Goal: Information Seeking & Learning: Understand process/instructions

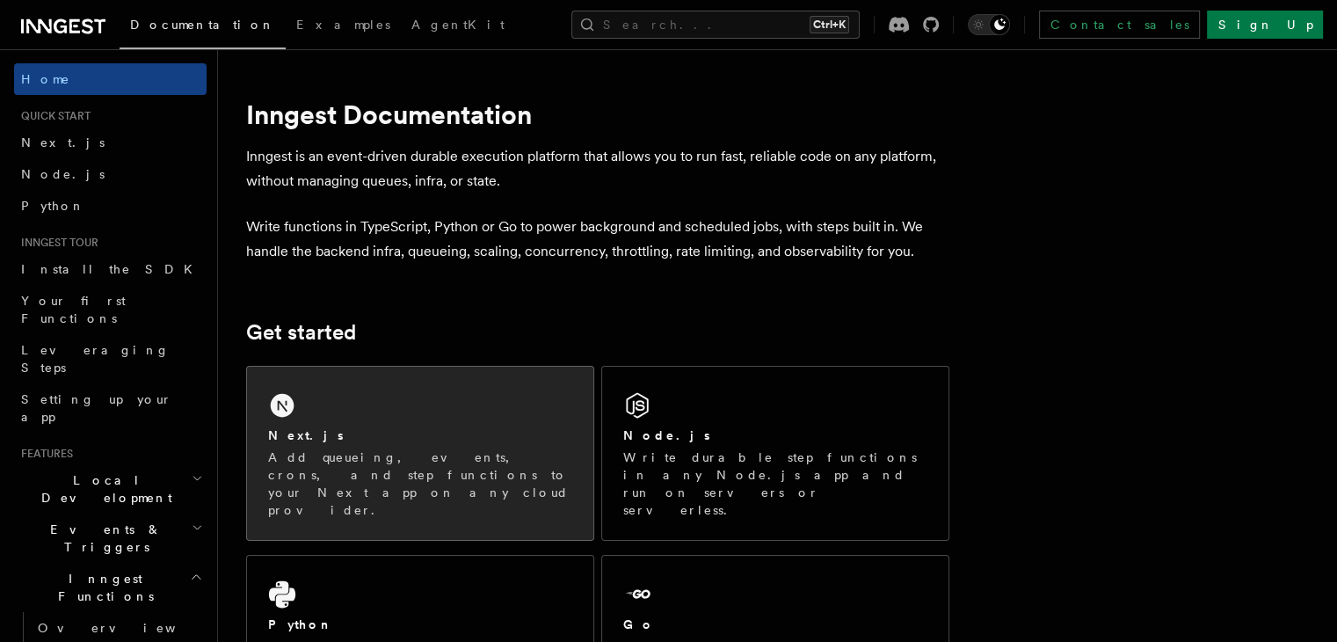
click at [353, 394] on div "Next.js Add queueing, events, crons, and step functions to your Next app on any…" at bounding box center [420, 453] width 346 height 173
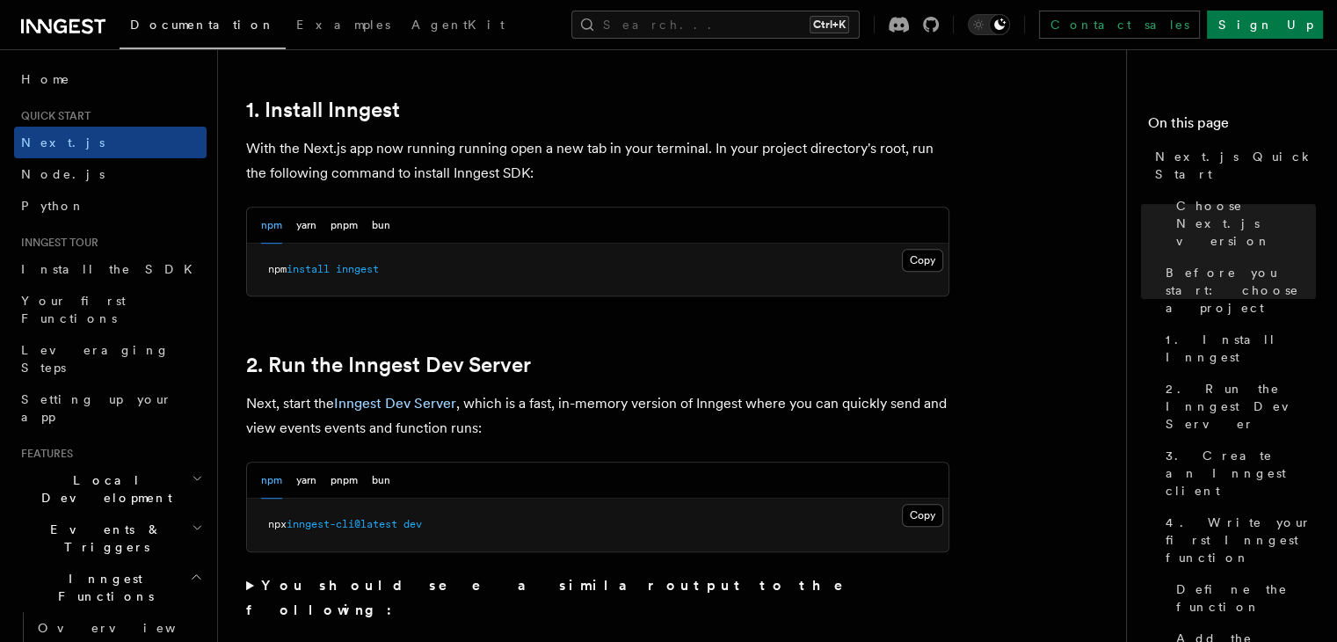
scroll to position [967, 0]
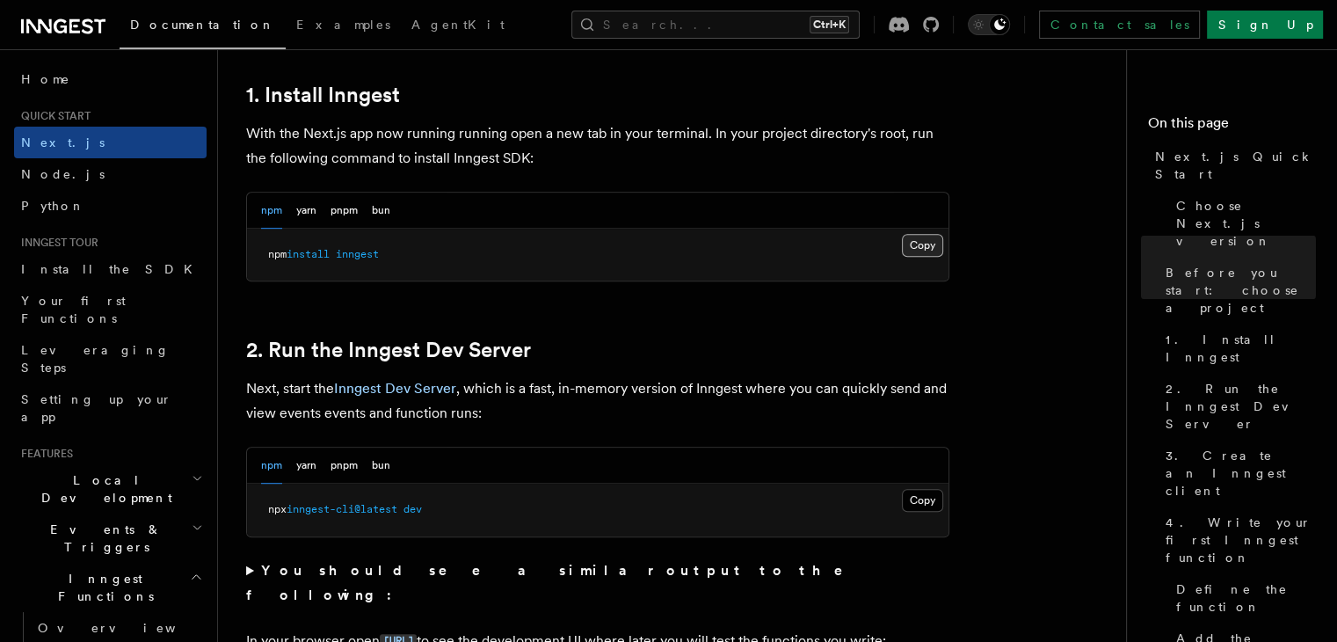
click at [913, 247] on button "Copy Copied" at bounding box center [922, 245] width 41 height 23
drag, startPoint x: 433, startPoint y: 513, endPoint x: 264, endPoint y: 507, distance: 168.9
click at [264, 507] on pre "npx inngest-cli@latest dev" at bounding box center [598, 510] width 702 height 53
click at [917, 496] on button "Copy Copied" at bounding box center [922, 500] width 41 height 23
click at [350, 514] on pre "npx inngest-cli@latest dev" at bounding box center [598, 510] width 702 height 53
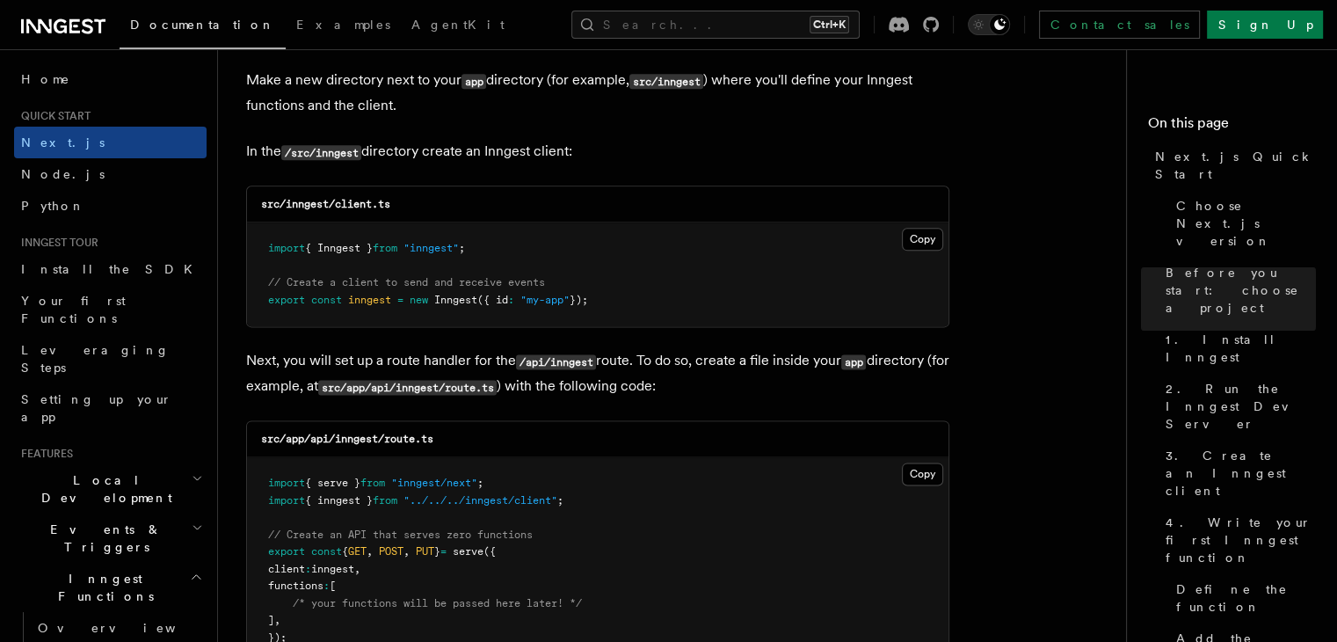
scroll to position [2198, 0]
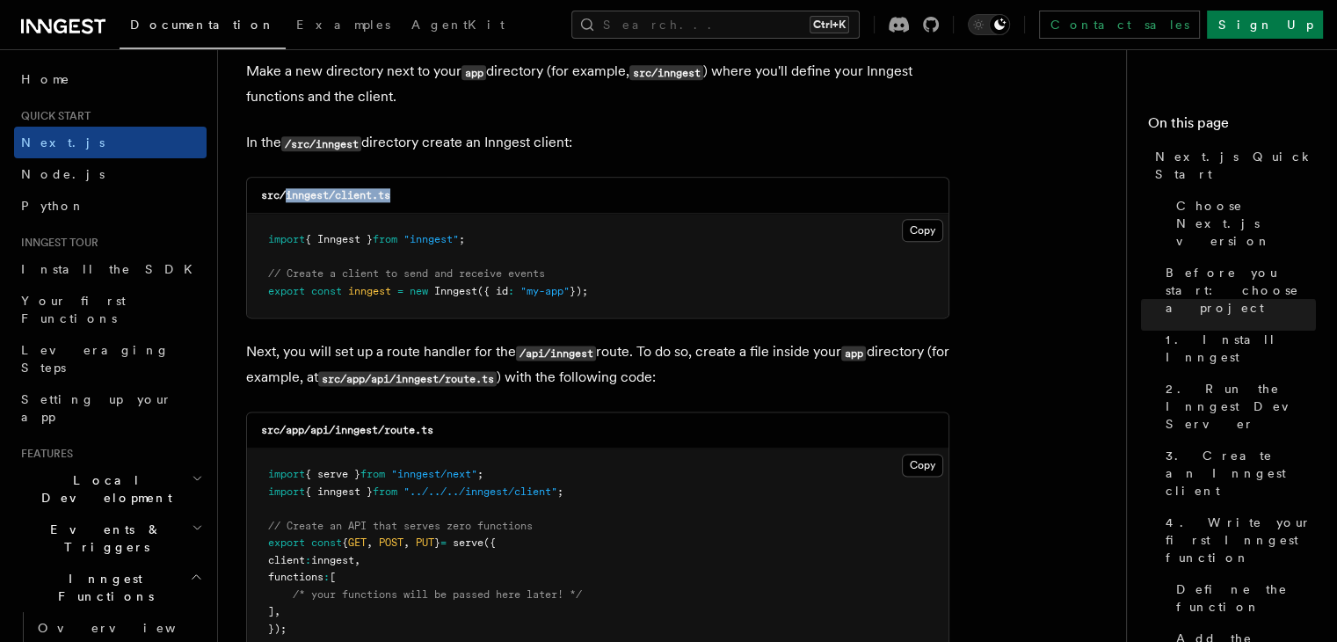
drag, startPoint x: 287, startPoint y: 193, endPoint x: 422, endPoint y: 193, distance: 135.4
click at [422, 193] on div "src/inngest/client.ts" at bounding box center [598, 196] width 702 height 36
copy code "inngest/client.ts"
click at [911, 229] on button "Copy Copied" at bounding box center [922, 230] width 41 height 23
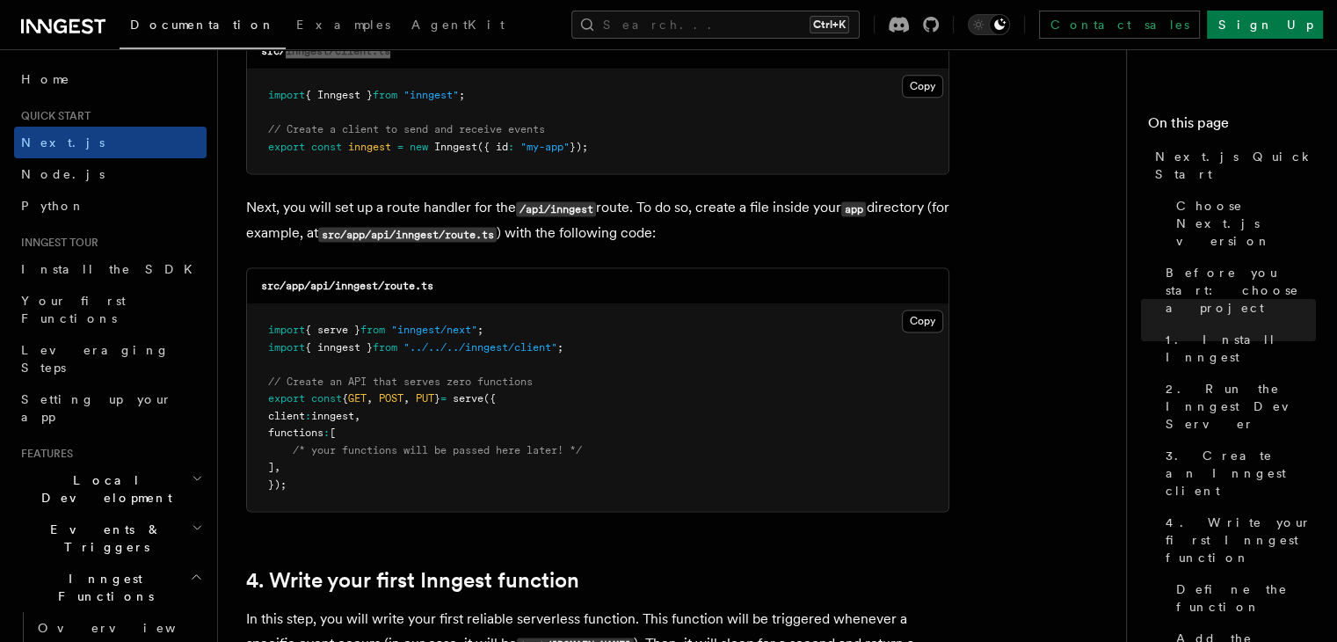
scroll to position [2374, 0]
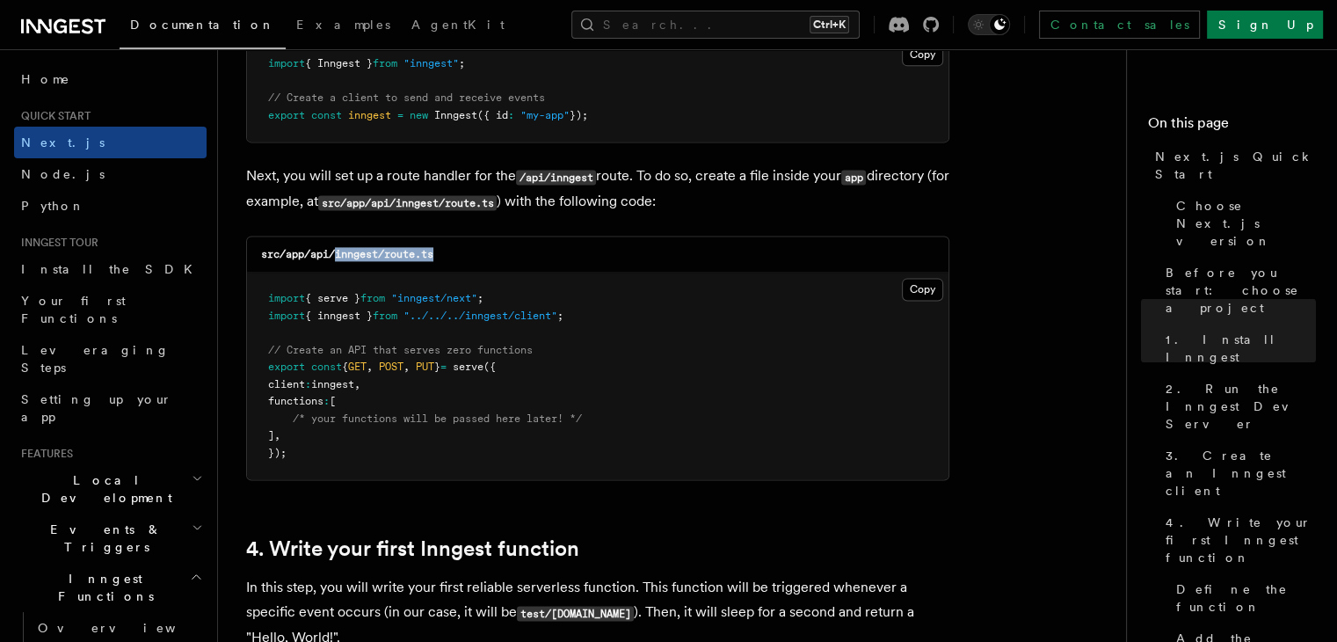
drag, startPoint x: 334, startPoint y: 253, endPoint x: 451, endPoint y: 252, distance: 116.9
click at [451, 252] on div "src/app/api/inngest/route.ts" at bounding box center [598, 255] width 702 height 36
copy code "inngest/route.ts"
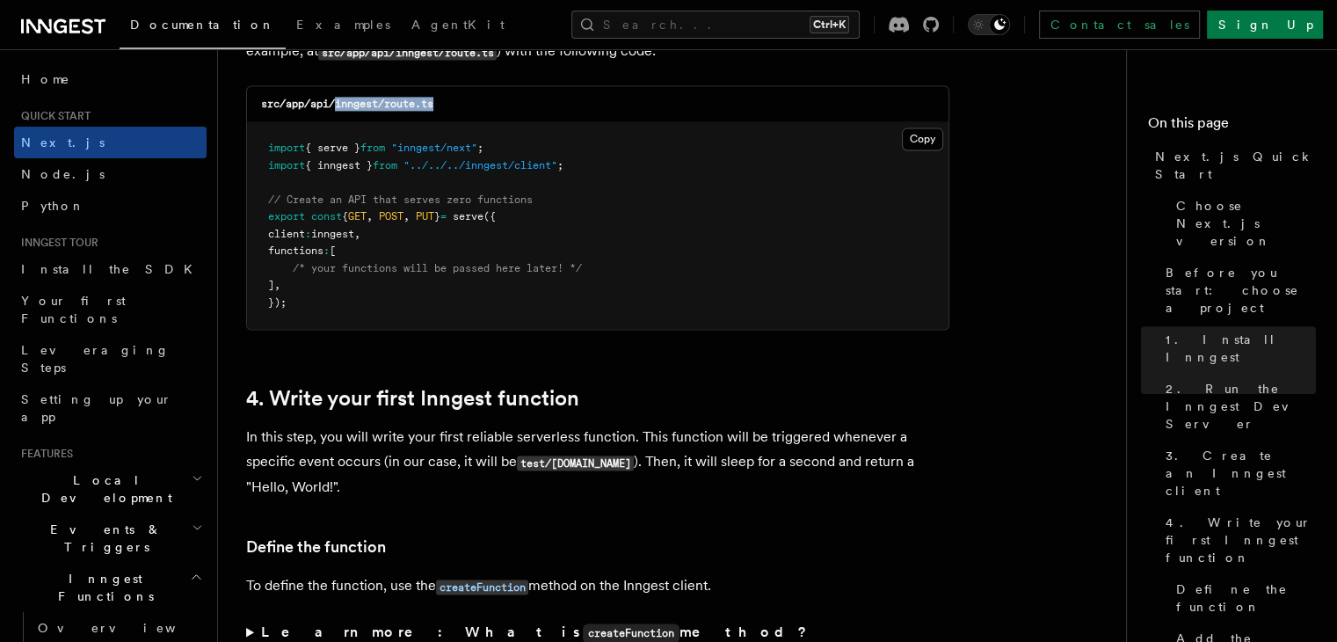
scroll to position [2462, 0]
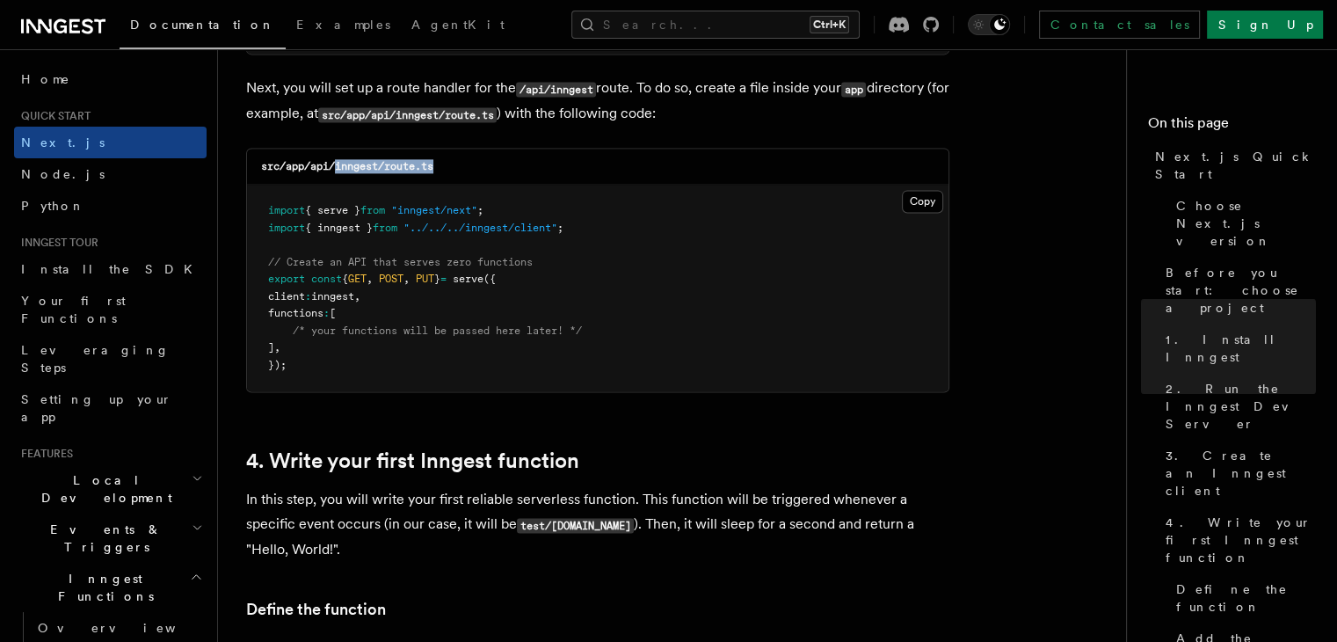
copy code "inngest/route.ts"
click at [925, 195] on button "Copy Copied" at bounding box center [922, 201] width 41 height 23
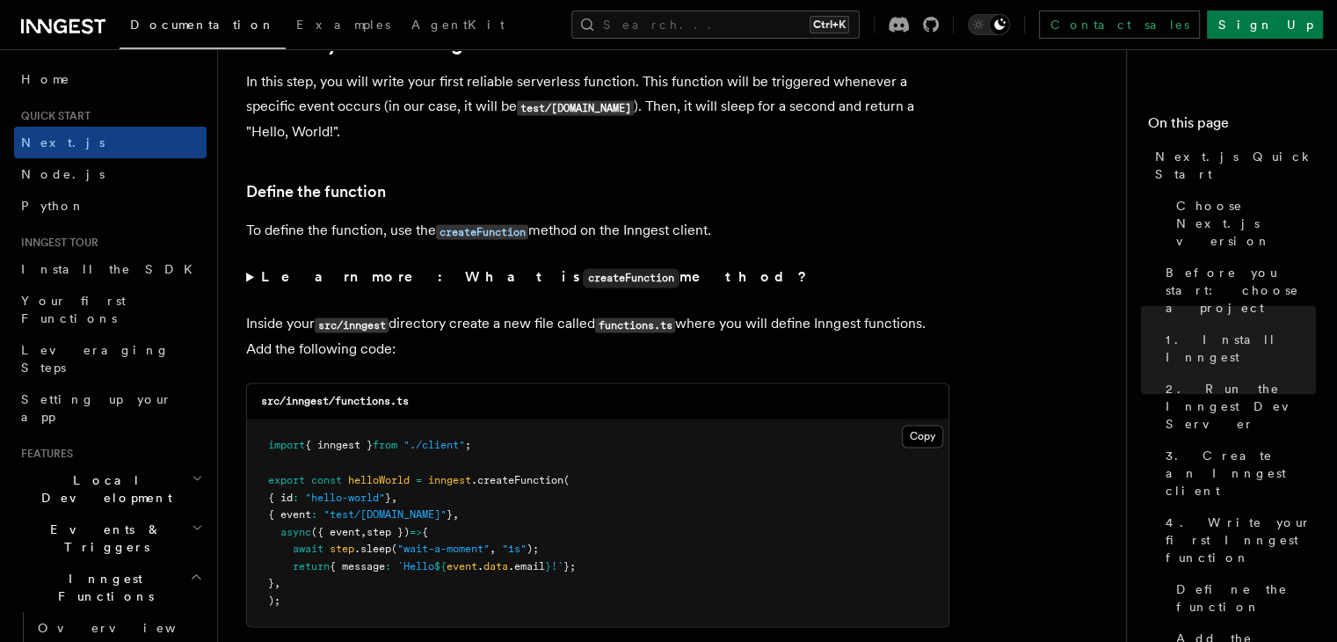
scroll to position [2901, 0]
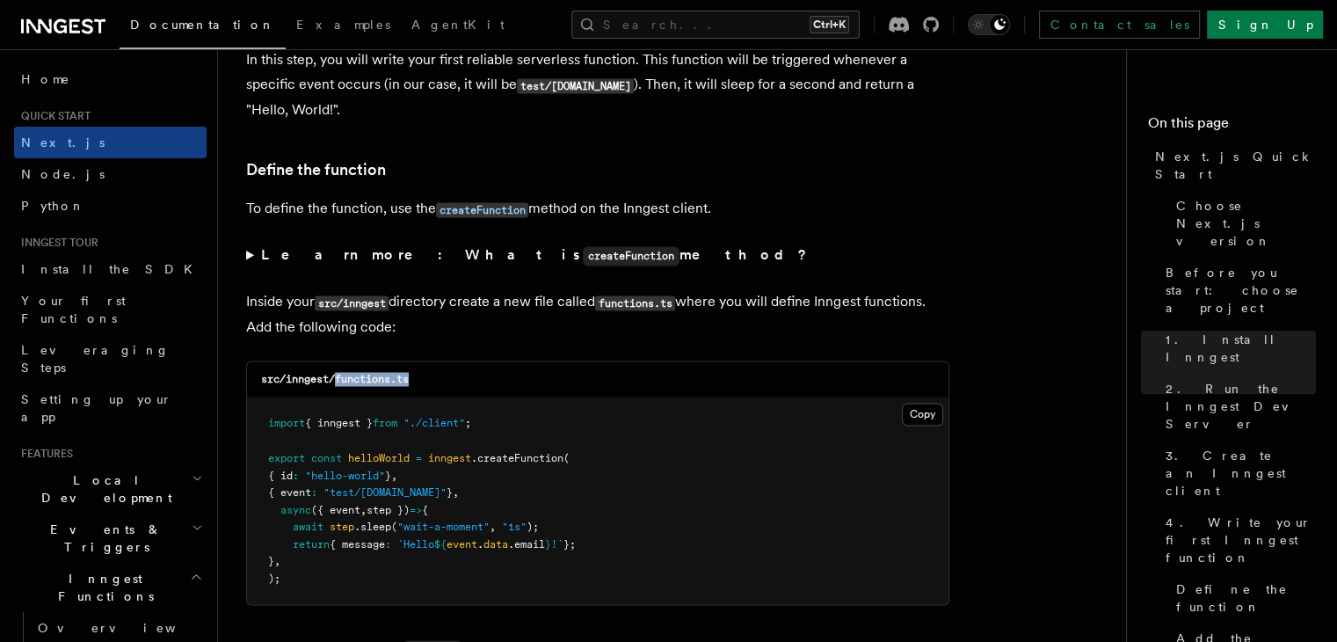
drag, startPoint x: 338, startPoint y: 381, endPoint x: 429, endPoint y: 379, distance: 91.5
click at [429, 379] on div "src/inngest/functions.ts" at bounding box center [598, 379] width 702 height 36
copy code "functions.ts"
click at [919, 414] on button "Copy Copied" at bounding box center [922, 414] width 41 height 23
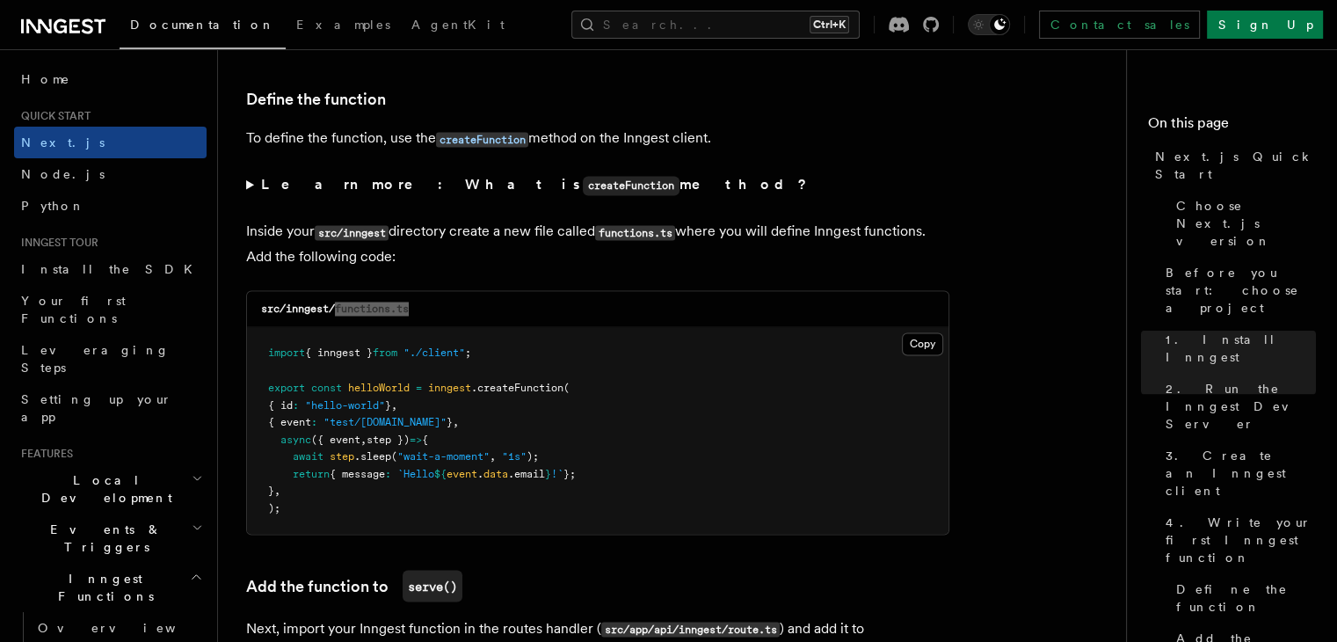
scroll to position [3341, 0]
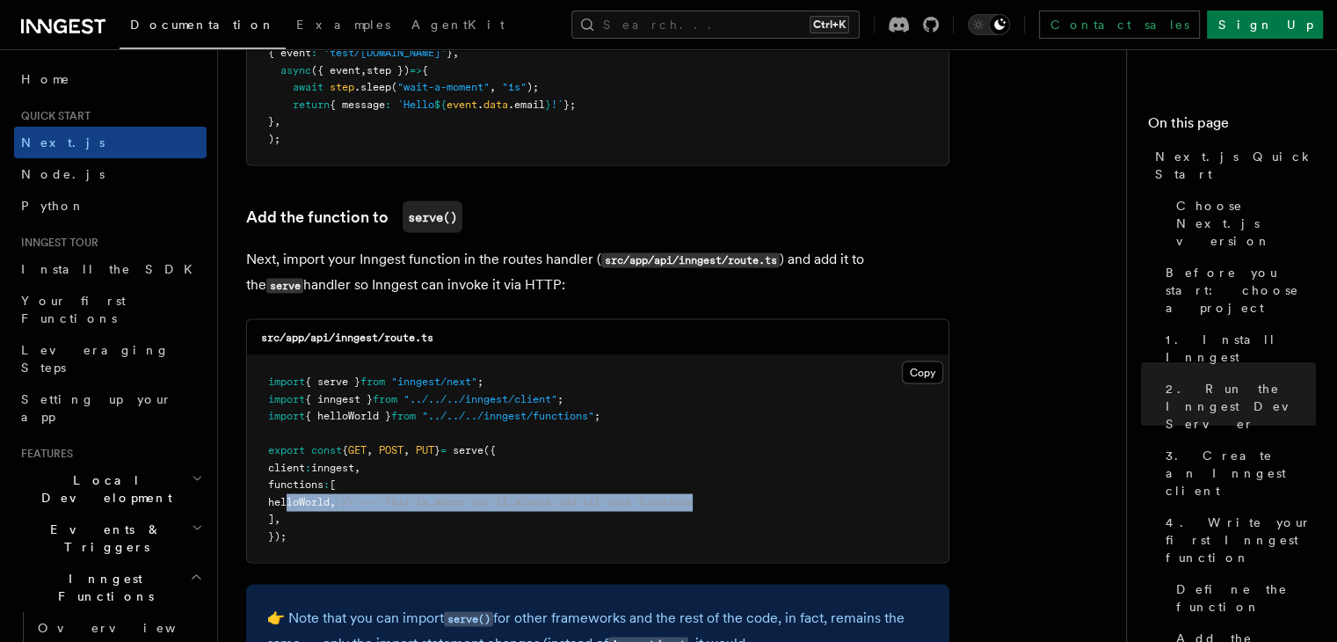
drag, startPoint x: 288, startPoint y: 505, endPoint x: 746, endPoint y: 498, distance: 457.2
click at [746, 498] on pre "import { serve } from "inngest/next" ; import { inngest } from "../../../innges…" at bounding box center [598, 458] width 702 height 207
copy span "helloWorld , // <-- This is where you'll always add all your functions"
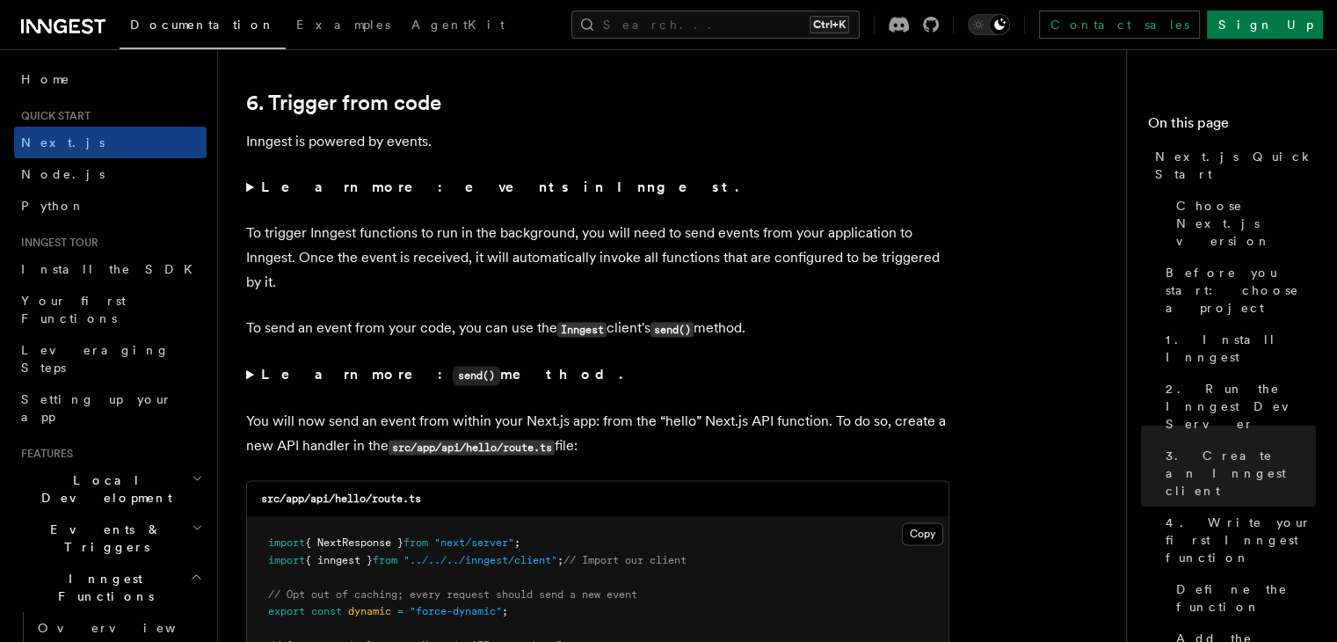
scroll to position [8880, 0]
click at [246, 188] on summary "Learn more: events in Inngest." at bounding box center [597, 186] width 703 height 25
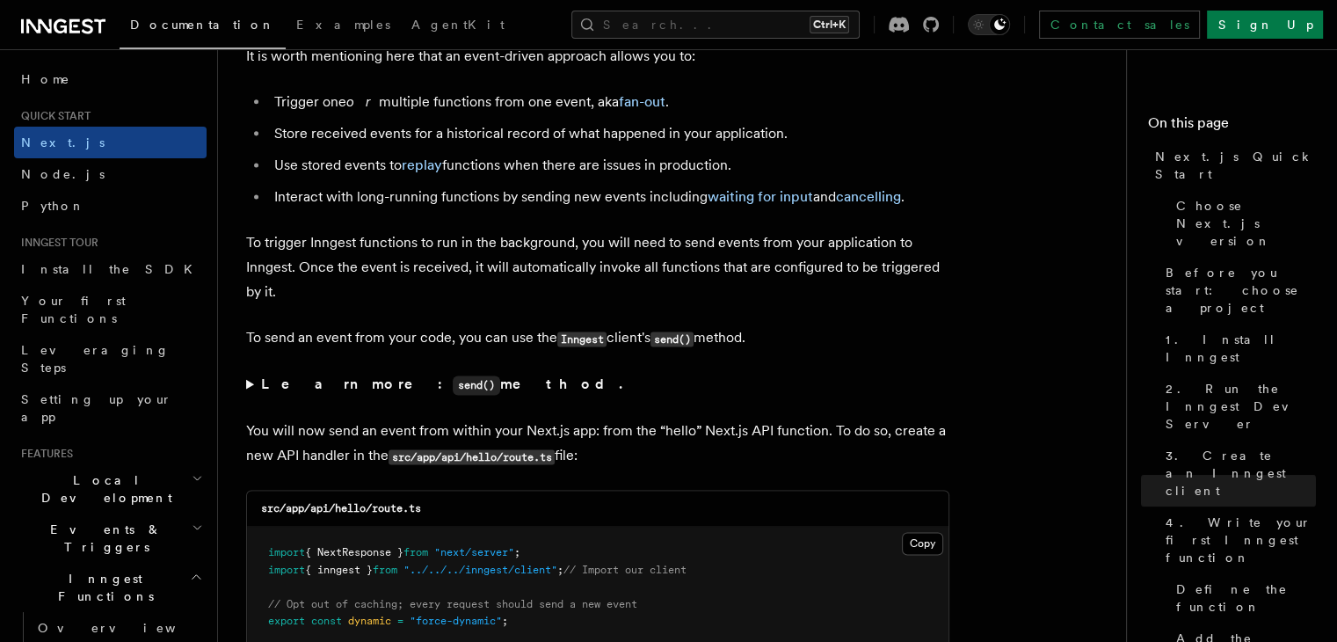
scroll to position [9407, 0]
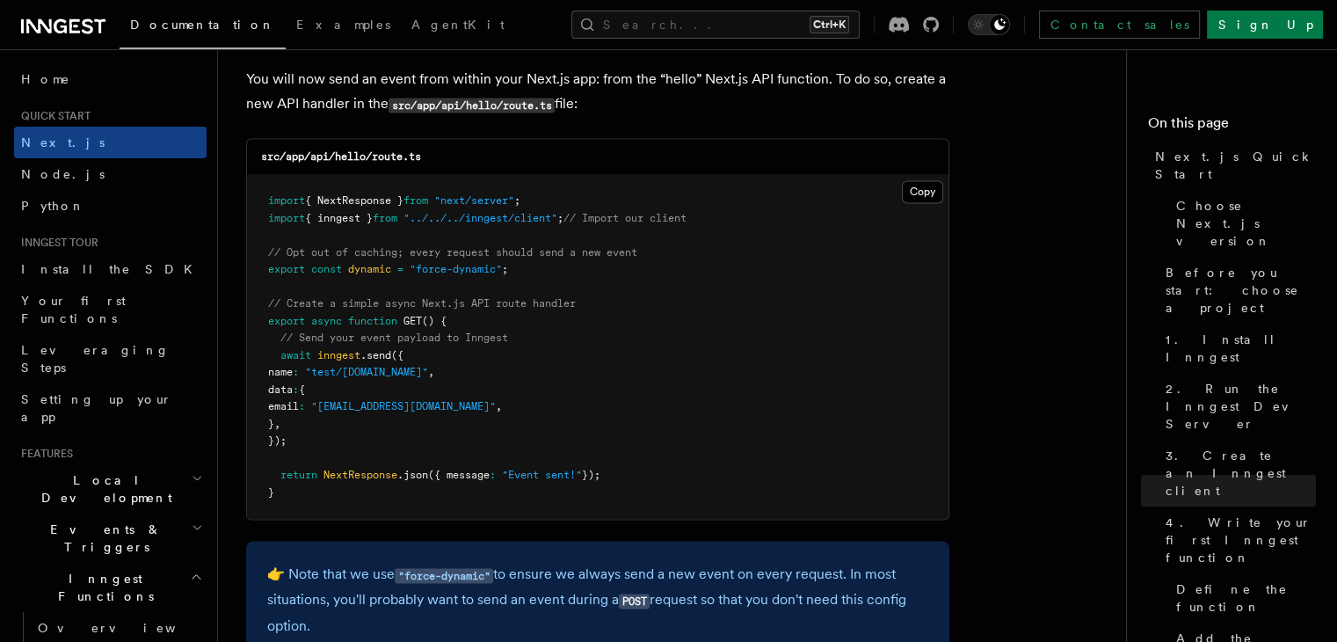
drag, startPoint x: 277, startPoint y: 364, endPoint x: 323, endPoint y: 452, distance: 99.1
click at [323, 452] on pre "import { NextResponse } from "next/server" ; import { inngest } from "../../../…" at bounding box center [598, 347] width 702 height 344
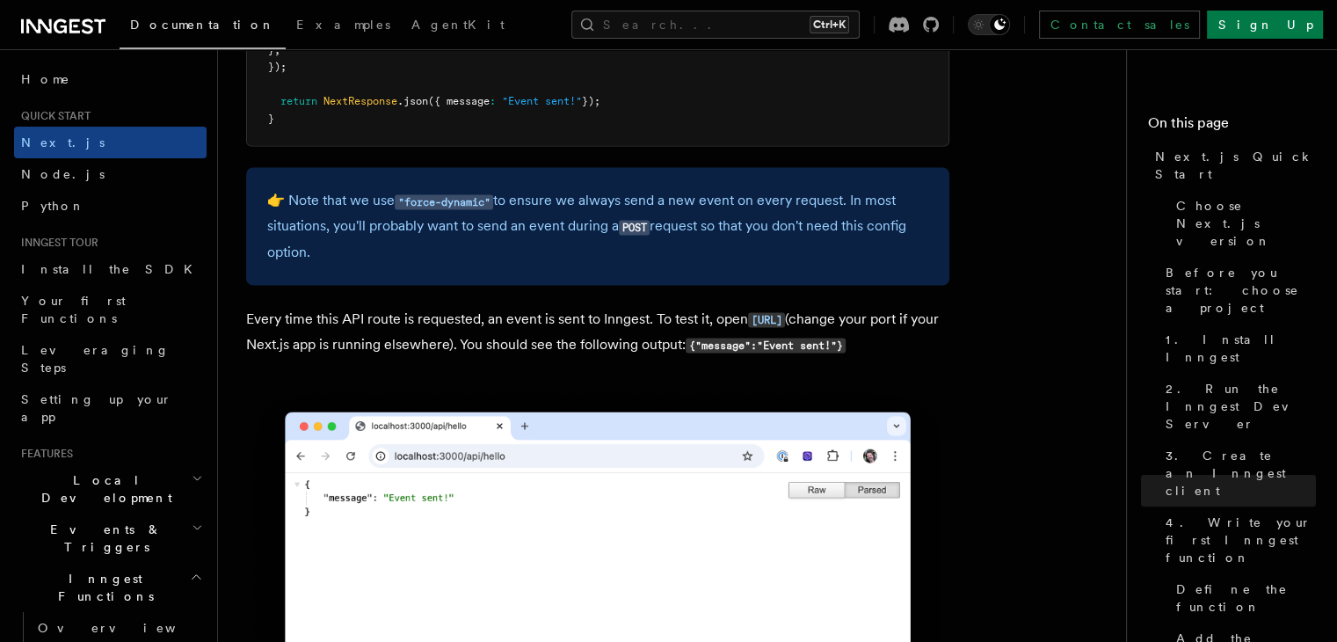
scroll to position [9583, 0]
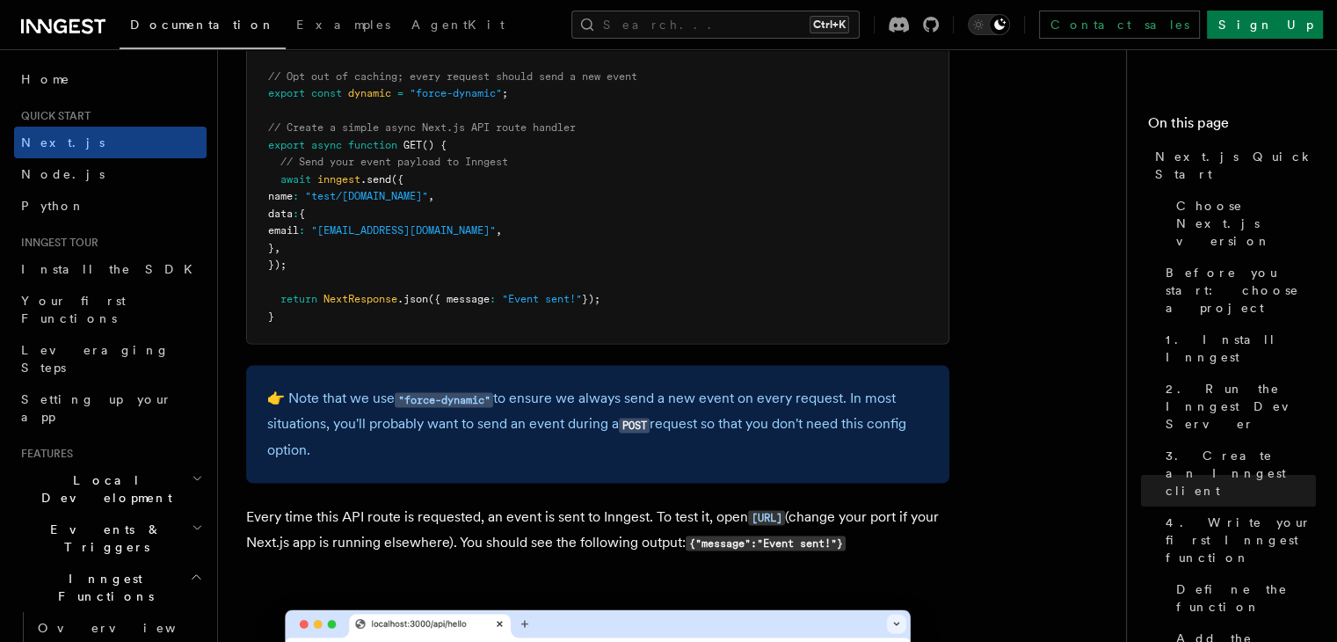
click at [278, 195] on pre "import { NextResponse } from "next/server" ; import { inngest } from "../../../…" at bounding box center [598, 171] width 702 height 344
drag, startPoint x: 280, startPoint y: 188, endPoint x: 319, endPoint y: 265, distance: 86.1
click at [319, 265] on pre "import { NextResponse } from "next/server" ; import { inngest } from "../../../…" at bounding box center [598, 171] width 702 height 344
click at [348, 265] on pre "import { NextResponse } from "next/server" ; import { inngest } from "../../../…" at bounding box center [598, 171] width 702 height 344
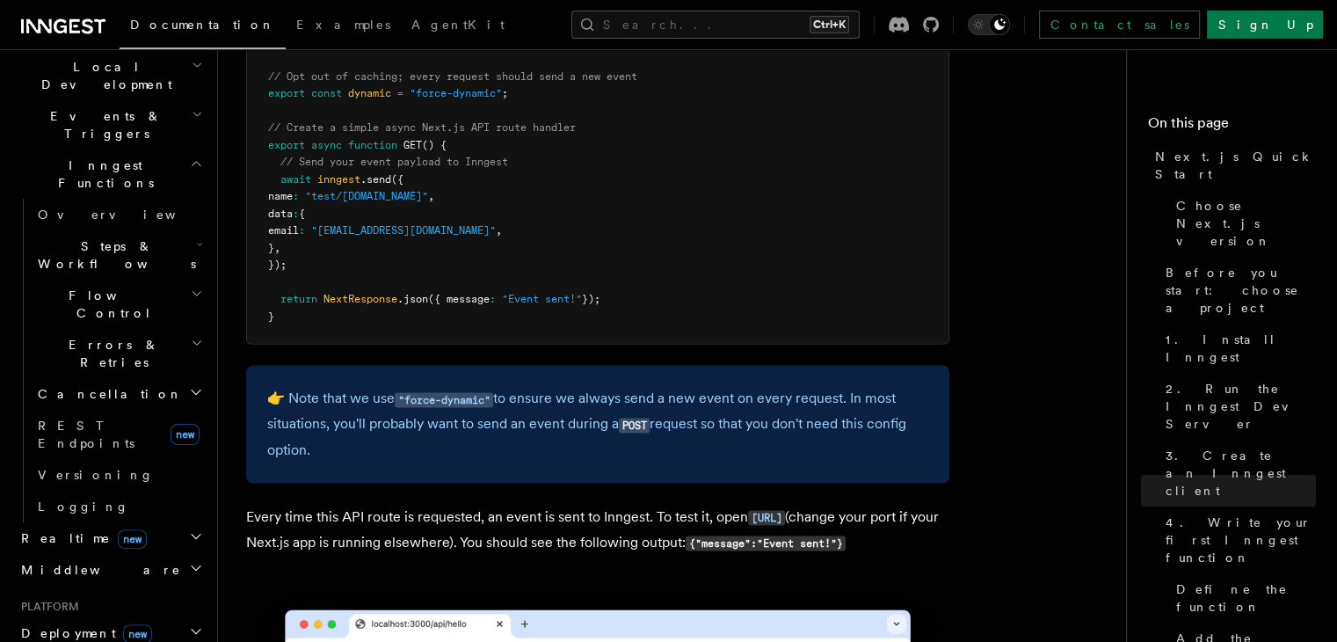
scroll to position [440, 0]
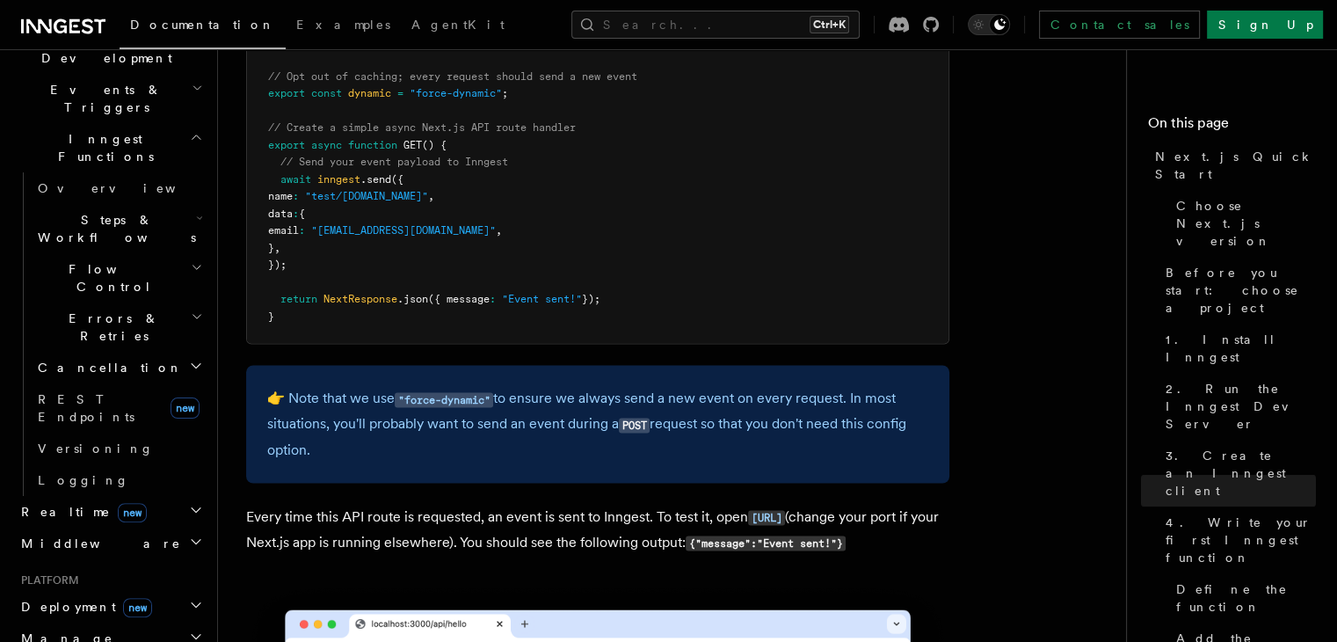
click at [88, 528] on h2 "Middleware" at bounding box center [110, 544] width 193 height 32
click at [77, 535] on span "Middleware" at bounding box center [97, 544] width 167 height 18
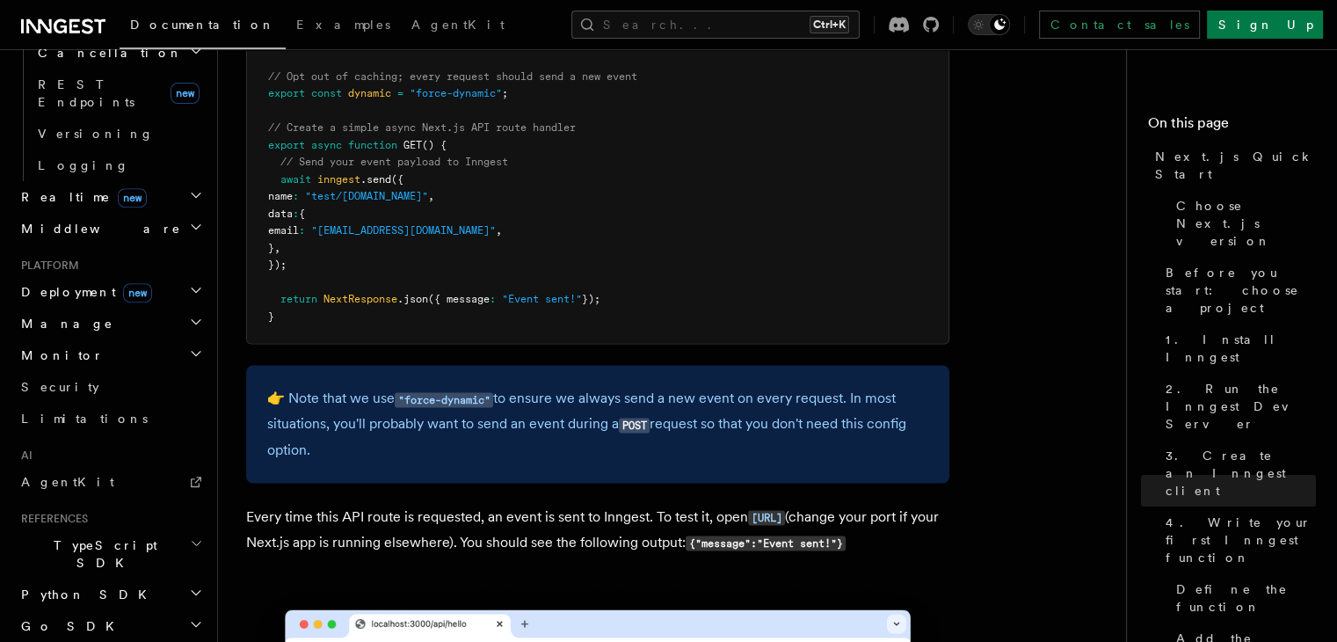
scroll to position [791, 0]
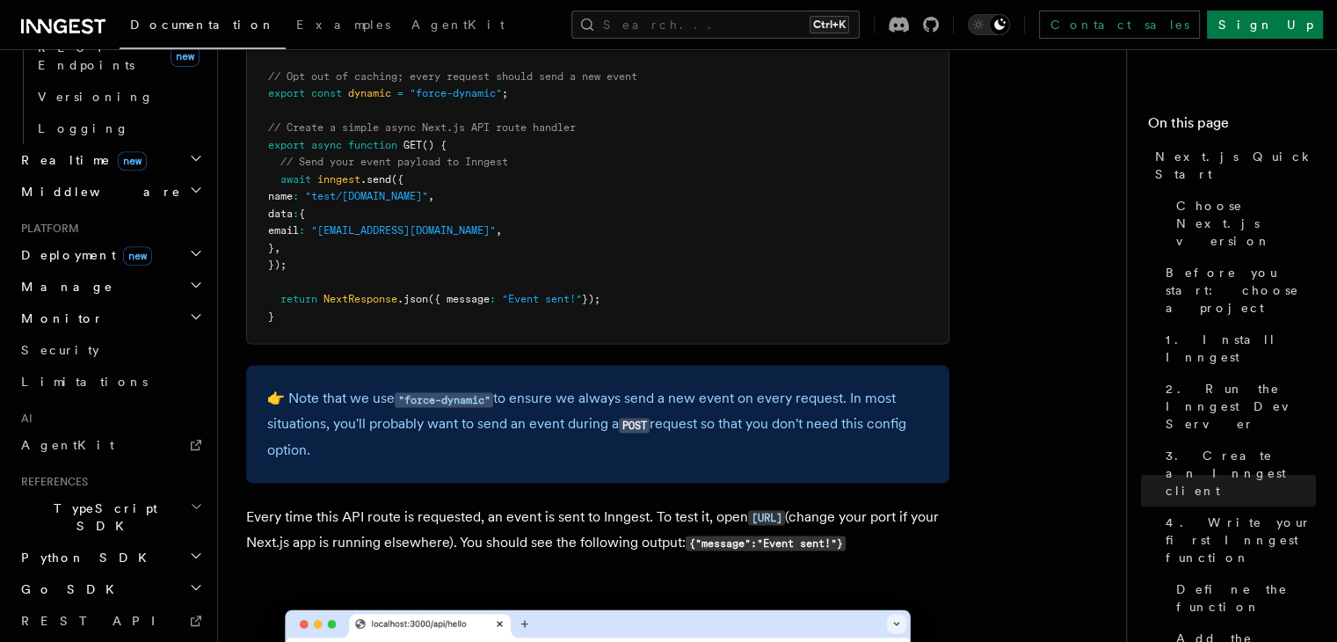
click at [93, 499] on span "TypeScript SDK" at bounding box center [102, 516] width 176 height 35
click at [91, 550] on span "Introduction" at bounding box center [101, 557] width 127 height 14
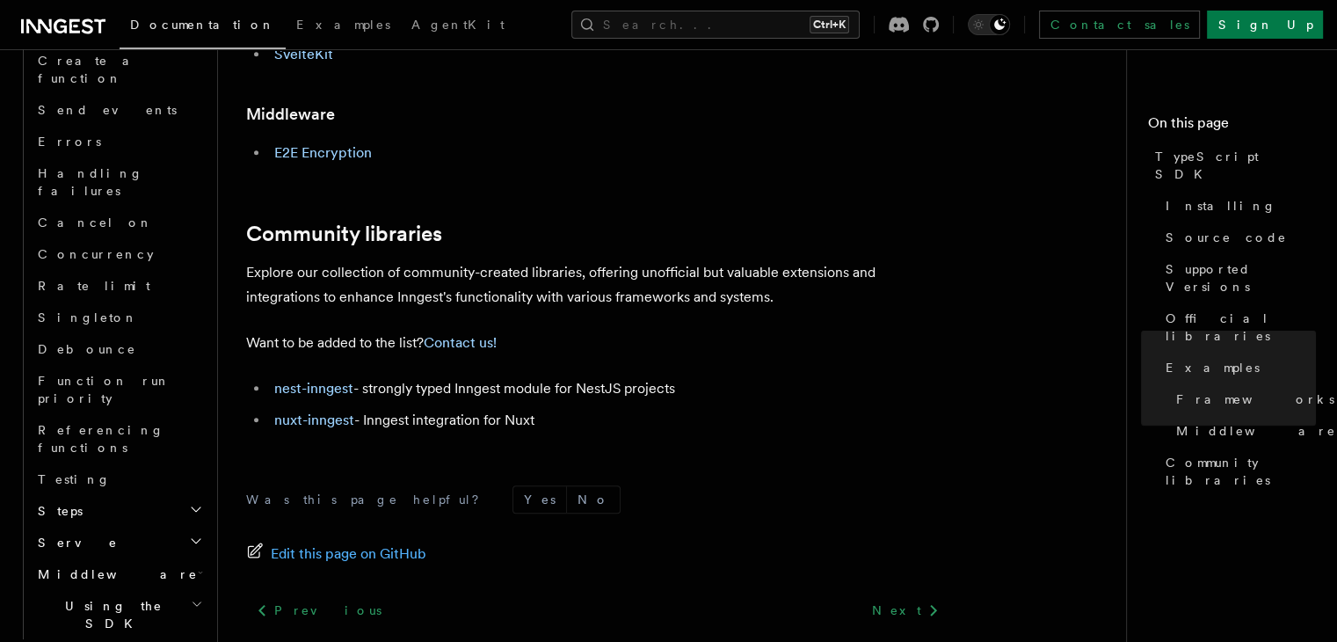
scroll to position [1370, 0]
click at [746, 25] on button "Search... Ctrl+K" at bounding box center [715, 25] width 288 height 28
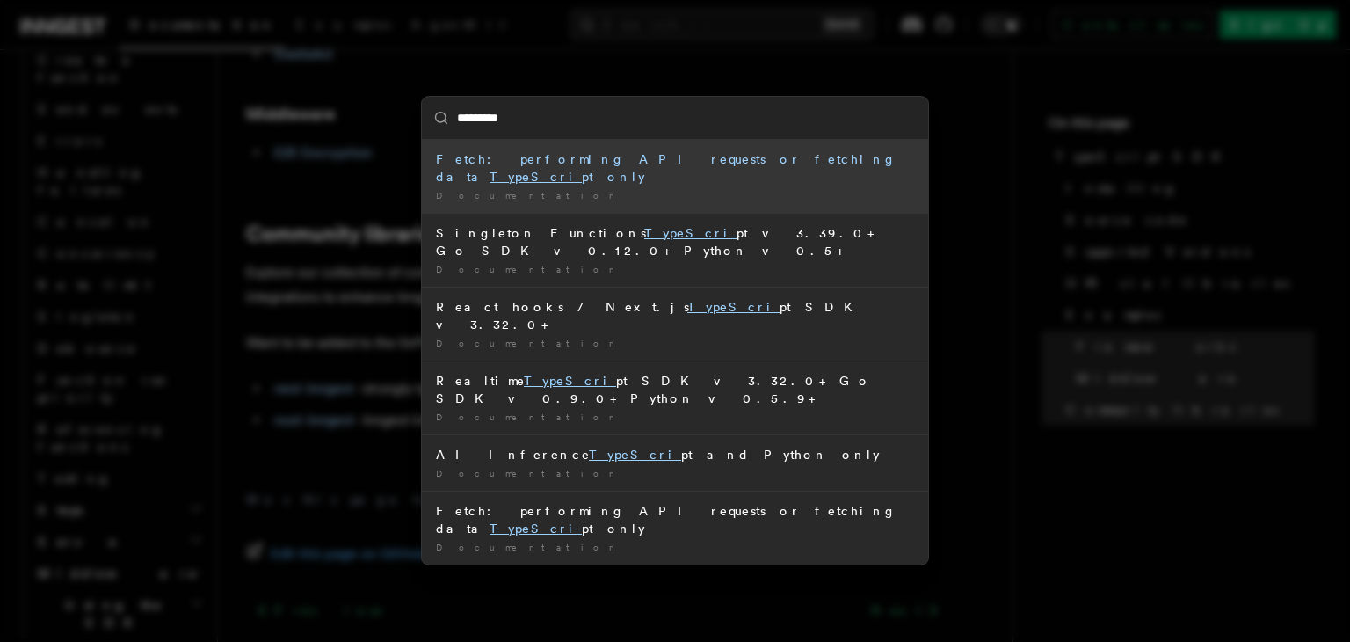
type input "**********"
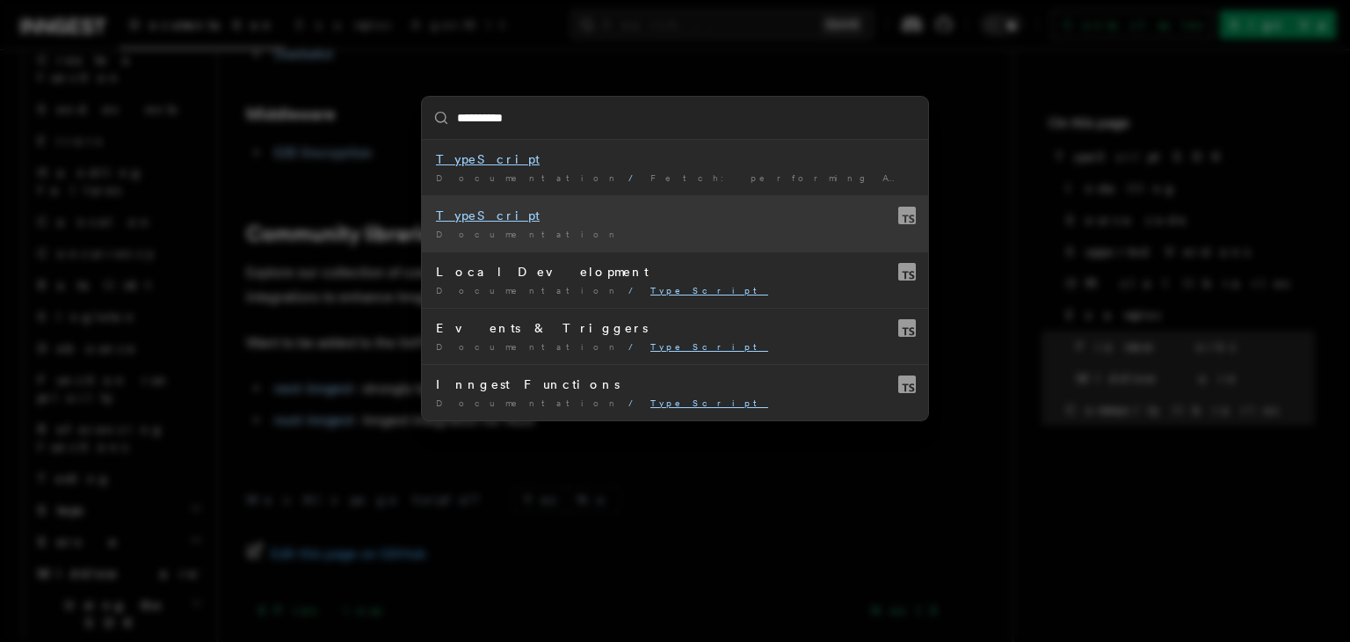
click at [477, 208] on mark "TypeScript" at bounding box center [488, 215] width 104 height 14
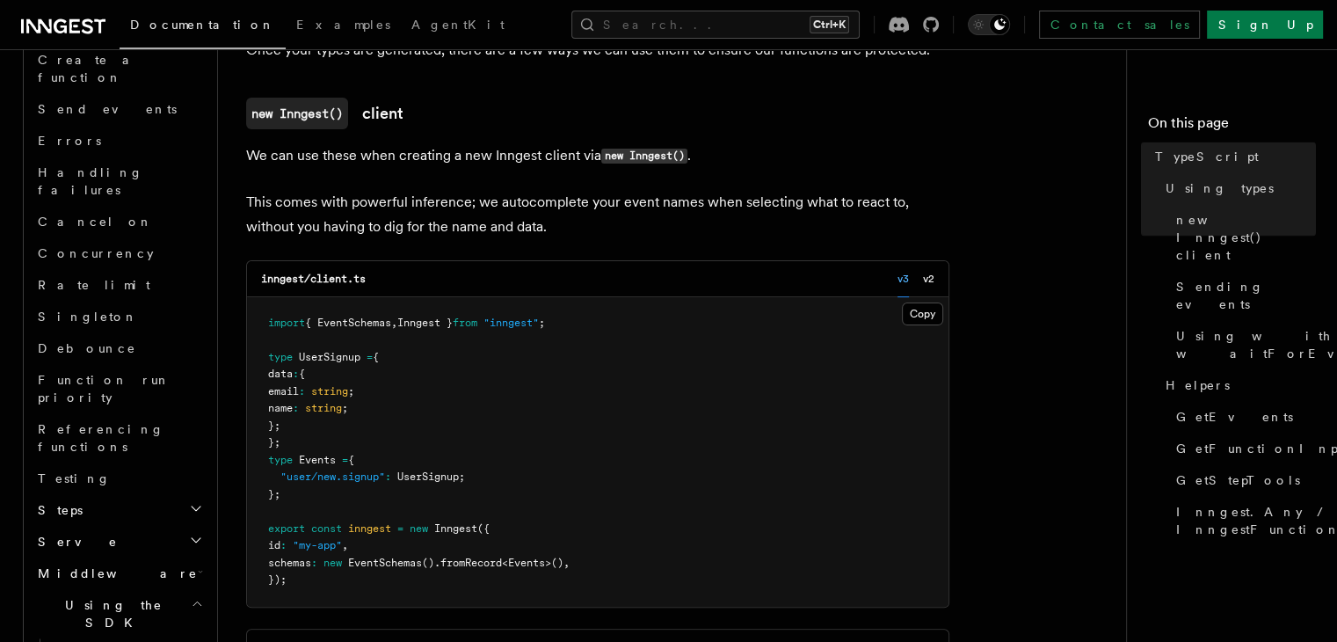
scroll to position [528, 0]
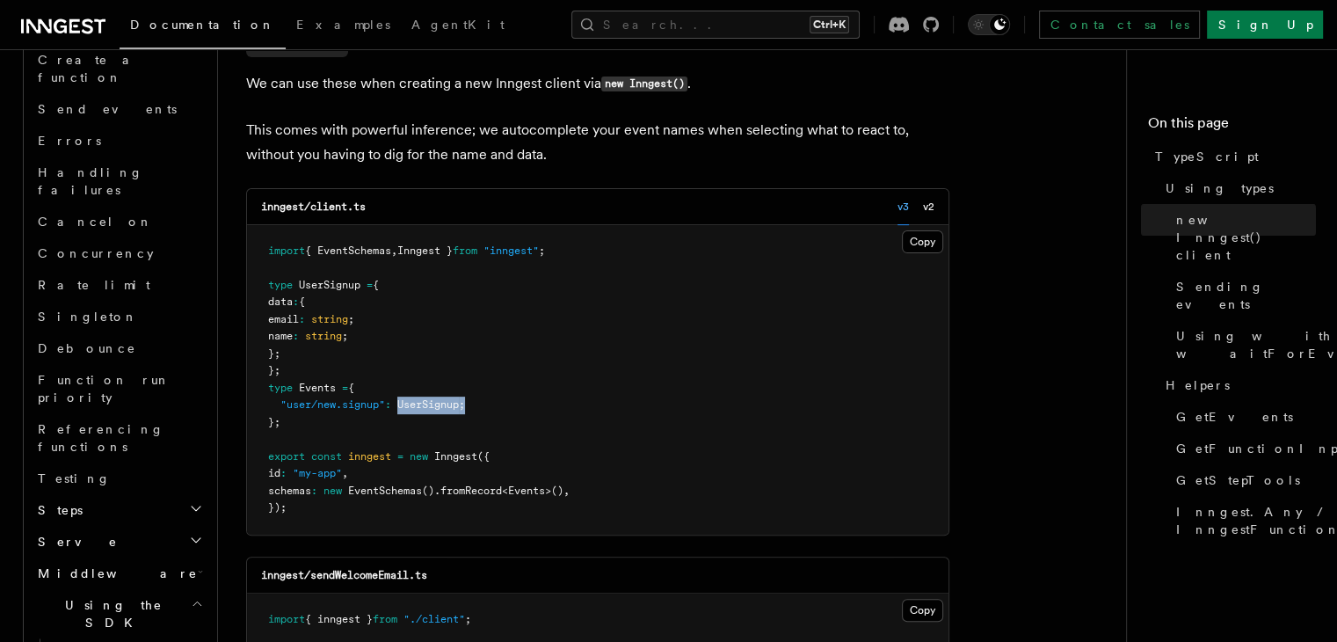
drag, startPoint x: 404, startPoint y: 405, endPoint x: 520, endPoint y: 408, distance: 116.1
click at [520, 408] on pre "import { EventSchemas , Inngest } from "inngest" ; type UserSignup = { data : {…" at bounding box center [598, 379] width 702 height 309
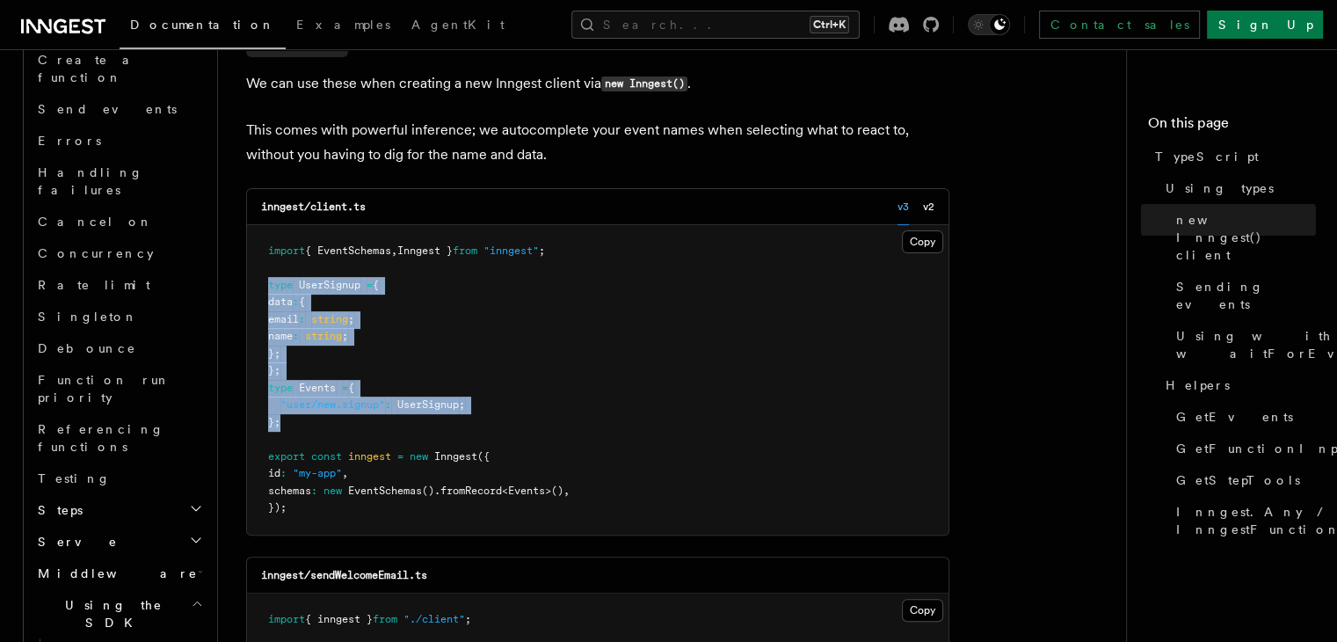
drag, startPoint x: 280, startPoint y: 425, endPoint x: 270, endPoint y: 293, distance: 132.3
click at [270, 293] on pre "import { EventSchemas , Inngest } from "inngest" ; type UserSignup = { data : {…" at bounding box center [598, 379] width 702 height 309
click at [418, 424] on pre "import { EventSchemas , Inngest } from "inngest" ; type UserSignup = { data : {…" at bounding box center [598, 379] width 702 height 309
drag, startPoint x: 295, startPoint y: 422, endPoint x: 258, endPoint y: 285, distance: 142.0
click at [258, 285] on pre "import { EventSchemas , Inngest } from "inngest" ; type UserSignup = { data : {…" at bounding box center [598, 379] width 702 height 309
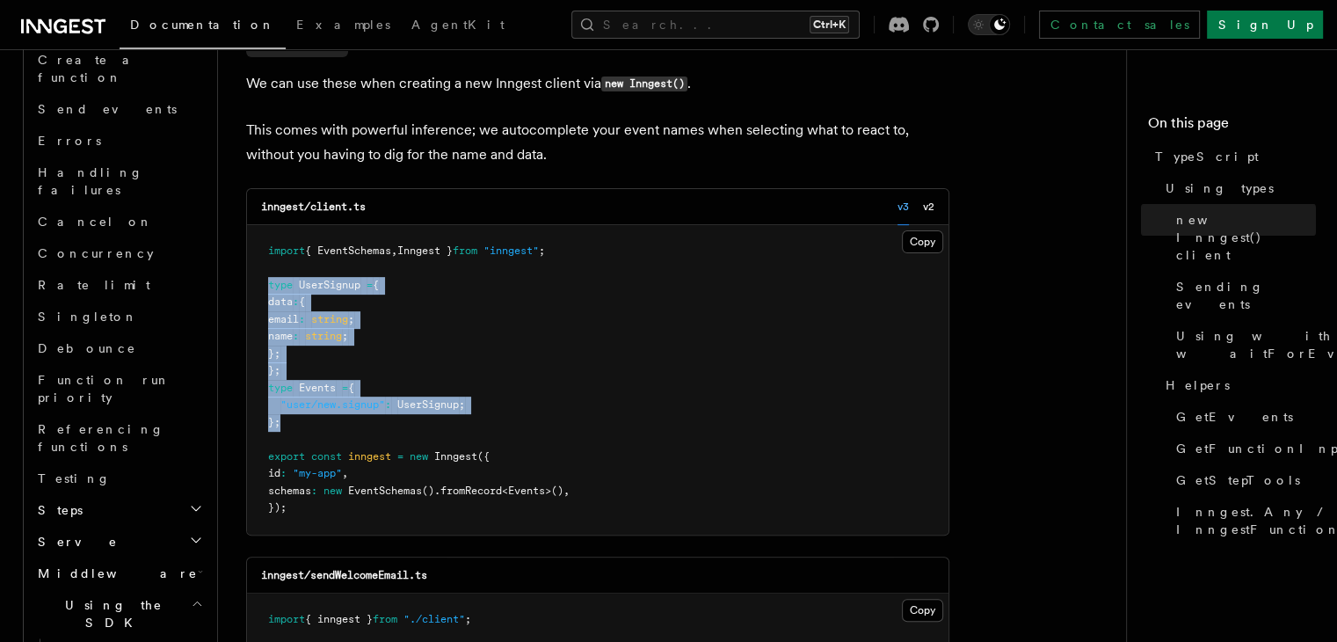
copy code "type UserSignup = { data : { email : string ; name : string ; }; }; type Events…"
click at [317, 424] on pre "import { EventSchemas , Inngest } from "inngest" ; type UserSignup = { data : {…" at bounding box center [598, 379] width 702 height 309
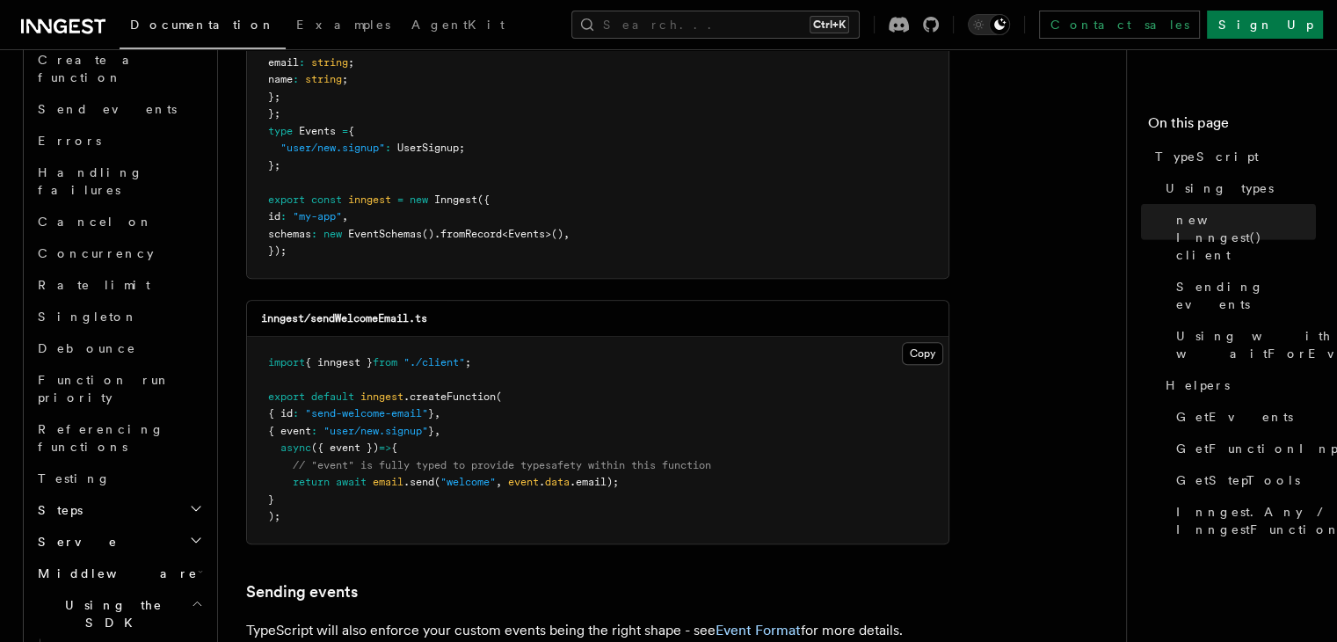
scroll to position [791, 0]
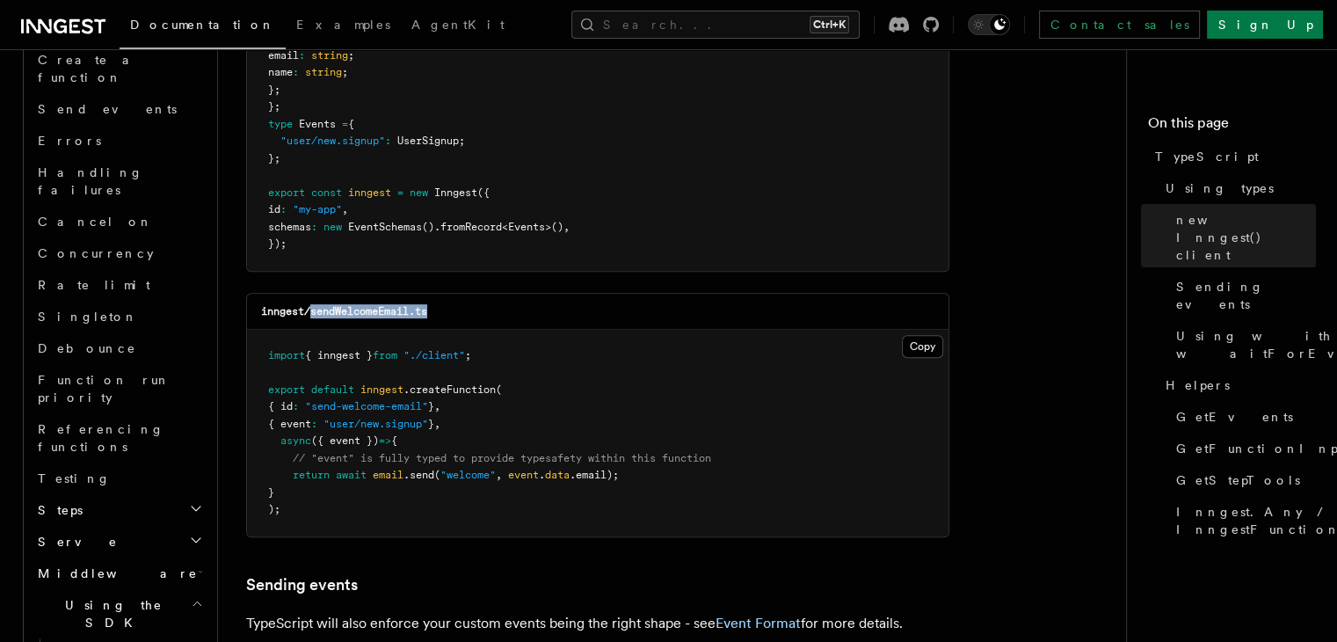
drag, startPoint x: 313, startPoint y: 312, endPoint x: 546, endPoint y: 310, distance: 233.0
click at [546, 310] on div "inngest/sendWelcomeEmail.ts" at bounding box center [598, 312] width 702 height 36
copy code "sendWelcomeEmail.ts"
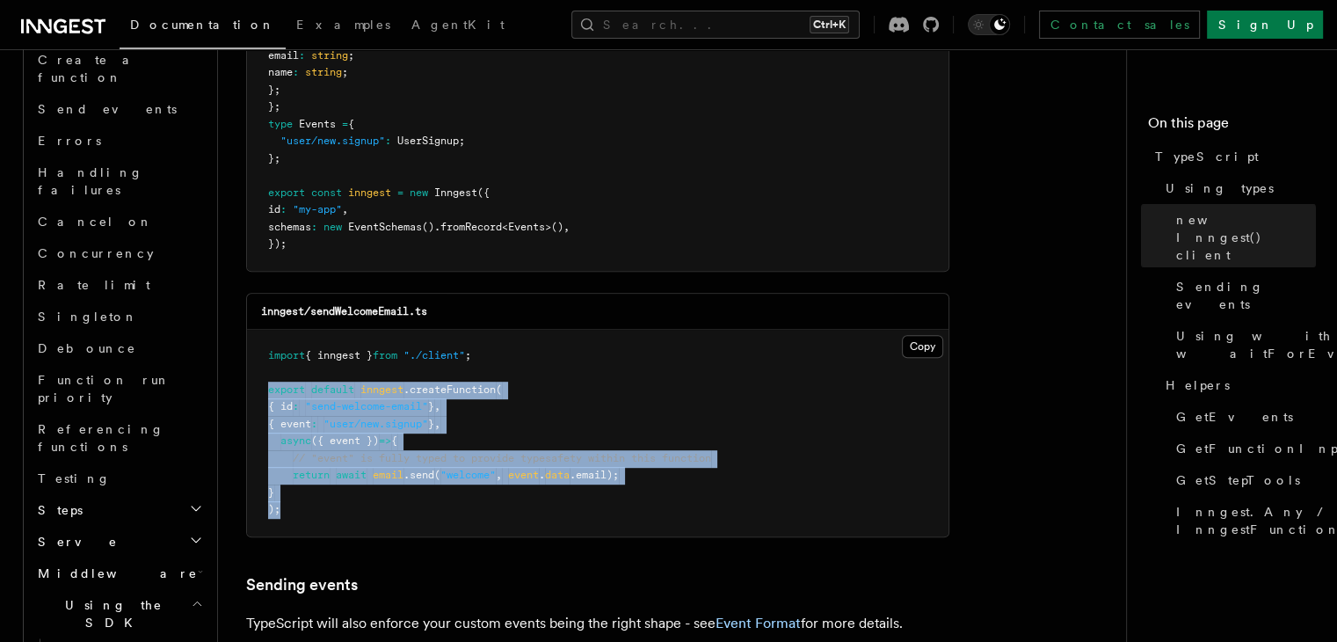
drag, startPoint x: 287, startPoint y: 509, endPoint x: 267, endPoint y: 386, distance: 124.7
click at [267, 386] on pre "import { inngest } from "./client" ; export default inngest .createFunction ( {…" at bounding box center [598, 433] width 702 height 207
copy code "export default inngest .createFunction ( { id : "send-welcome-email" } , { even…"
click at [428, 426] on span ""user/new.signup"" at bounding box center [376, 424] width 105 height 12
drag, startPoint x: 285, startPoint y: 505, endPoint x: 260, endPoint y: 384, distance: 122.9
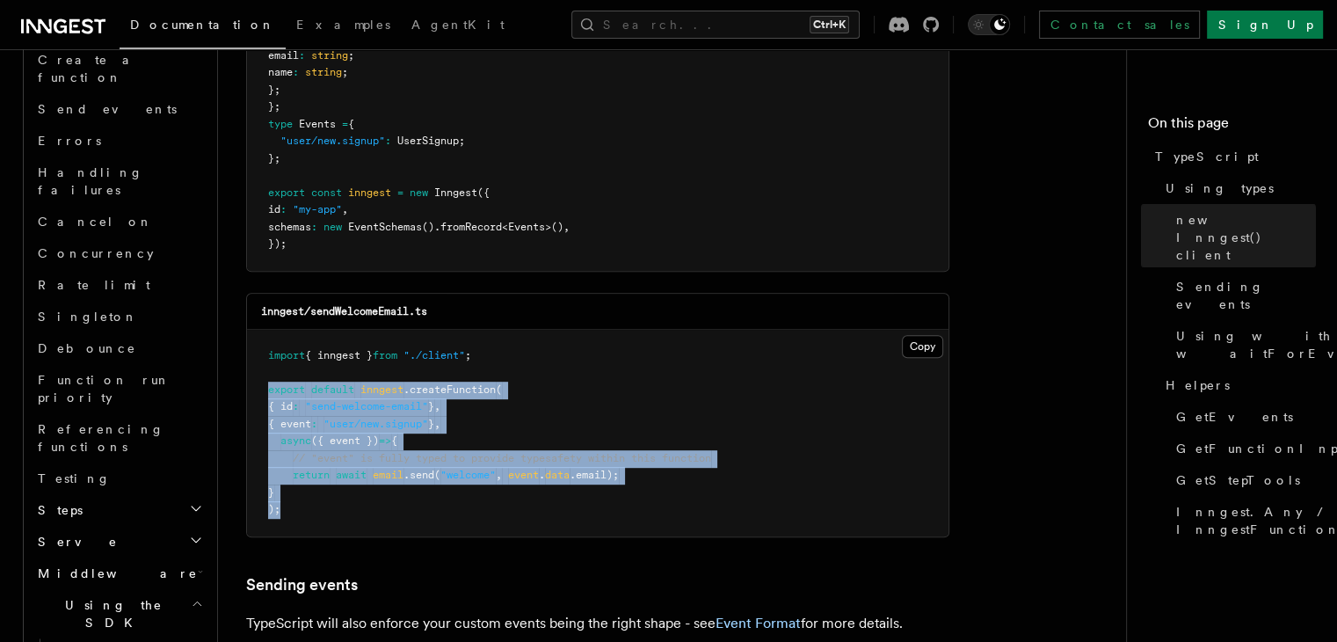
click at [260, 384] on pre "import { inngest } from "./client" ; export default inngest .createFunction ( {…" at bounding box center [598, 433] width 702 height 207
copy code "export default inngest .createFunction ( { id : "send-welcome-email" } , { even…"
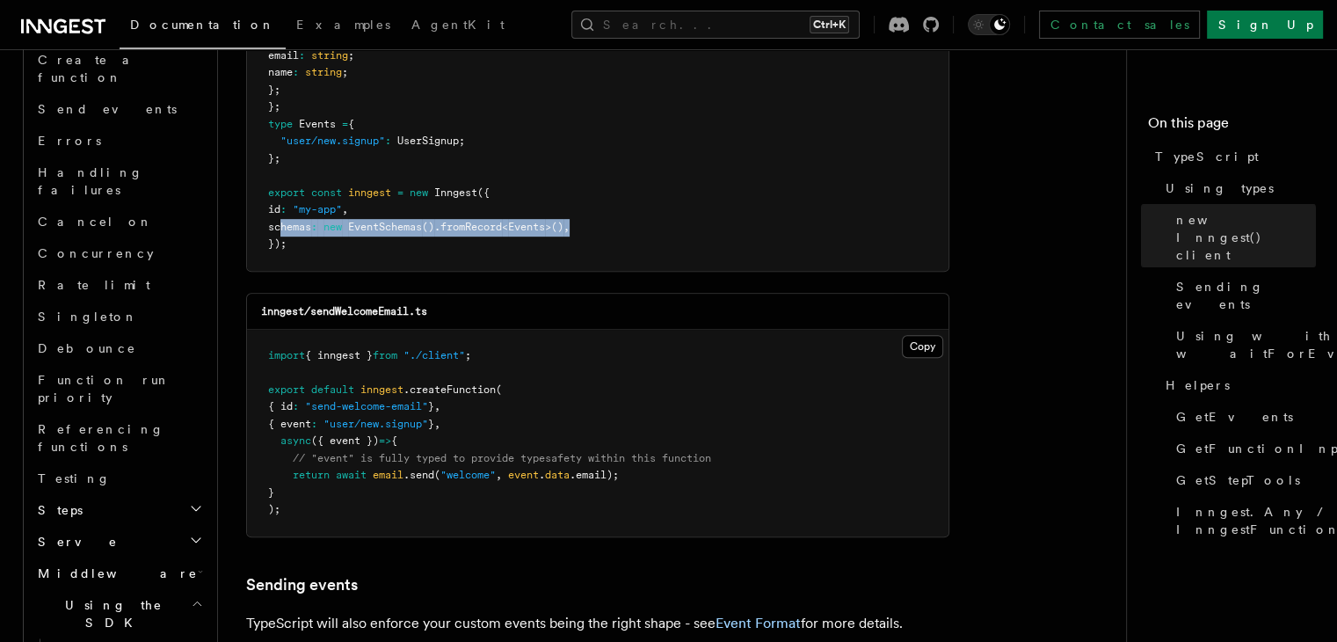
drag, startPoint x: 278, startPoint y: 226, endPoint x: 668, endPoint y: 227, distance: 390.4
click at [668, 227] on pre "import { EventSchemas , Inngest } from "inngest" ; type UserSignup = { data : {…" at bounding box center [598, 115] width 702 height 309
copy span "schemas : new EventSchemas () .fromRecord < Events >() ,"
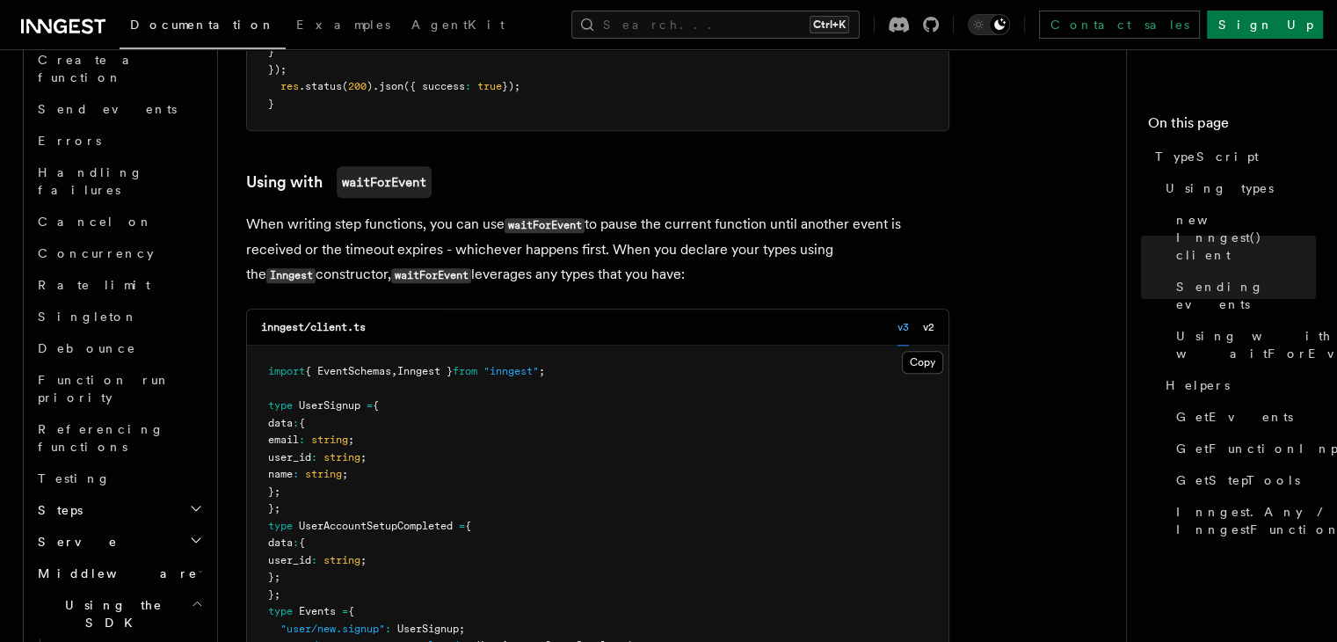
scroll to position [1934, 0]
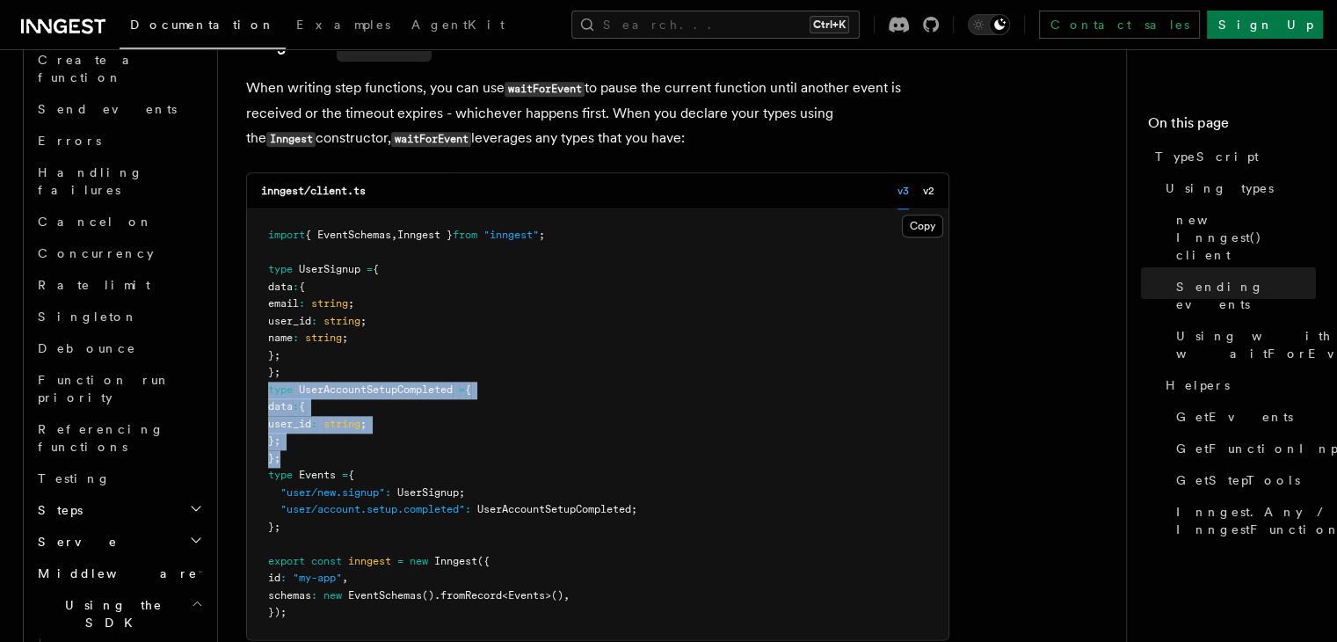
drag, startPoint x: 293, startPoint y: 462, endPoint x: 267, endPoint y: 389, distance: 77.3
click at [267, 389] on pre "import { EventSchemas , Inngest } from "inngest" ; type UserSignup = { data : {…" at bounding box center [598, 424] width 702 height 430
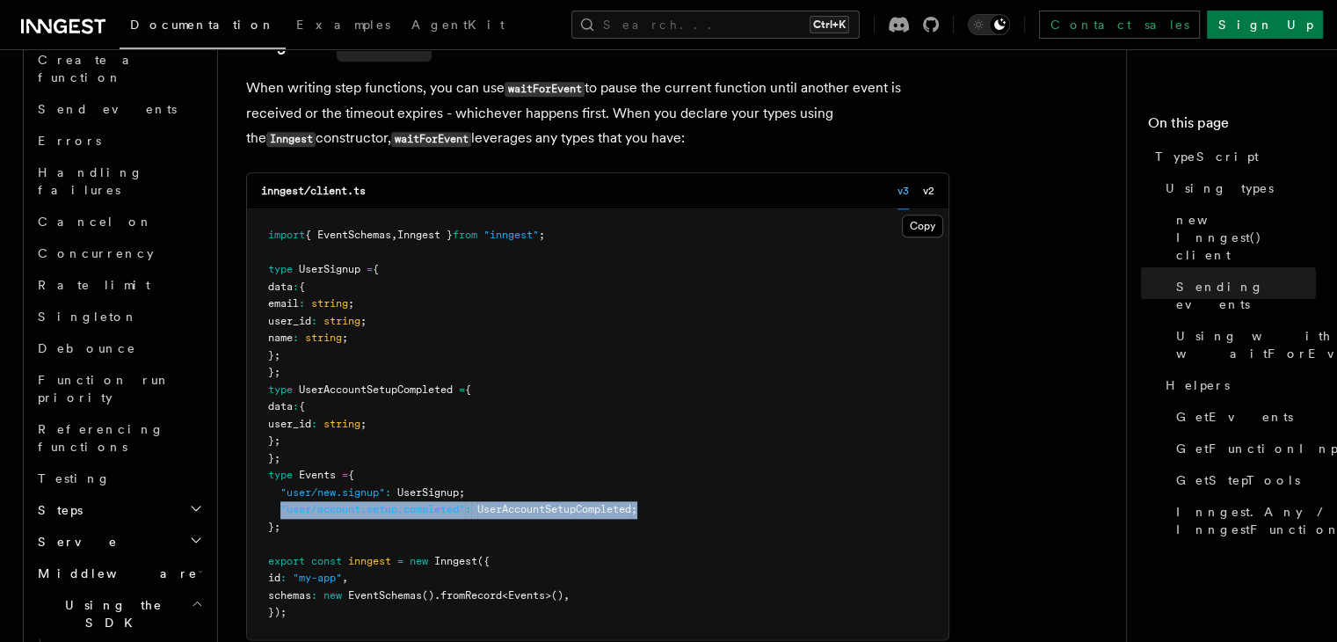
drag, startPoint x: 281, startPoint y: 511, endPoint x: 674, endPoint y: 510, distance: 393.0
click at [674, 510] on pre "import { EventSchemas , Inngest } from "inngest" ; type UserSignup = { data : {…" at bounding box center [598, 424] width 702 height 430
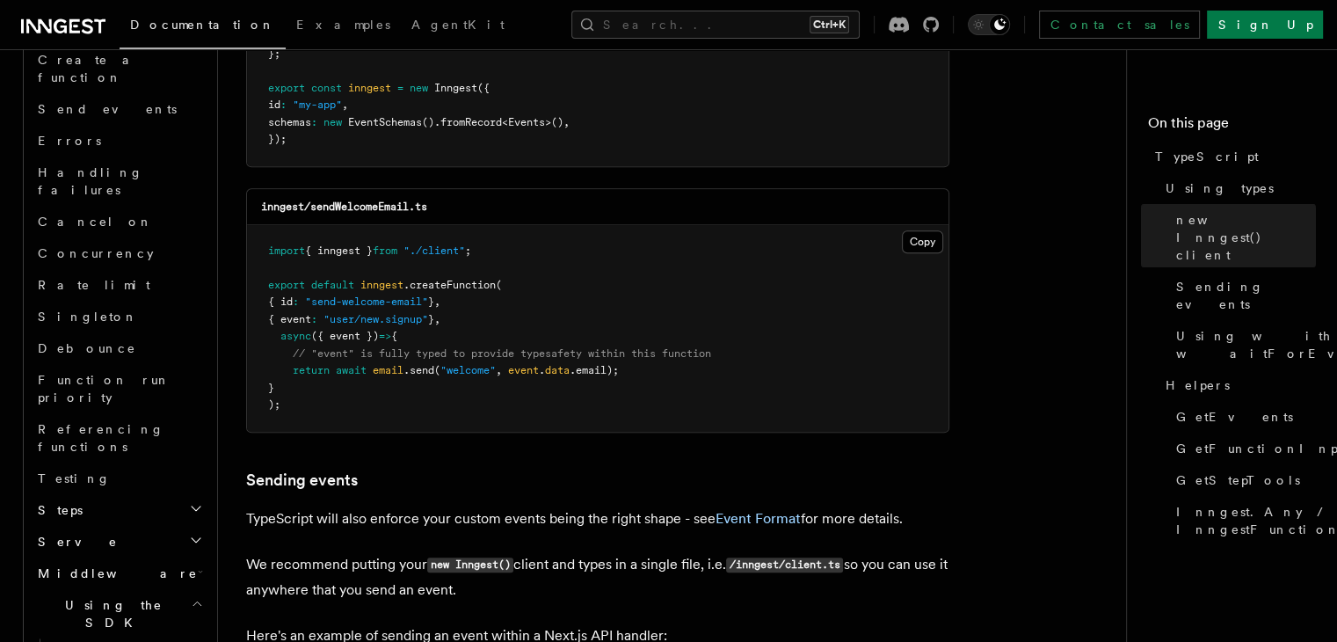
scroll to position [879, 0]
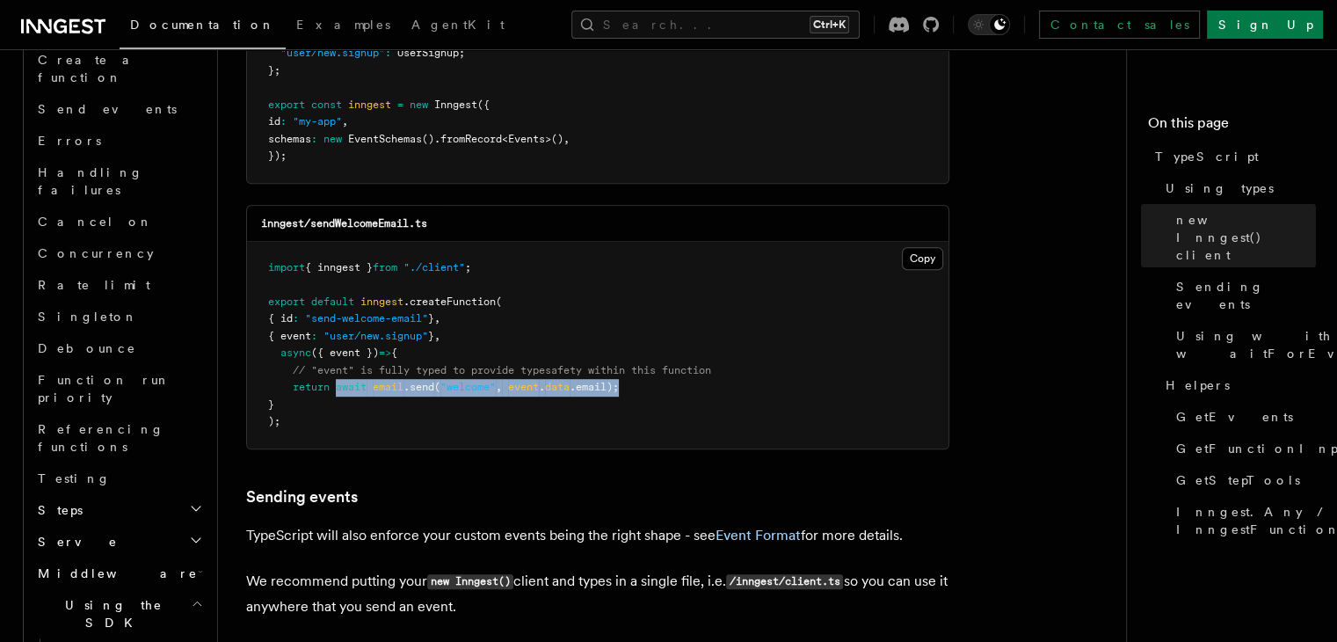
drag, startPoint x: 340, startPoint y: 388, endPoint x: 633, endPoint y: 384, distance: 292.8
click at [633, 384] on pre "import { inngest } from "./client" ; export default inngest .createFunction ( {…" at bounding box center [598, 345] width 702 height 207
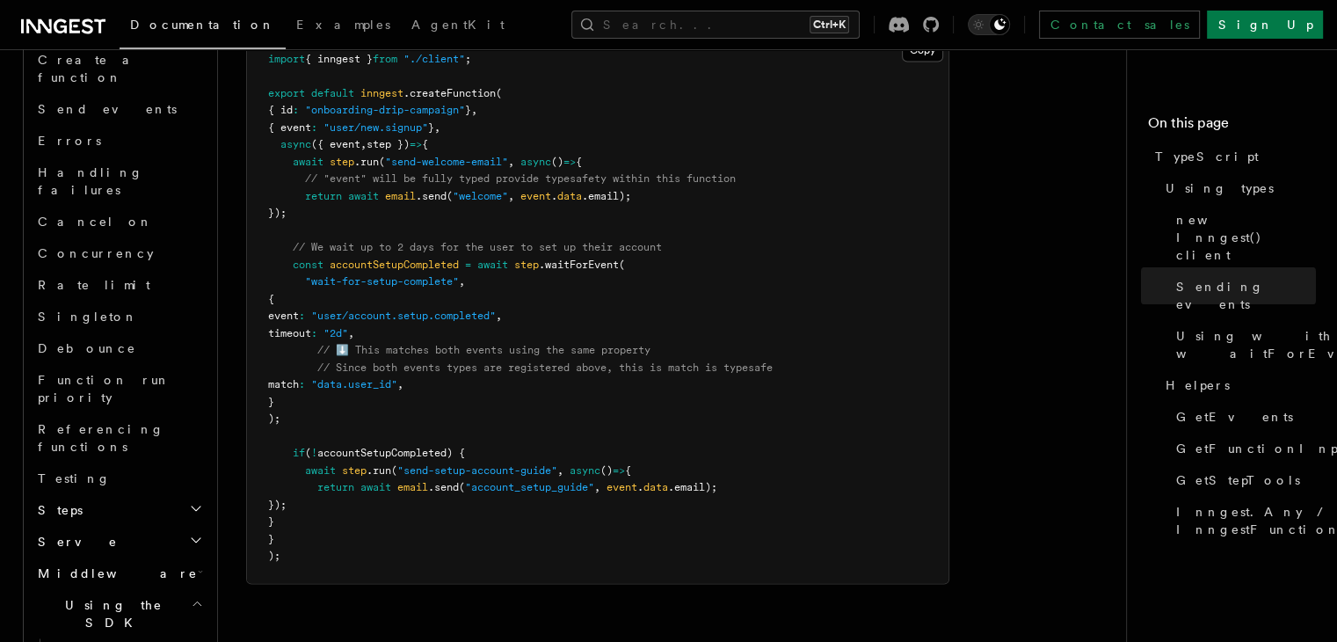
scroll to position [2638, 0]
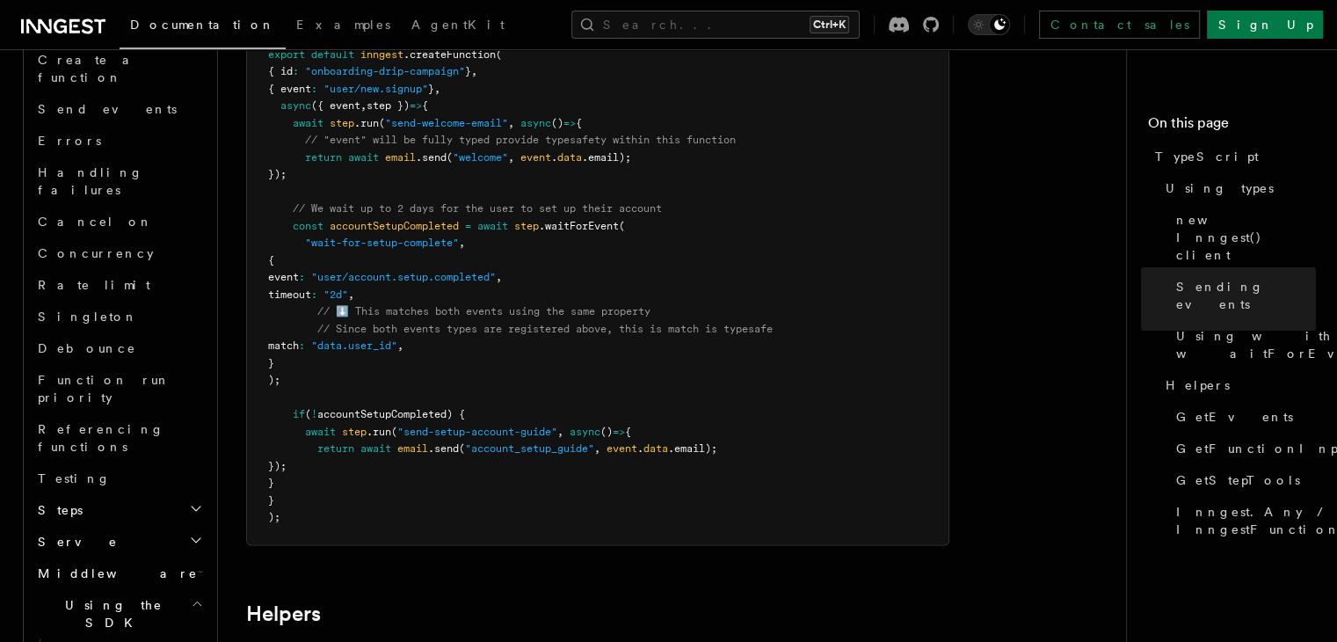
drag, startPoint x: 313, startPoint y: 346, endPoint x: 483, endPoint y: 346, distance: 169.7
click at [483, 346] on pre "import { inngest } from "./client" ; export default inngest .createFunction ( {…" at bounding box center [598, 269] width 702 height 549
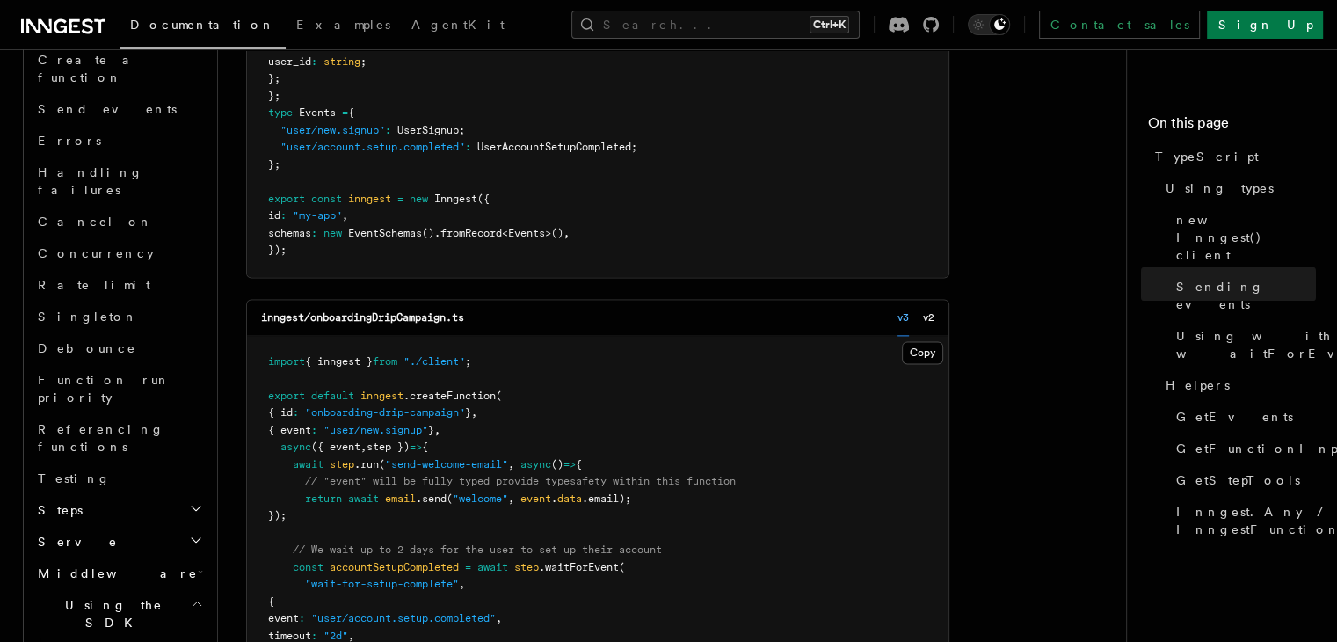
scroll to position [2286, 0]
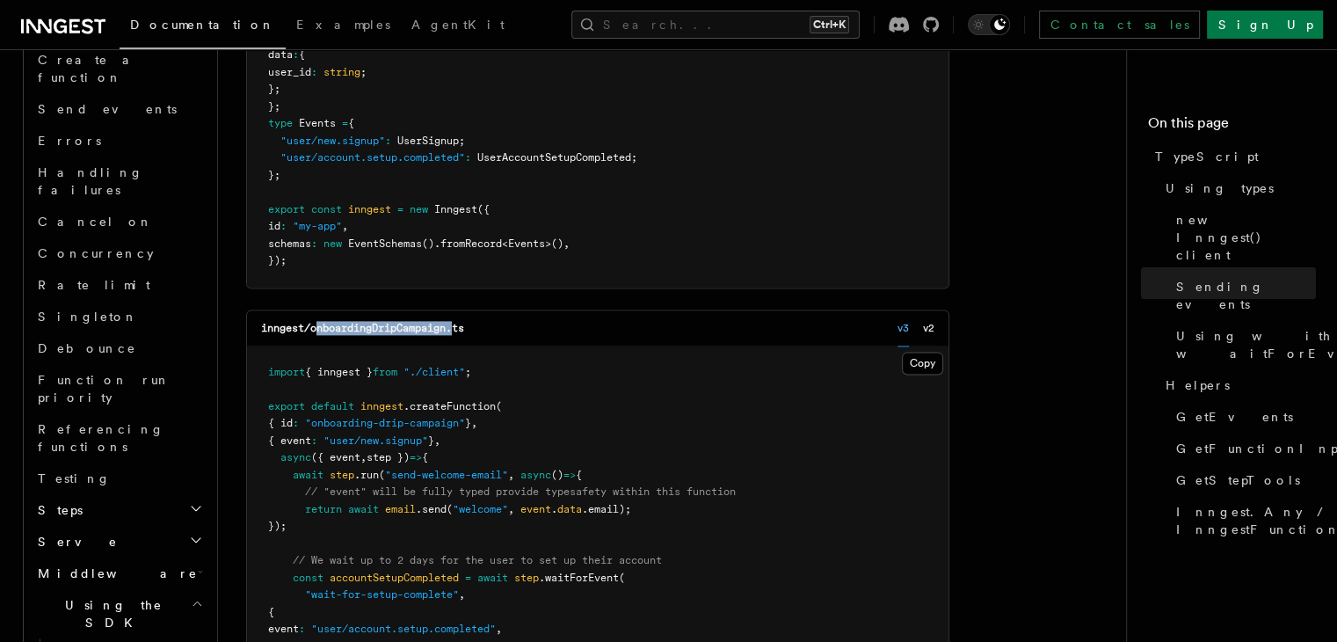
drag, startPoint x: 315, startPoint y: 330, endPoint x: 458, endPoint y: 330, distance: 143.3
click at [458, 330] on code "inngest/onboardingDripCampaign.ts" at bounding box center [362, 328] width 203 height 12
click at [509, 333] on div "inngest/onboardingDripCampaign.ts v3 v2" at bounding box center [598, 328] width 702 height 36
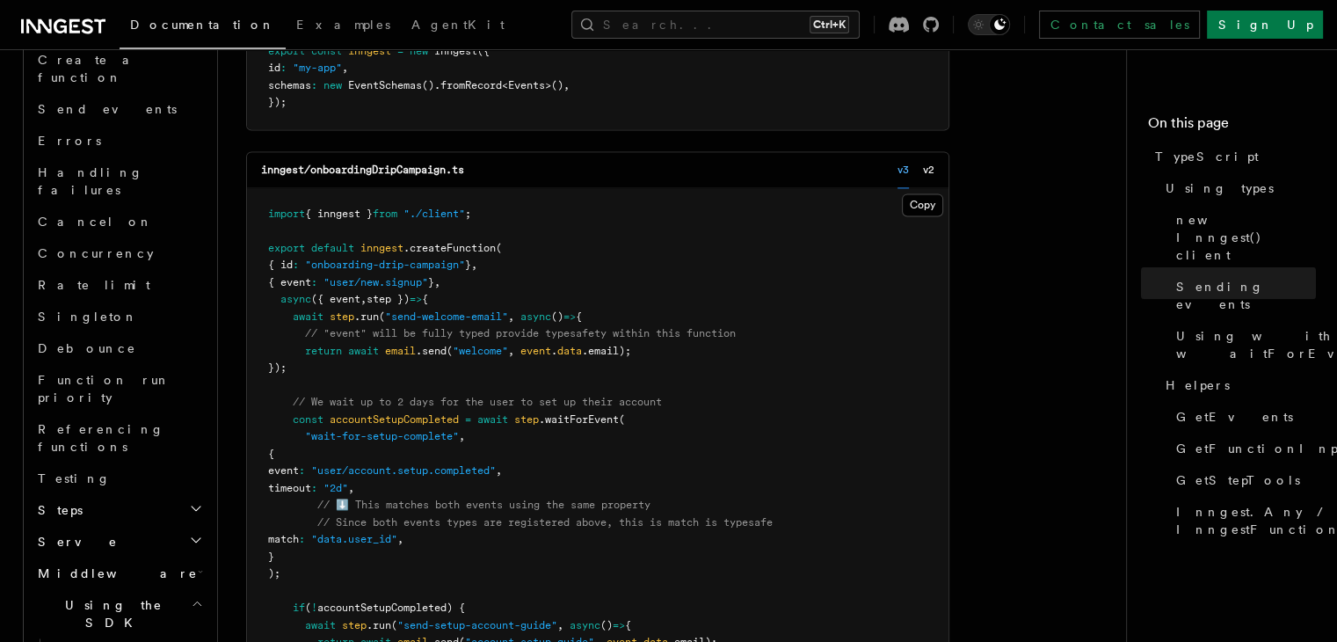
scroll to position [2462, 0]
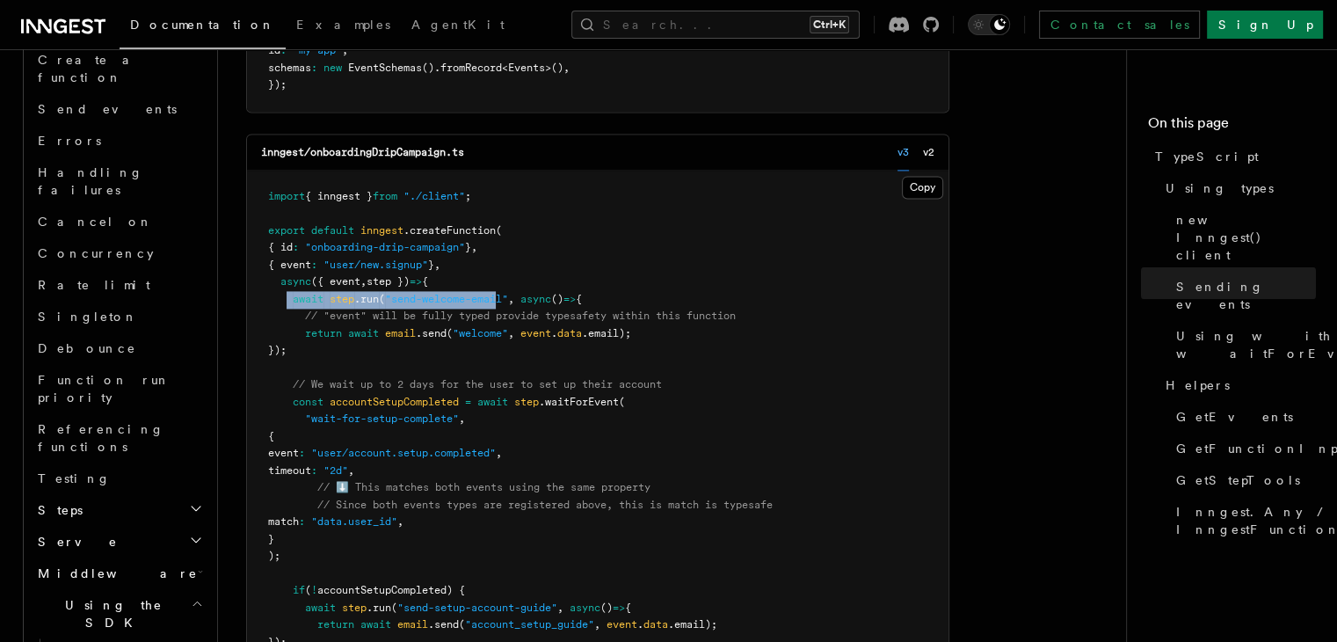
drag, startPoint x: 288, startPoint y: 302, endPoint x: 502, endPoint y: 303, distance: 213.7
click at [502, 303] on span "await step .run ( "send-welcome-email" , async () => {" at bounding box center [425, 299] width 314 height 12
click at [311, 334] on span "return" at bounding box center [323, 333] width 37 height 12
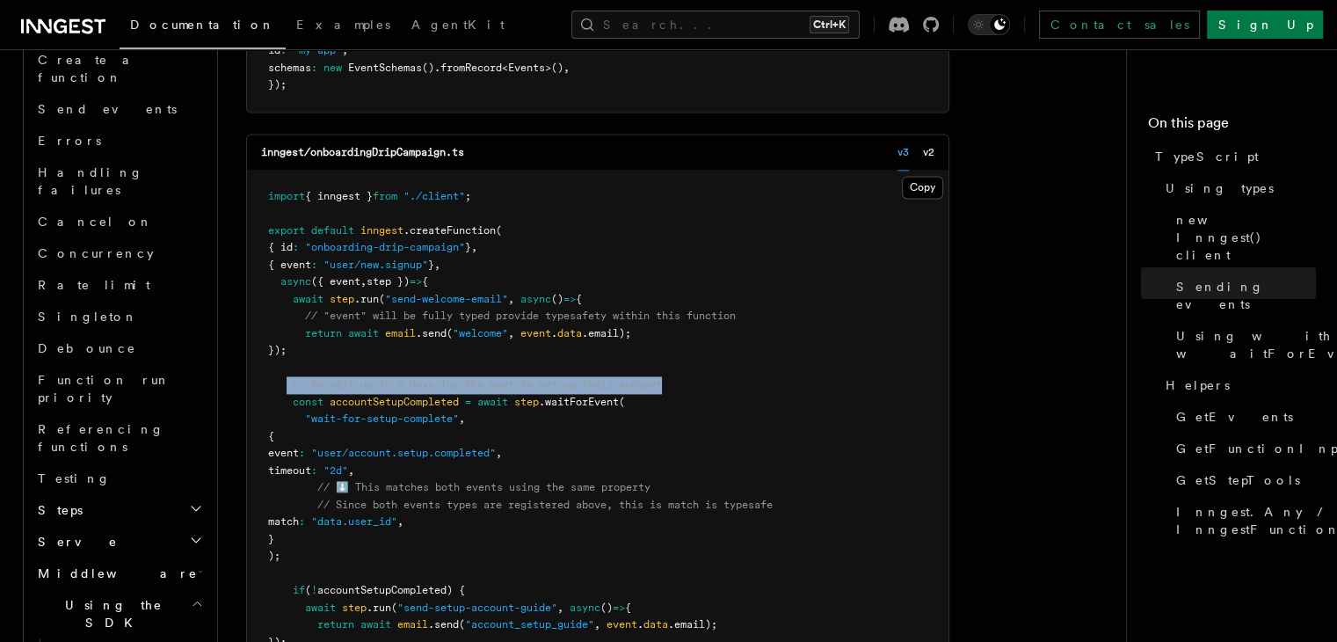
drag, startPoint x: 289, startPoint y: 385, endPoint x: 670, endPoint y: 385, distance: 380.7
click at [662, 385] on span "// We wait up to 2 days for the user to set up their account" at bounding box center [465, 384] width 394 height 12
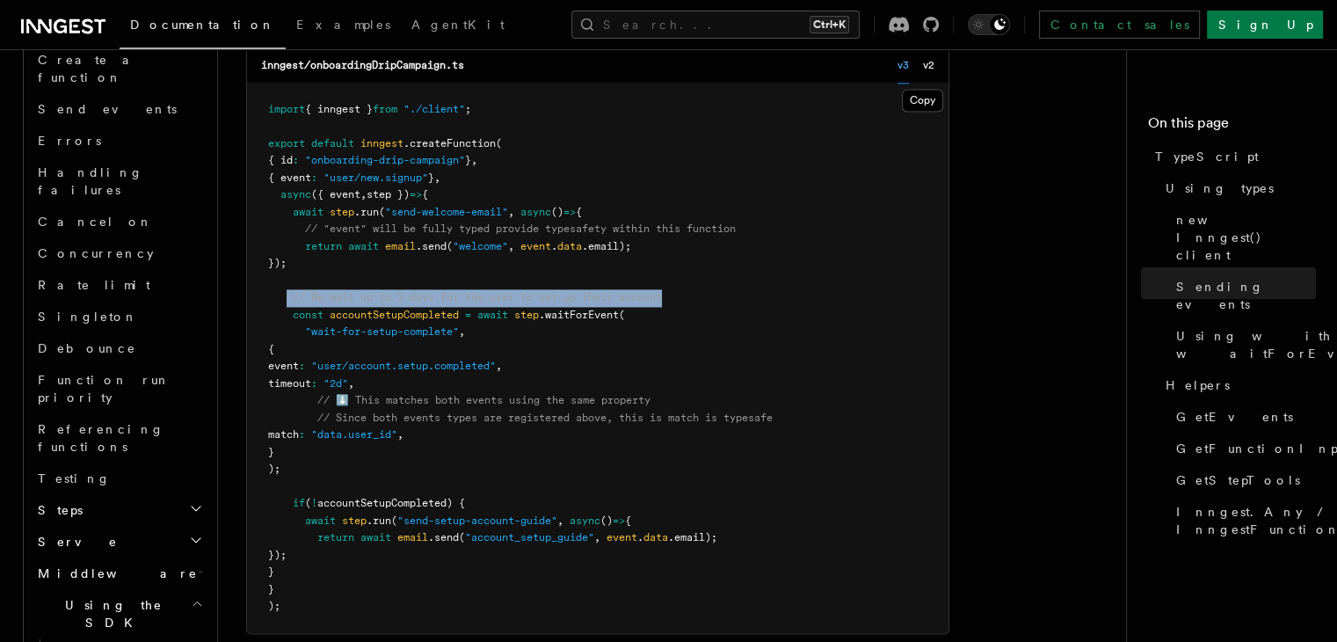
scroll to position [2550, 0]
drag, startPoint x: 312, startPoint y: 436, endPoint x: 501, endPoint y: 433, distance: 189.1
click at [501, 433] on pre "import { inngest } from "./client" ; export default inngest .createFunction ( {…" at bounding box center [598, 357] width 702 height 549
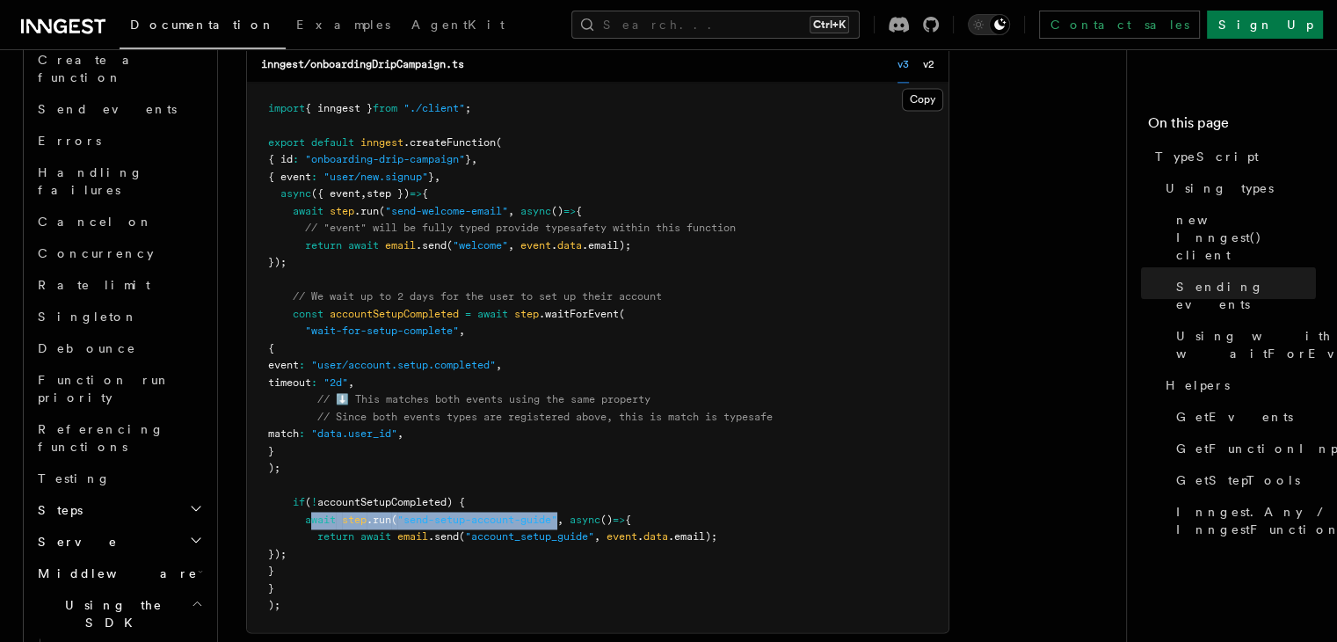
drag, startPoint x: 313, startPoint y: 521, endPoint x: 563, endPoint y: 520, distance: 249.7
click at [563, 520] on span "await step .run ( "send-setup-account-guide" , async () => {" at bounding box center [449, 519] width 363 height 12
drag, startPoint x: 294, startPoint y: 215, endPoint x: 343, endPoint y: 267, distance: 72.2
click at [343, 267] on pre "import { inngest } from "./client" ; export default inngest .createFunction ( {…" at bounding box center [598, 357] width 702 height 549
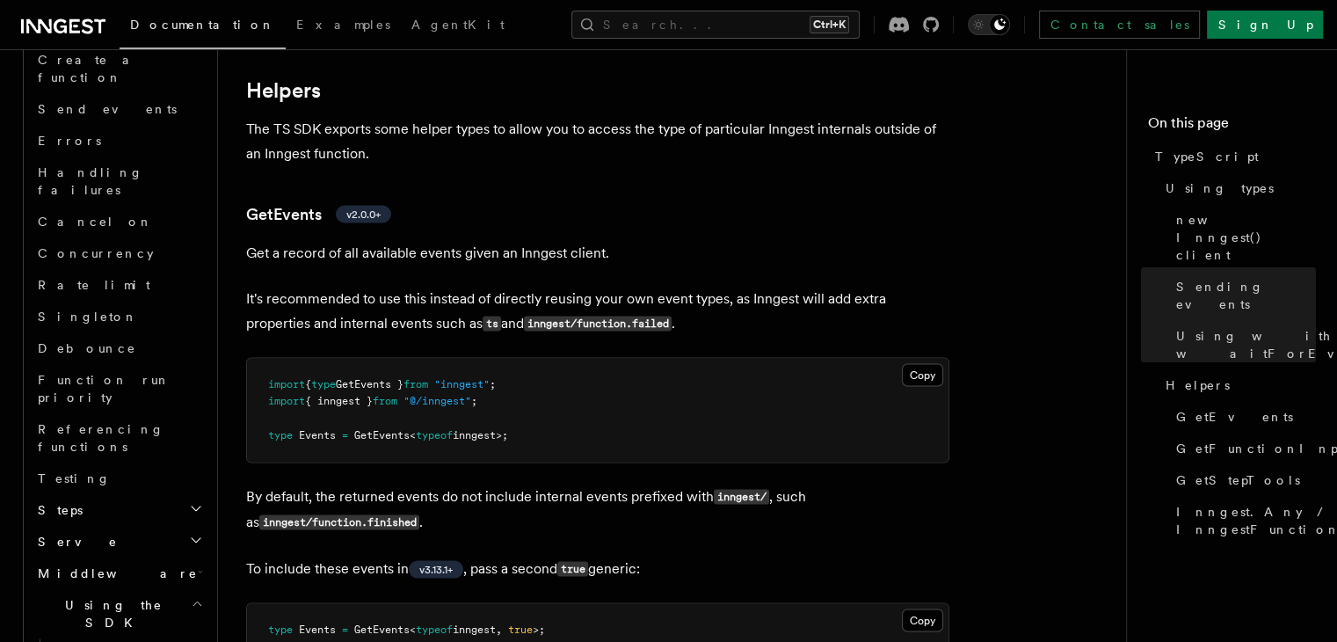
scroll to position [3165, 0]
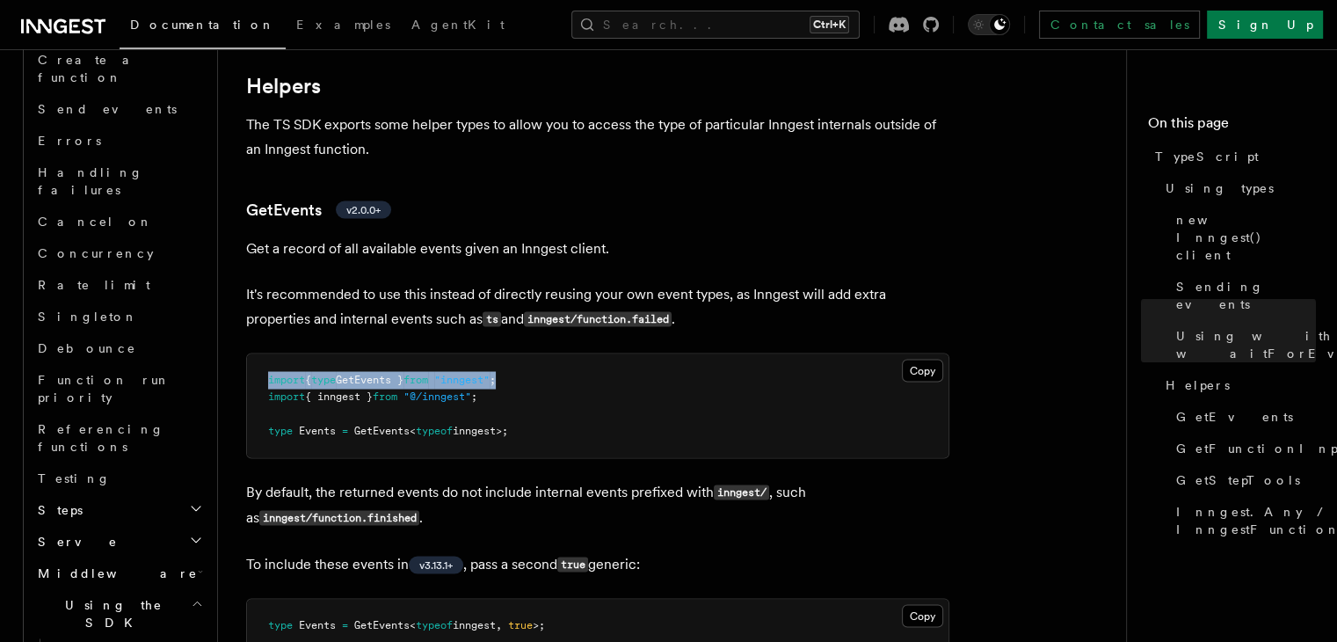
drag, startPoint x: 535, startPoint y: 384, endPoint x: 270, endPoint y: 384, distance: 264.6
click at [270, 384] on pre "import { type GetEvents } from "inngest" ; import { inngest } from "@/inngest" …" at bounding box center [598, 405] width 702 height 104
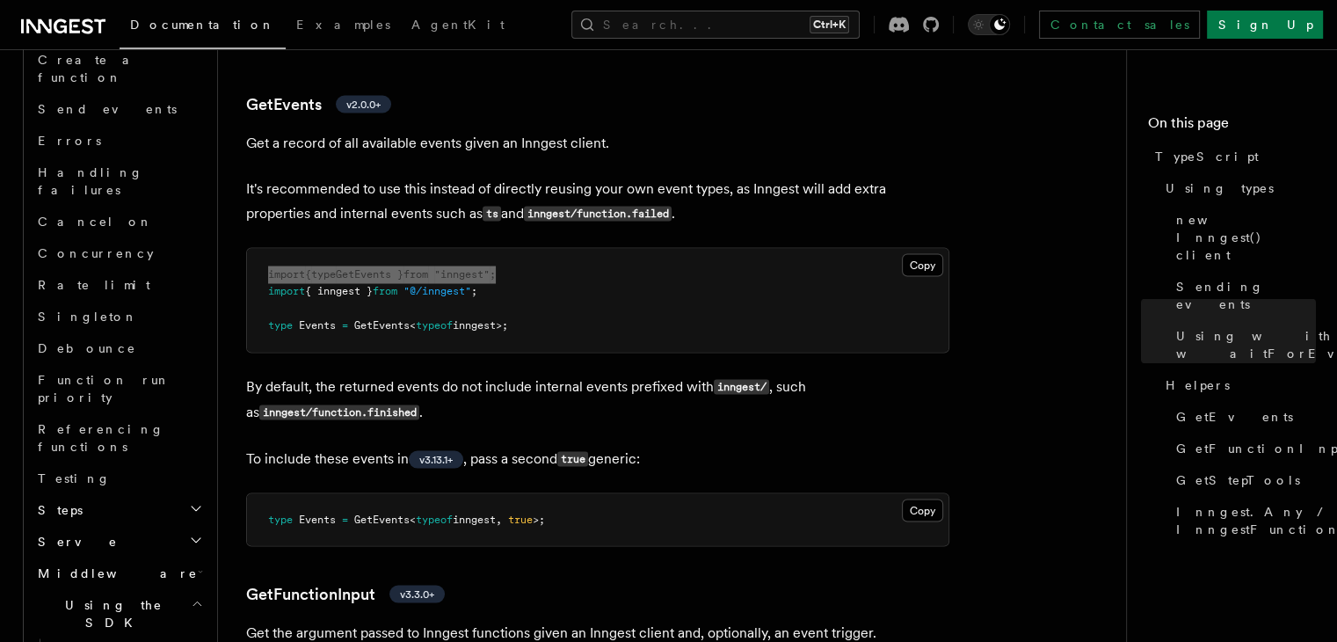
scroll to position [3341, 0]
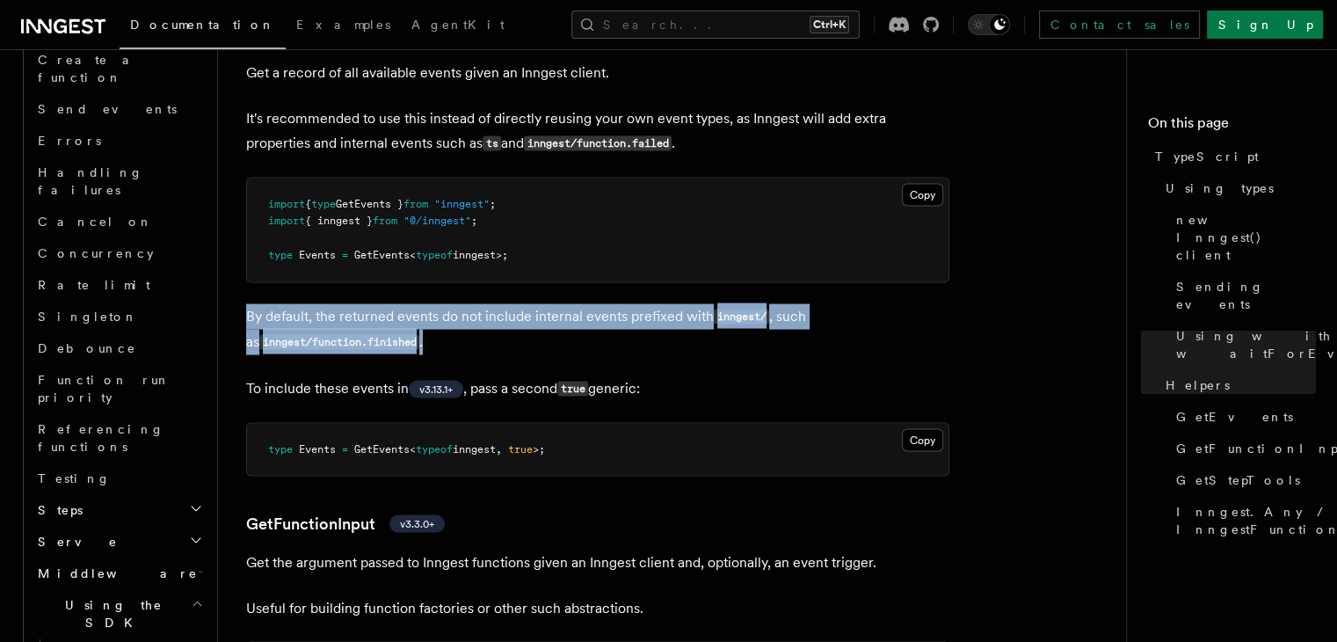
drag, startPoint x: 249, startPoint y: 311, endPoint x: 795, endPoint y: 352, distance: 547.5
click at [795, 352] on p "By default, the returned events do not include internal events prefixed with in…" at bounding box center [597, 328] width 703 height 51
drag, startPoint x: 245, startPoint y: 387, endPoint x: 717, endPoint y: 385, distance: 472.1
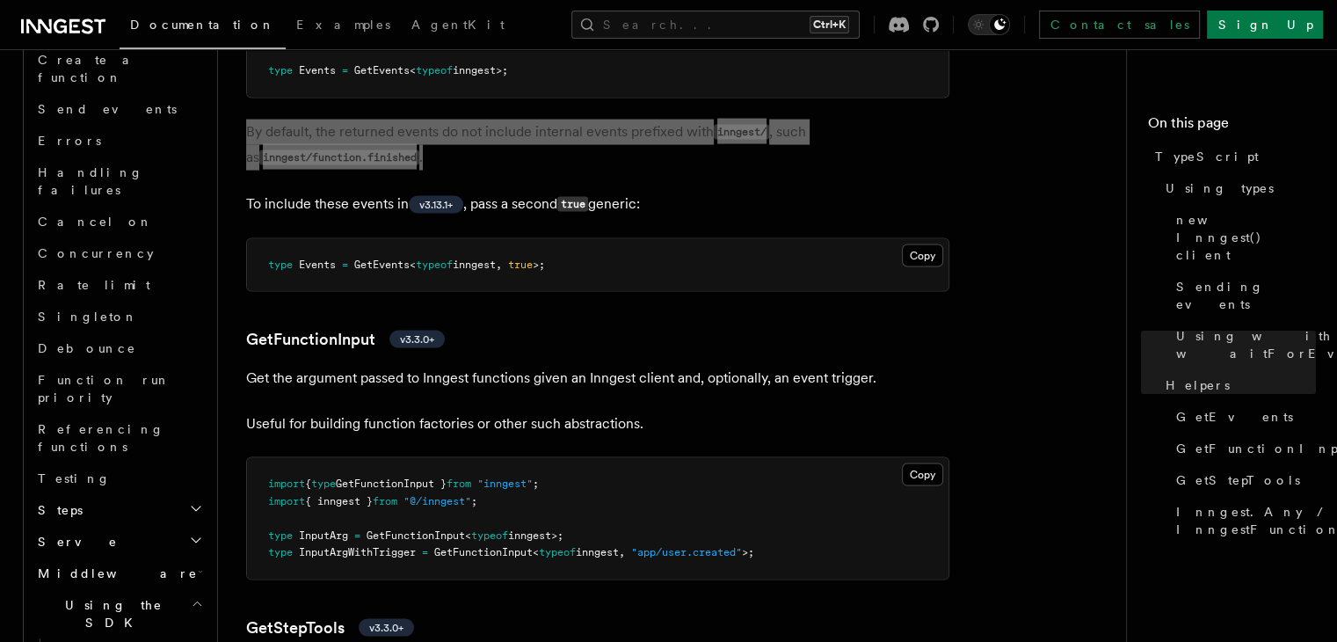
scroll to position [3605, 0]
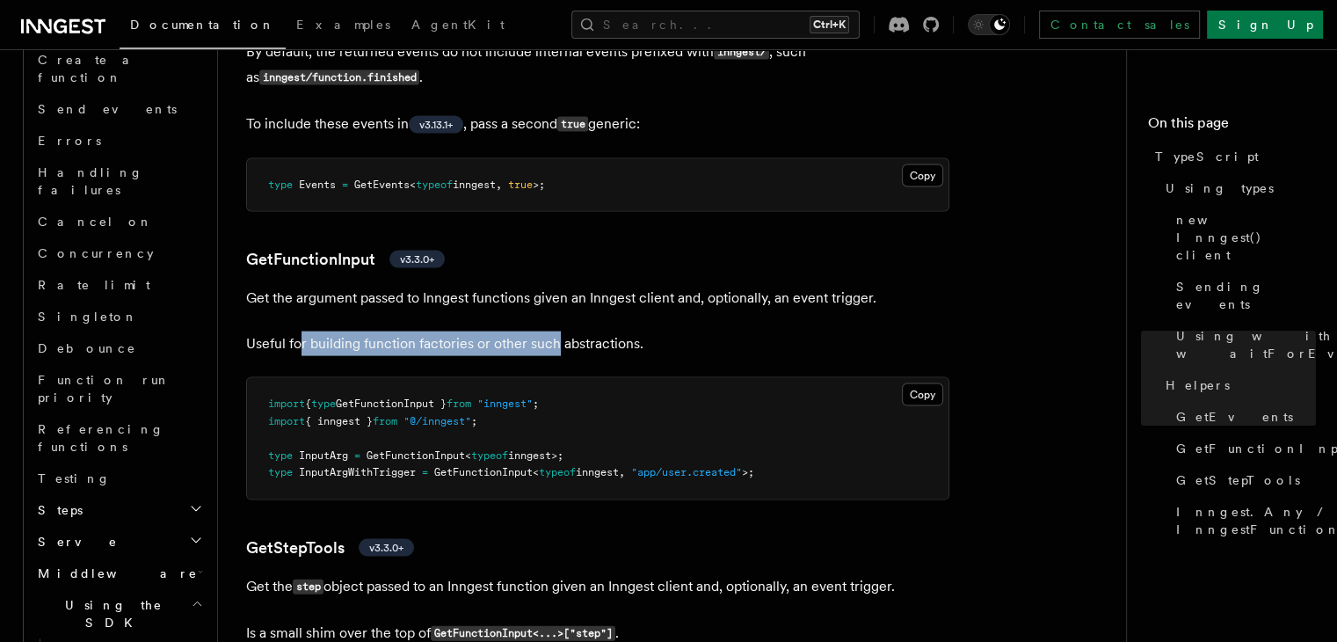
drag, startPoint x: 298, startPoint y: 342, endPoint x: 597, endPoint y: 354, distance: 299.2
click at [574, 354] on p "Useful for building function factories or other such abstractions." at bounding box center [597, 343] width 703 height 25
drag, startPoint x: 680, startPoint y: 346, endPoint x: 334, endPoint y: 321, distance: 346.4
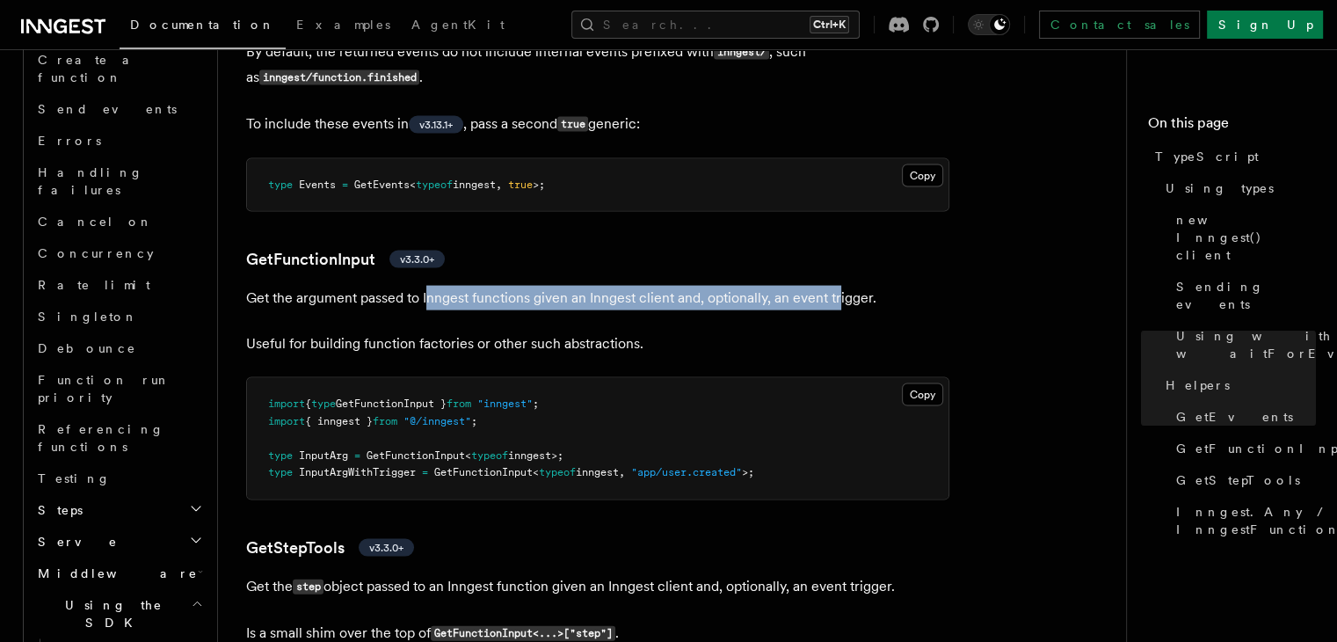
drag, startPoint x: 841, startPoint y: 307, endPoint x: 426, endPoint y: 293, distance: 415.2
click at [426, 293] on p "Get the argument passed to Inngest functions given an Inngest client and, optio…" at bounding box center [597, 298] width 703 height 25
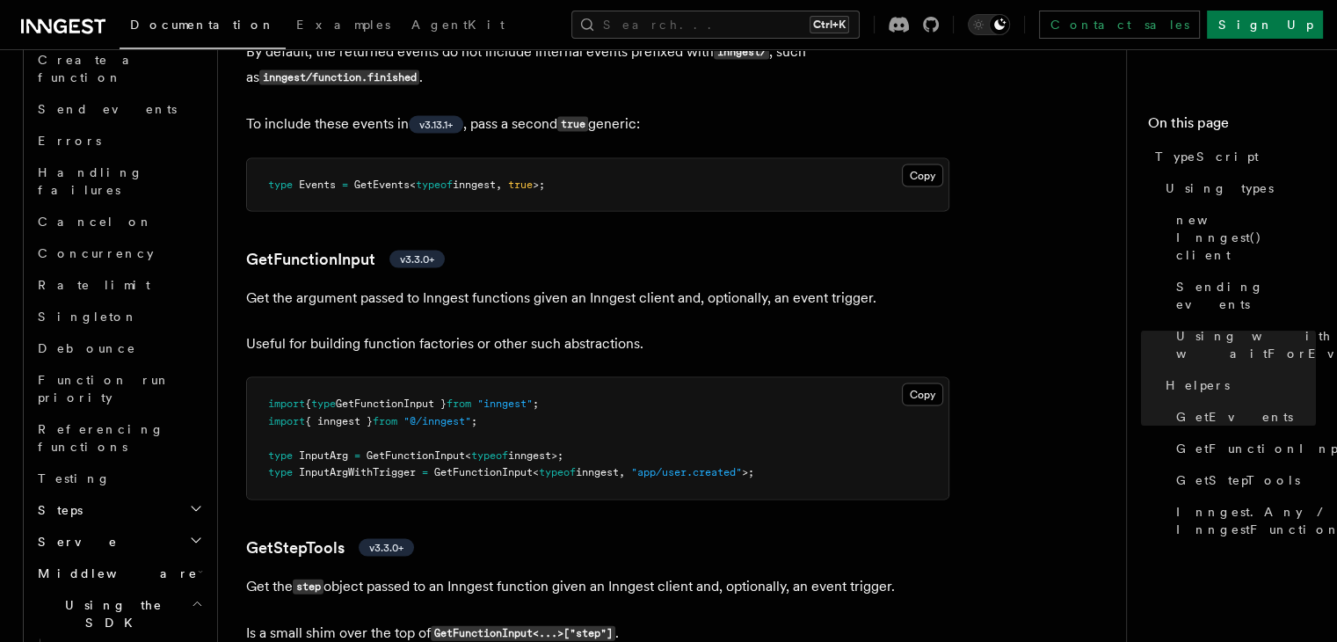
click at [477, 445] on pre "import { type GetFunctionInput } from "inngest" ; import { inngest } from "@/in…" at bounding box center [598, 438] width 702 height 121
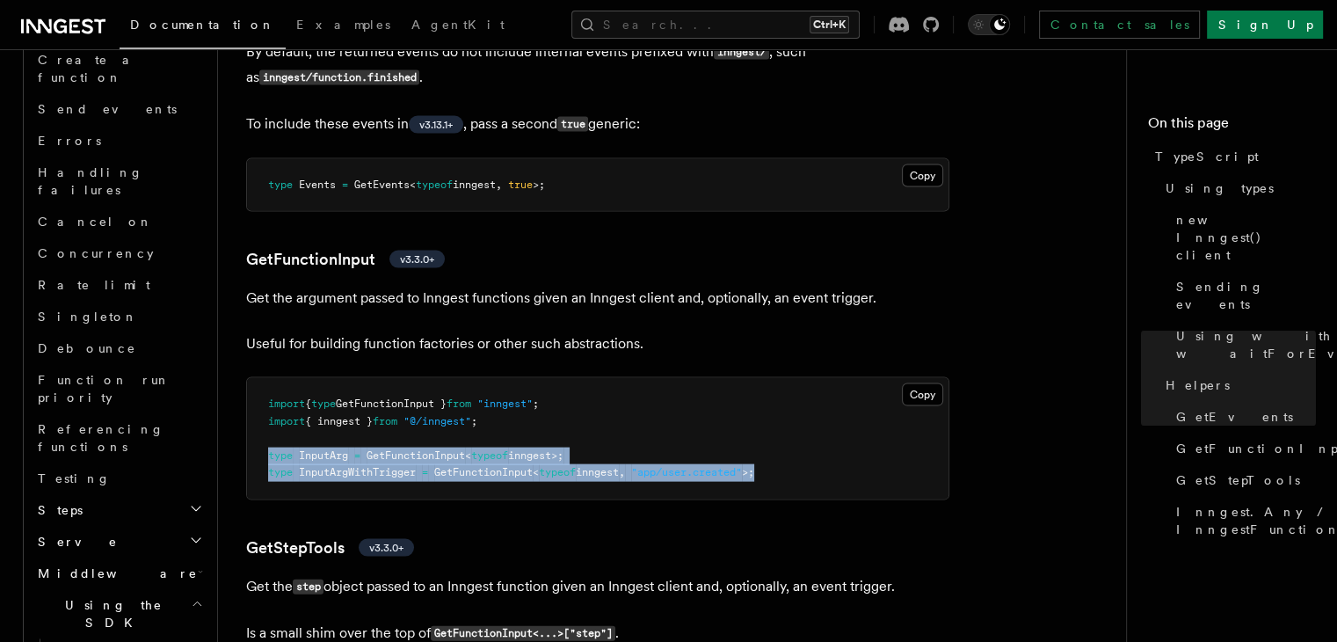
drag, startPoint x: 804, startPoint y: 475, endPoint x: 268, endPoint y: 457, distance: 535.7
click at [268, 457] on pre "import { type GetFunctionInput } from "inngest" ; import { inngest } from "@/in…" at bounding box center [598, 438] width 702 height 121
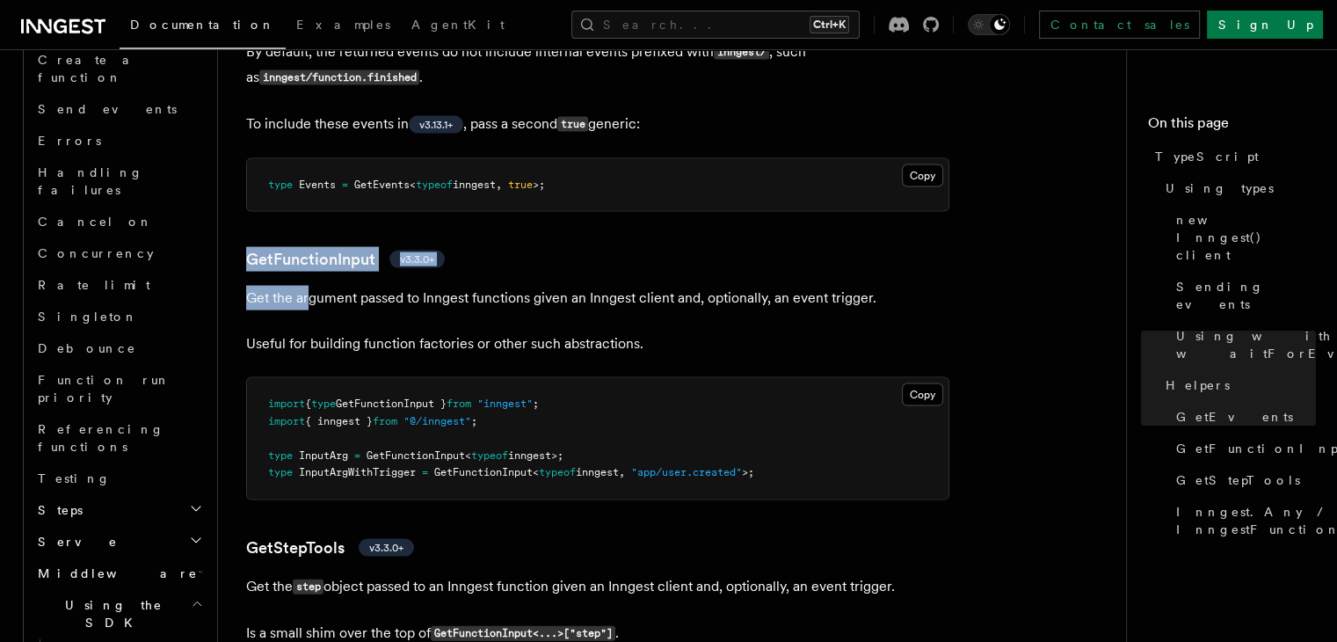
drag, startPoint x: 309, startPoint y: 302, endPoint x: 240, endPoint y: 251, distance: 86.2
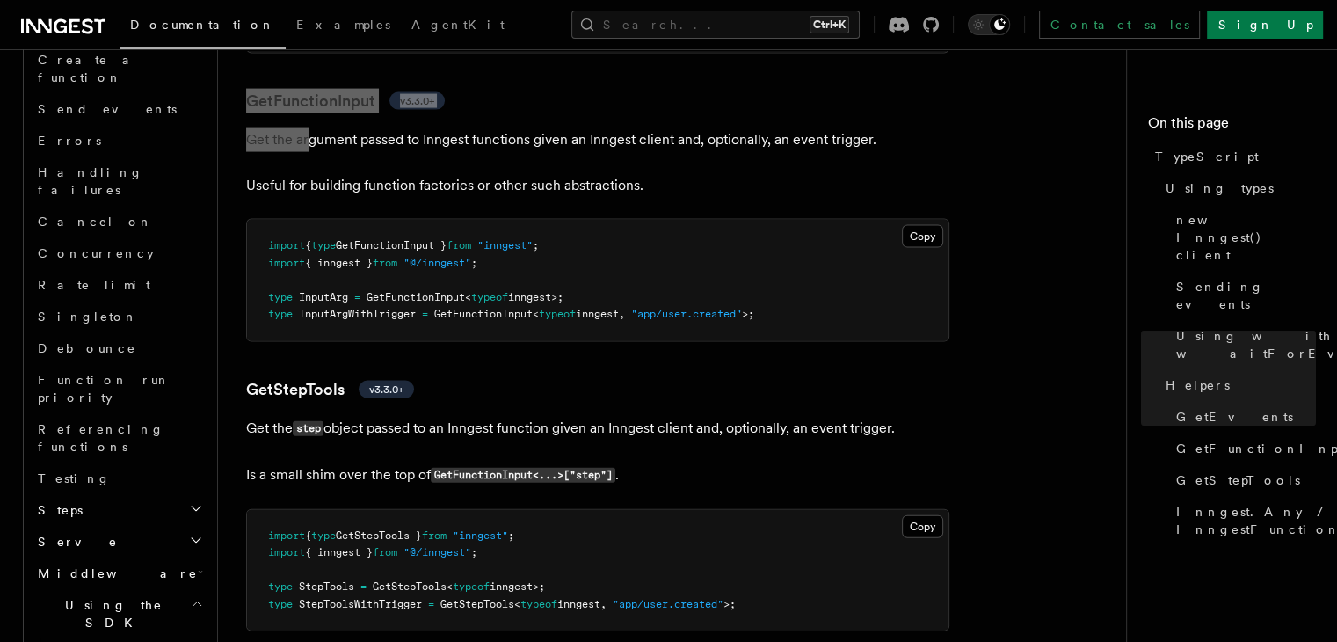
scroll to position [3781, 0]
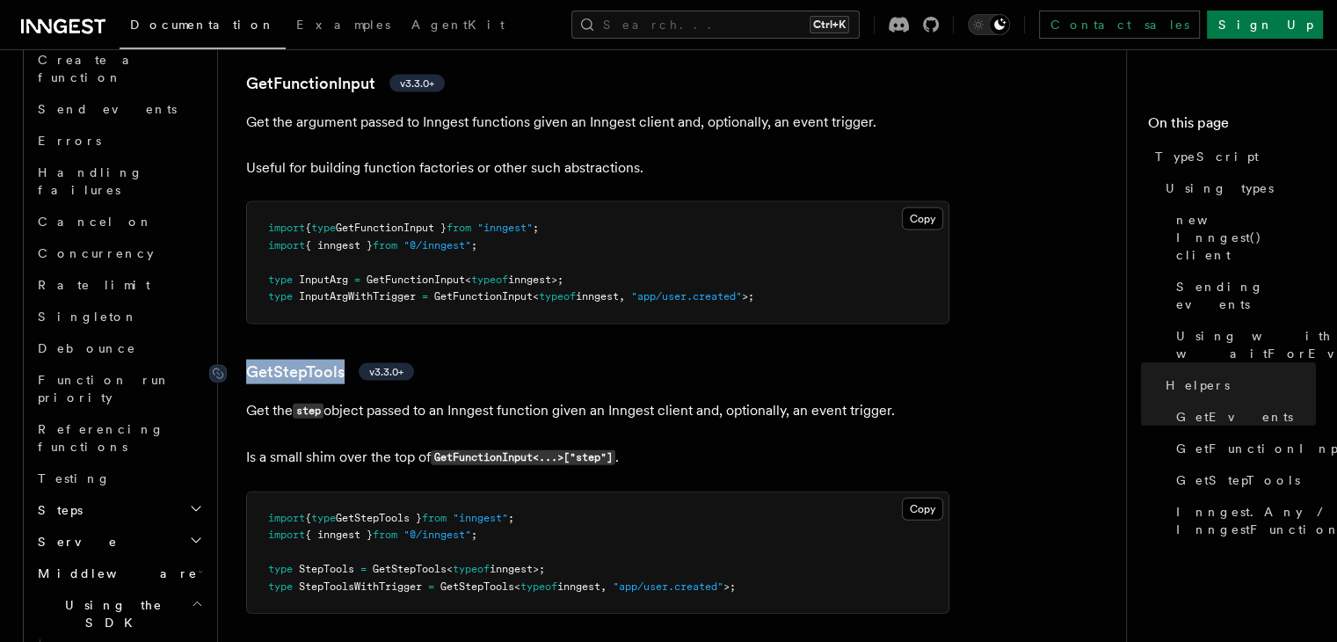
drag, startPoint x: 228, startPoint y: 352, endPoint x: 343, endPoint y: 376, distance: 117.8
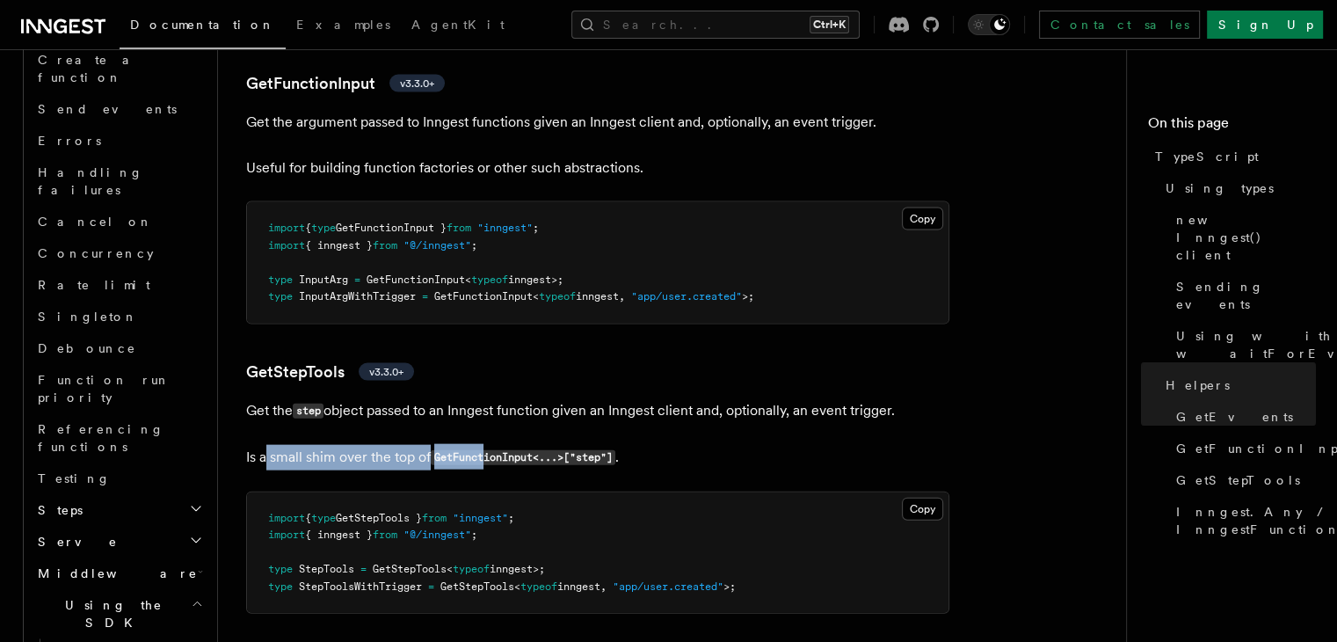
drag, startPoint x: 293, startPoint y: 459, endPoint x: 484, endPoint y: 457, distance: 191.7
click at [484, 457] on p "Is a small shim over the top of GetFunctionInput<...>["step"] ." at bounding box center [597, 457] width 703 height 25
click at [496, 457] on code "GetFunctionInput<...>["step"]" at bounding box center [523, 457] width 185 height 15
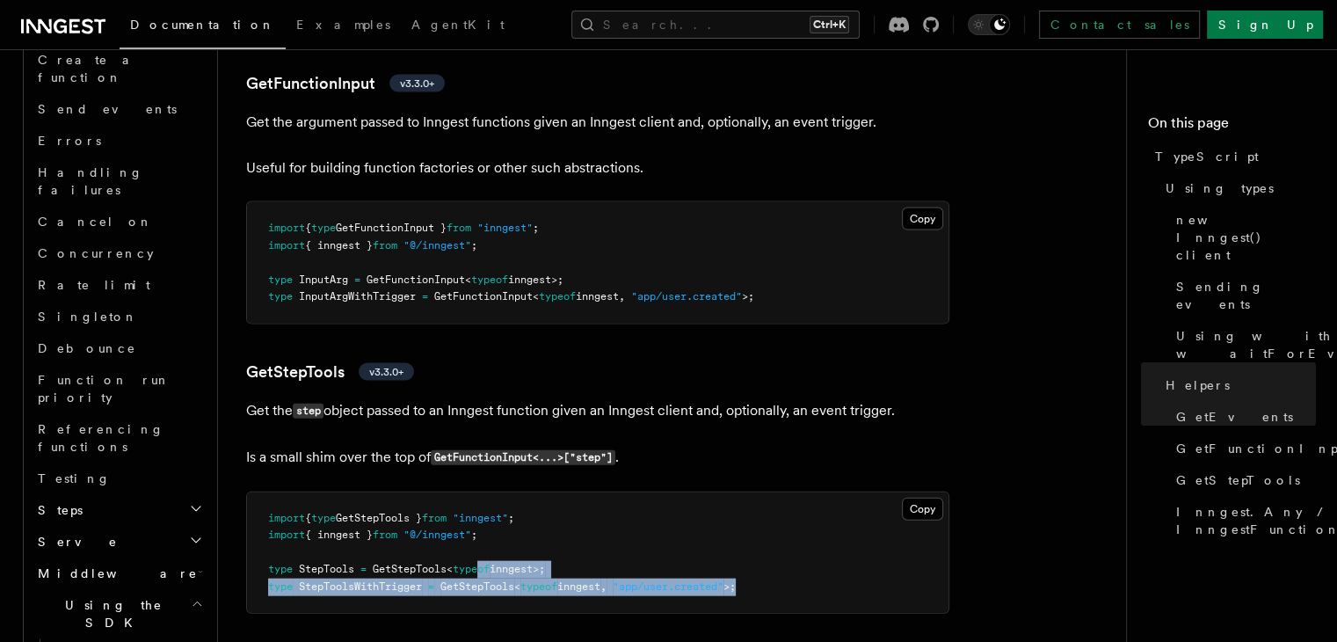
drag, startPoint x: 763, startPoint y: 594, endPoint x: 484, endPoint y: 578, distance: 279.2
click at [484, 578] on pre "import { type GetStepTools } from "inngest" ; import { inngest } from "@/innges…" at bounding box center [598, 552] width 702 height 121
click at [636, 580] on pre "import { type GetStepTools } from "inngest" ; import { inngest } from "@/innges…" at bounding box center [598, 552] width 702 height 121
drag, startPoint x: 780, startPoint y: 588, endPoint x: 267, endPoint y: 573, distance: 512.8
click at [267, 573] on pre "import { type GetStepTools } from "inngest" ; import { inngest } from "@/innges…" at bounding box center [598, 552] width 702 height 121
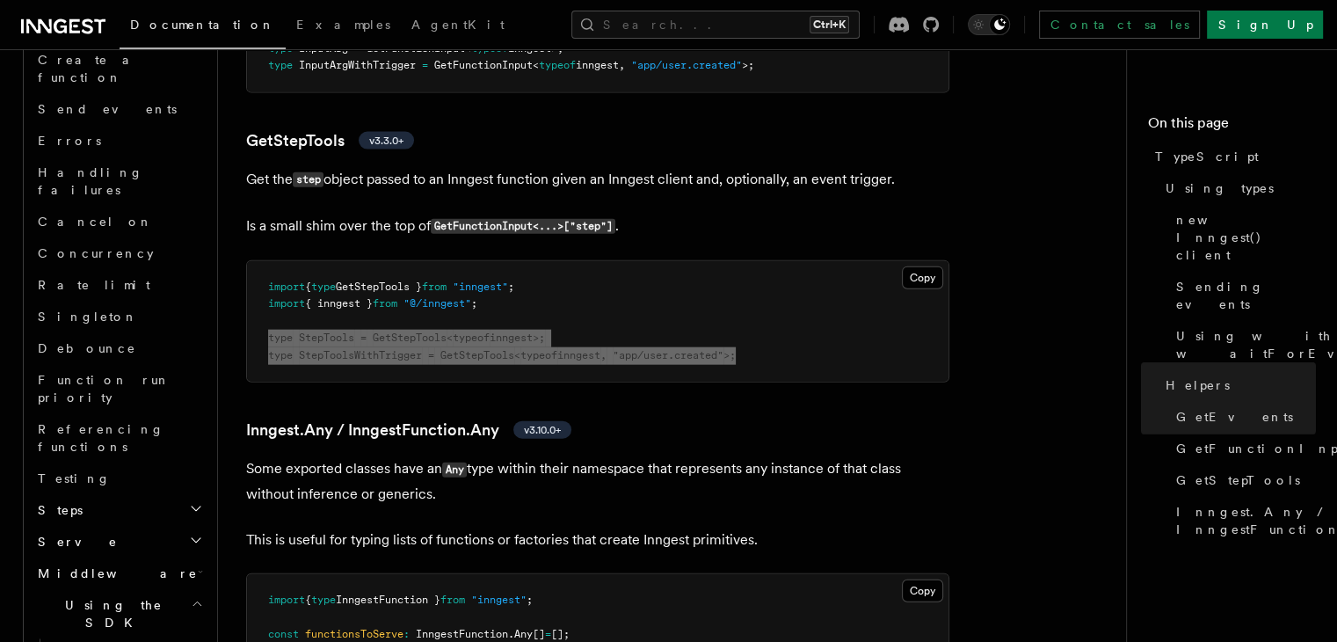
scroll to position [4220, 0]
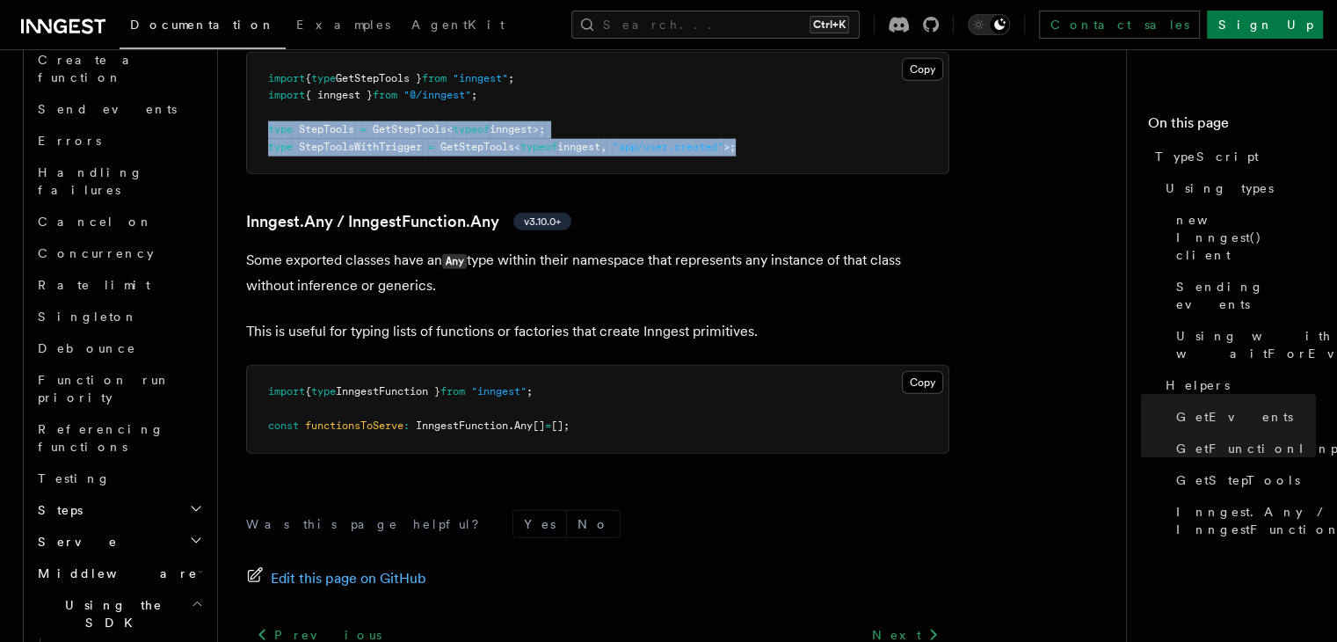
drag, startPoint x: 282, startPoint y: 265, endPoint x: 485, endPoint y: 288, distance: 204.5
click at [485, 288] on p "Some exported classes have an Any type within their namespace that represents a…" at bounding box center [597, 273] width 703 height 50
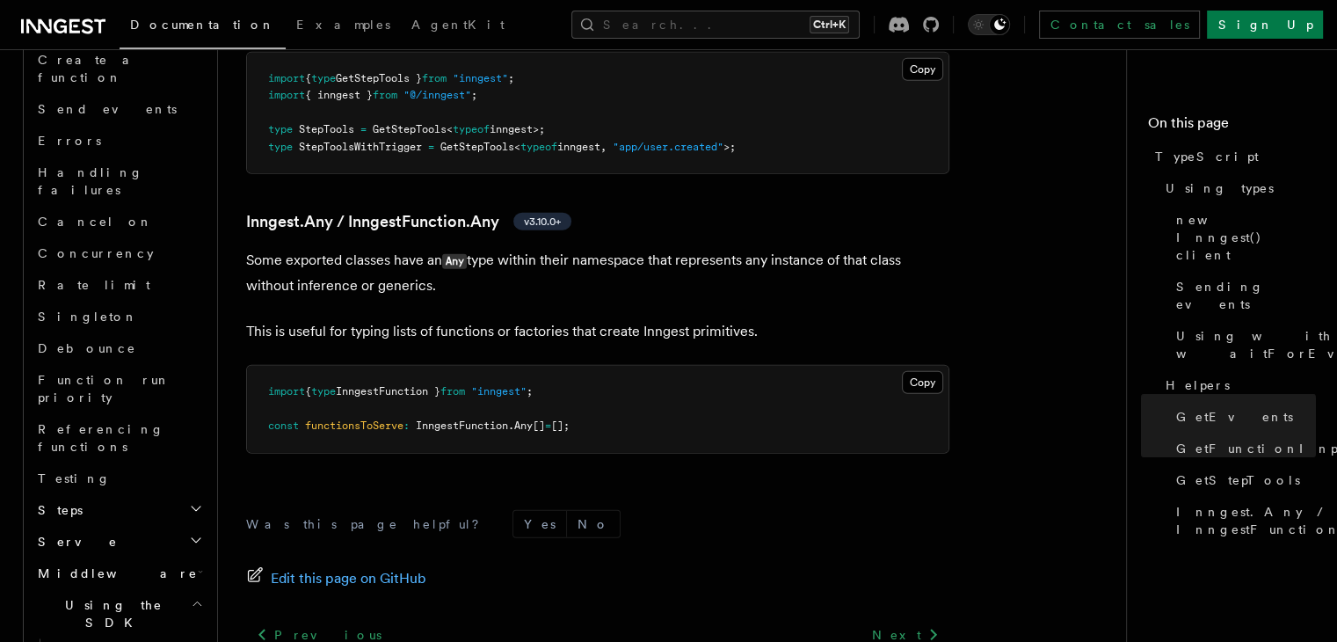
click at [481, 338] on p "This is useful for typing lists of functions or factories that create Inngest p…" at bounding box center [597, 331] width 703 height 25
drag, startPoint x: 243, startPoint y: 213, endPoint x: 498, endPoint y: 214, distance: 255.0
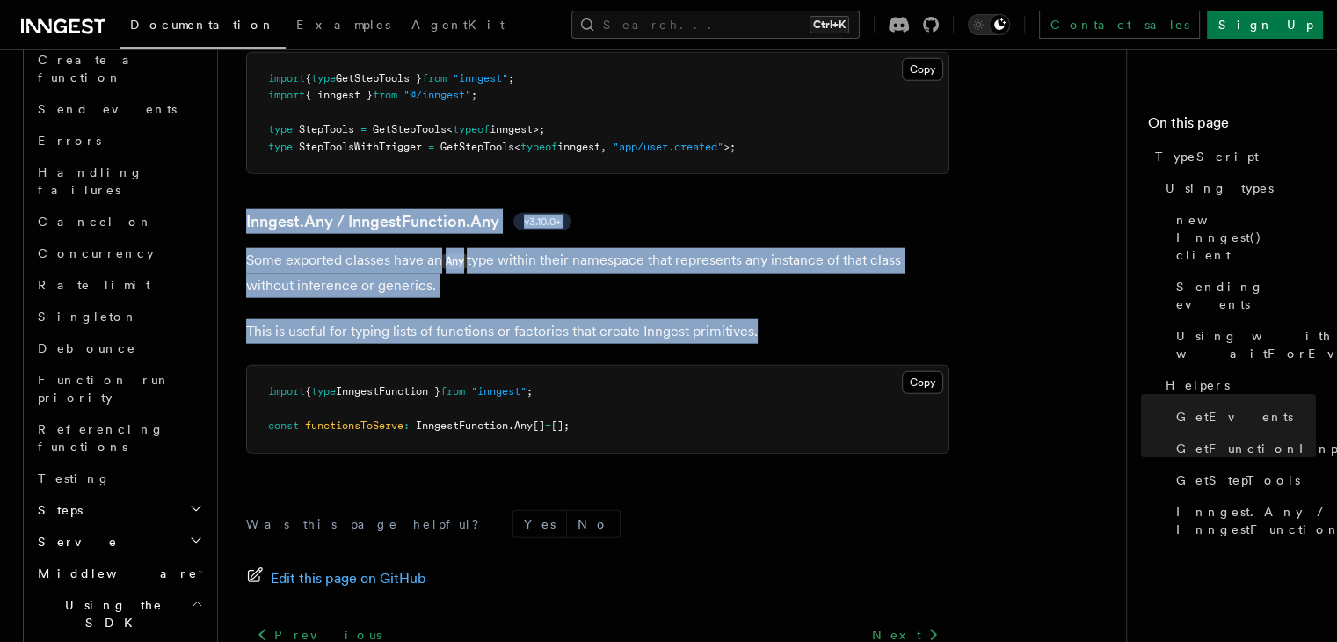
drag, startPoint x: 241, startPoint y: 210, endPoint x: 764, endPoint y: 333, distance: 537.4
click at [918, 386] on button "Copy Copied" at bounding box center [922, 382] width 41 height 23
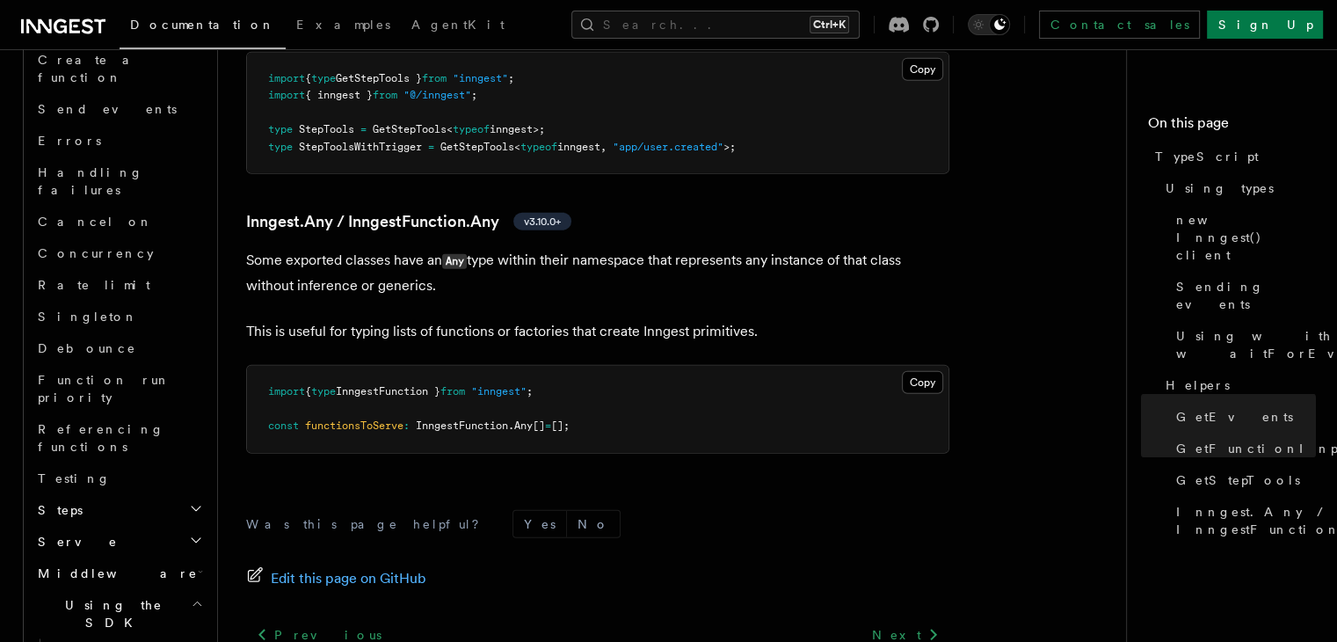
click at [371, 482] on div "Was this page helpful? Yes No Edit this page on GitHub Previous Environment var…" at bounding box center [597, 639] width 703 height 328
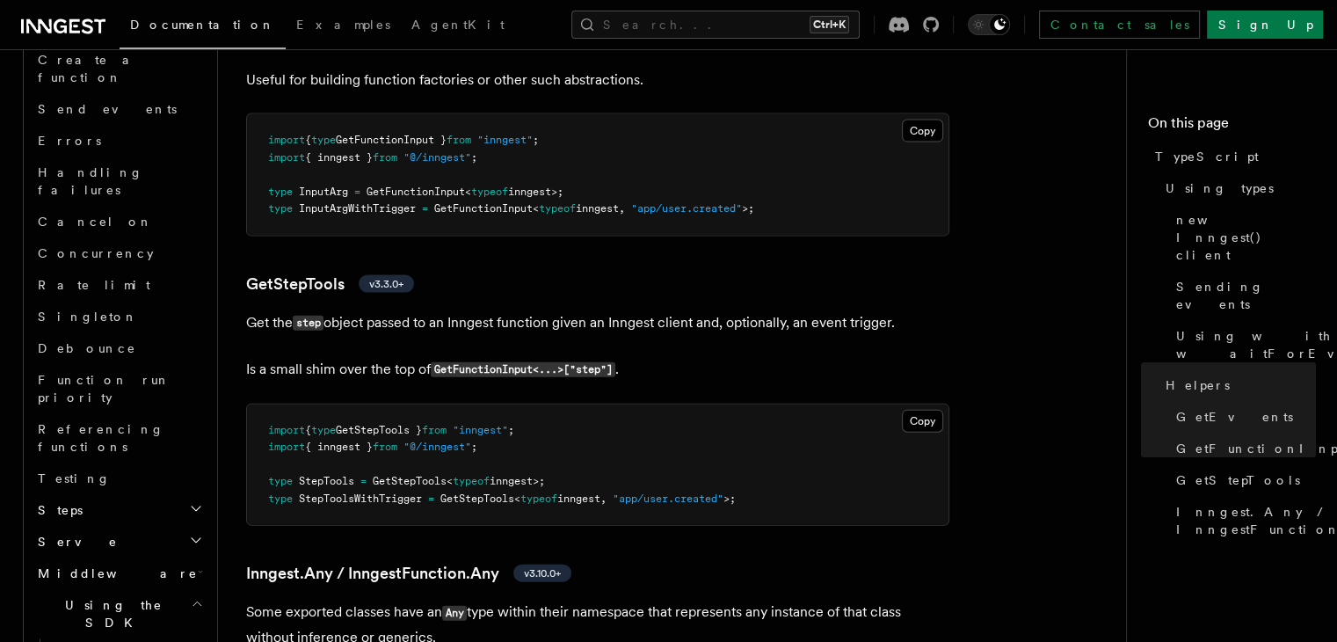
scroll to position [3868, 0]
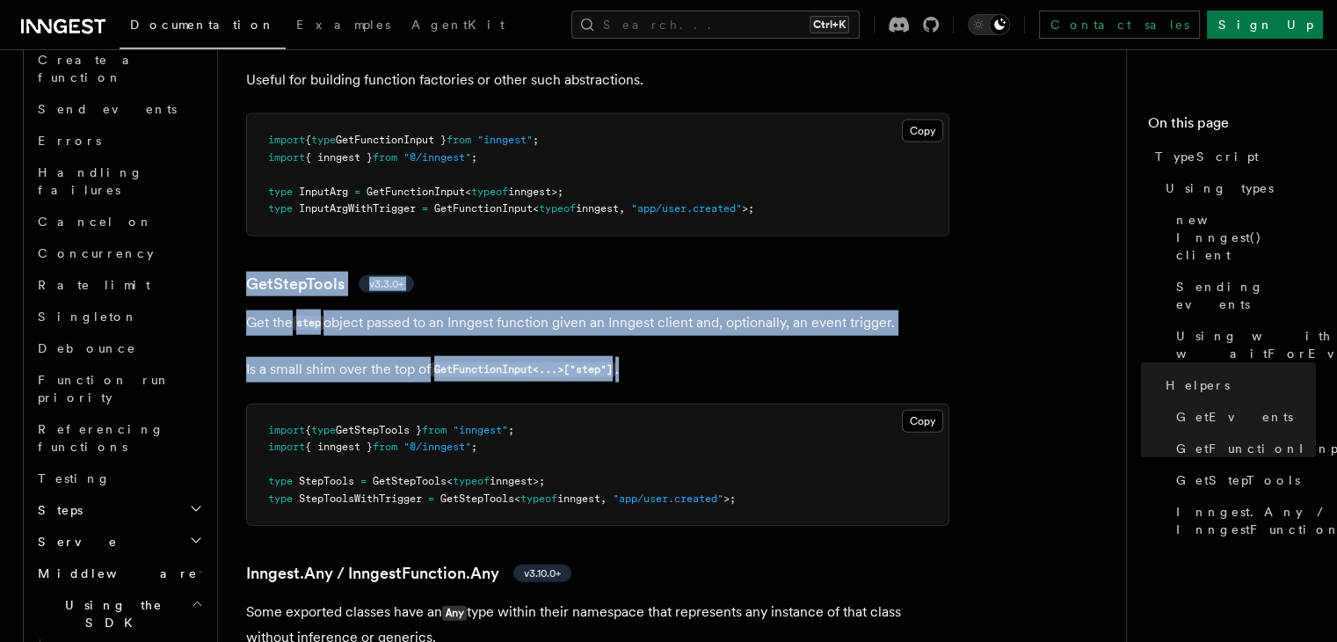
drag, startPoint x: 232, startPoint y: 276, endPoint x: 668, endPoint y: 374, distance: 446.9
click at [920, 430] on button "Copy Copied" at bounding box center [922, 421] width 41 height 23
click at [235, 284] on div at bounding box center [228, 286] width 38 height 18
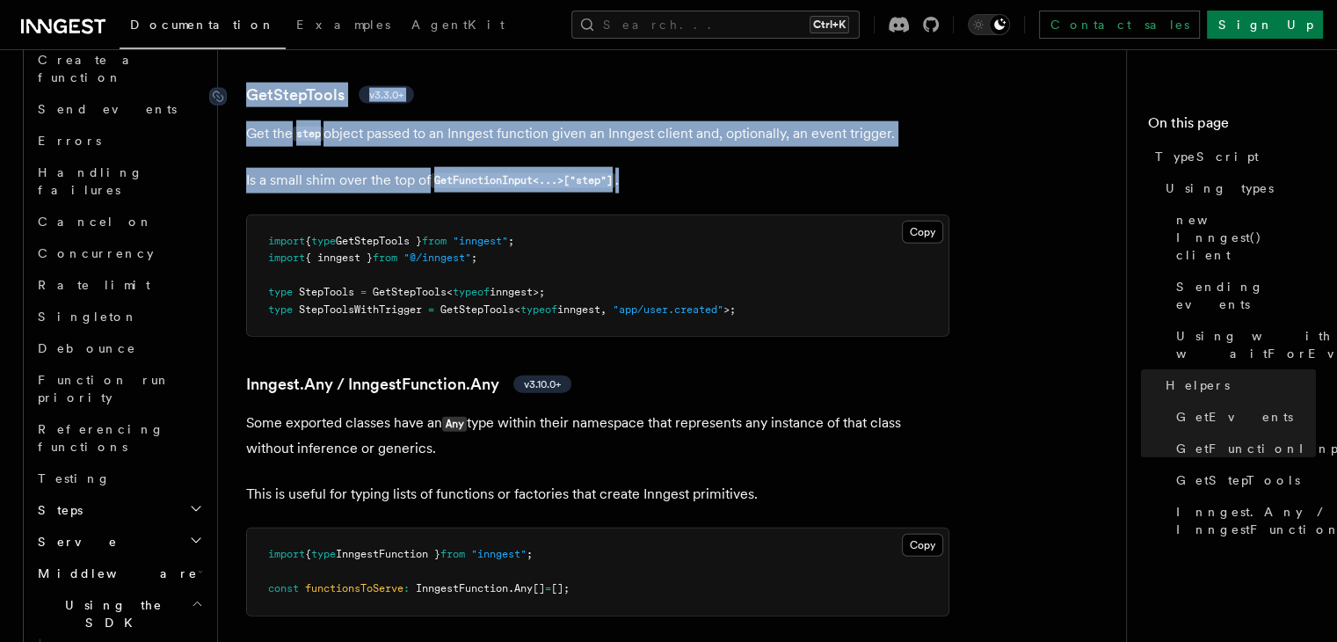
scroll to position [4058, 0]
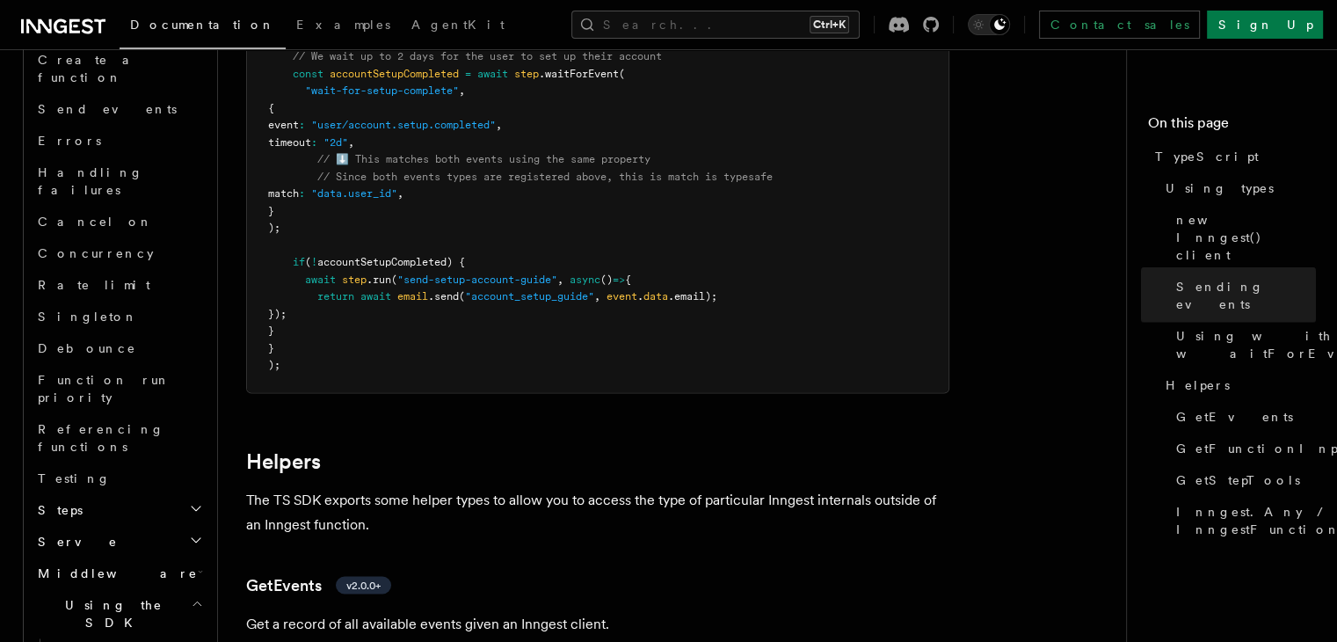
scroll to position [3077, 0]
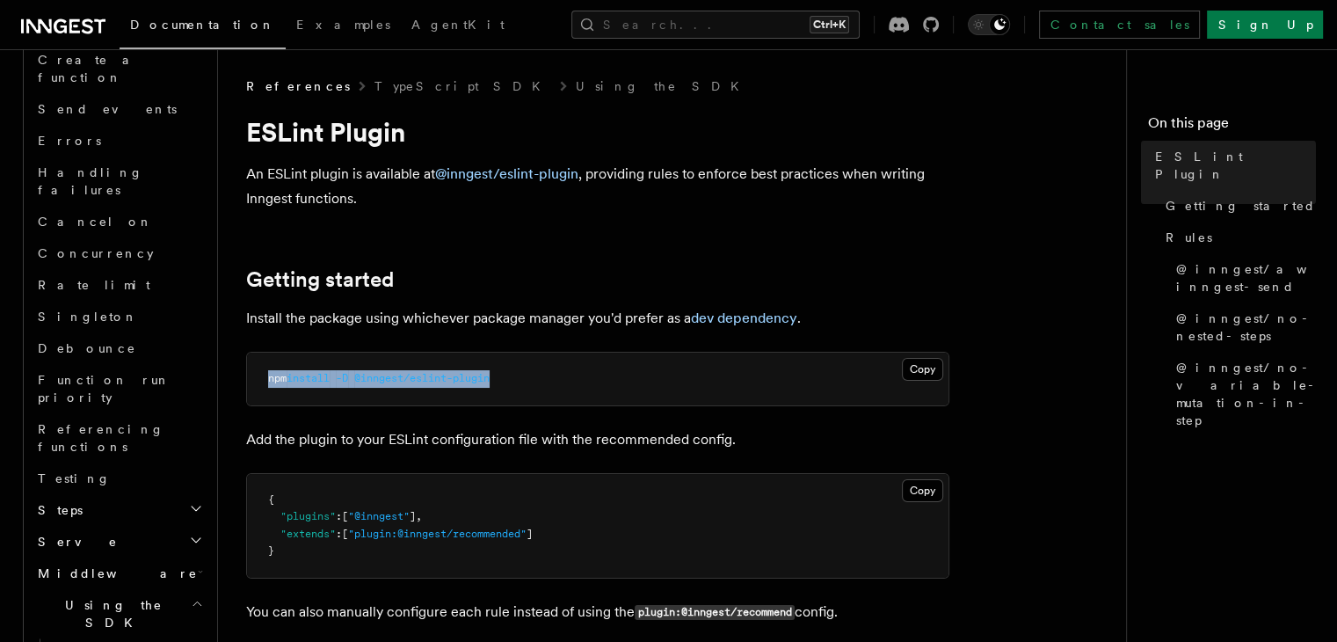
drag, startPoint x: 518, startPoint y: 382, endPoint x: 266, endPoint y: 382, distance: 252.3
click at [266, 382] on pre "npm install -D @inngest/eslint-plugin" at bounding box center [598, 379] width 702 height 53
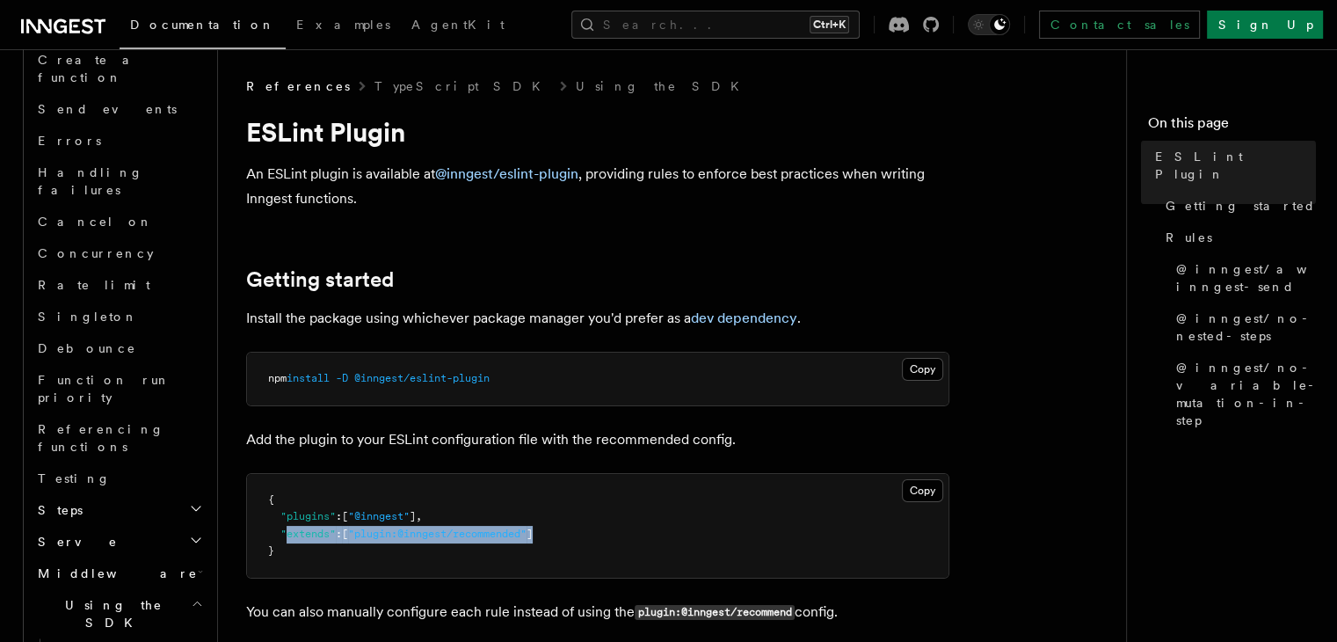
drag, startPoint x: 284, startPoint y: 535, endPoint x: 730, endPoint y: 535, distance: 445.8
click at [730, 535] on pre "{ "plugins" : [ "@inngest" ] , "extends" : [ "plugin:@inngest/recommended" ] }" at bounding box center [598, 526] width 702 height 104
click at [635, 528] on pre "{ "plugins" : [ "@inngest" ] , "extends" : [ "plugin:@inngest/recommended" ] }" at bounding box center [598, 526] width 702 height 104
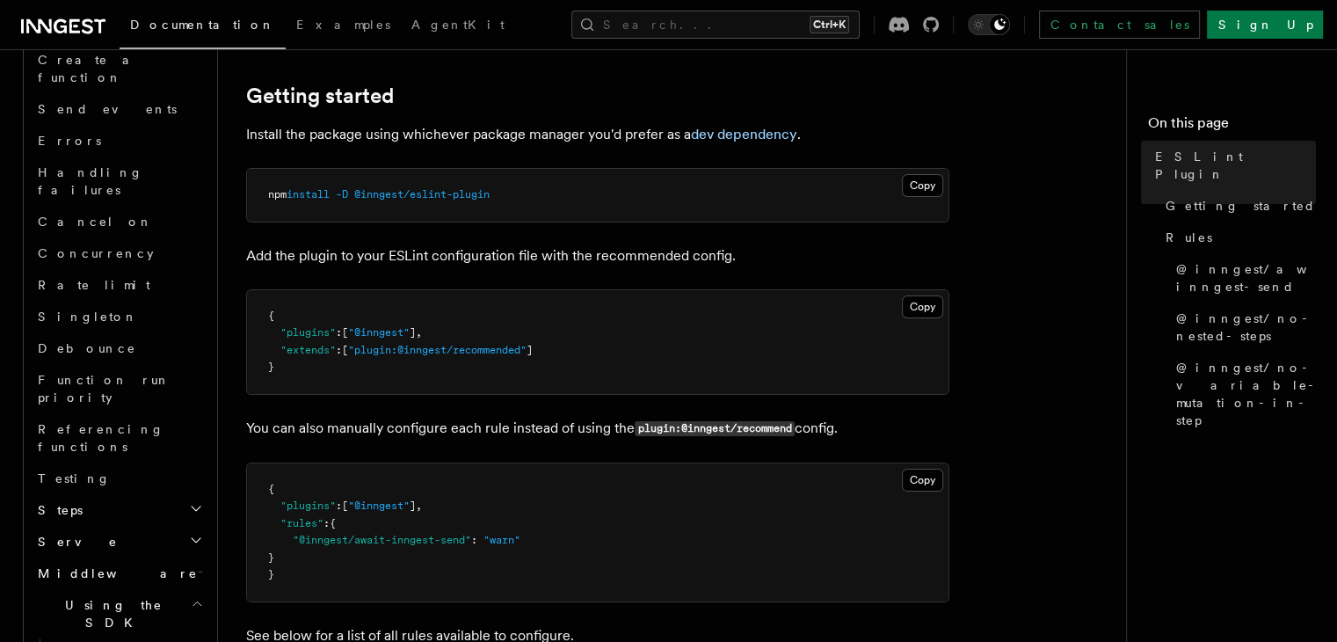
scroll to position [264, 0]
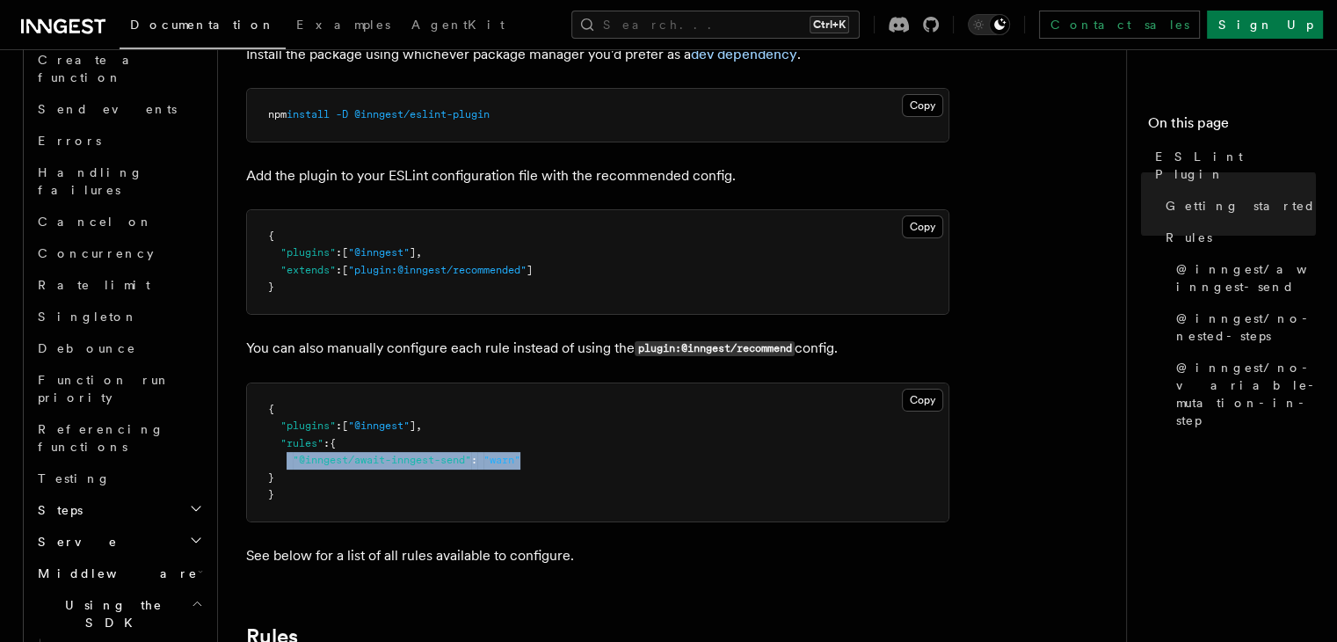
drag, startPoint x: 288, startPoint y: 458, endPoint x: 646, endPoint y: 455, distance: 357.8
click at [646, 455] on pre "{ "plugins" : [ "@inngest" ] , "rules" : { "@inngest/await-inngest-send" : "war…" at bounding box center [598, 452] width 702 height 138
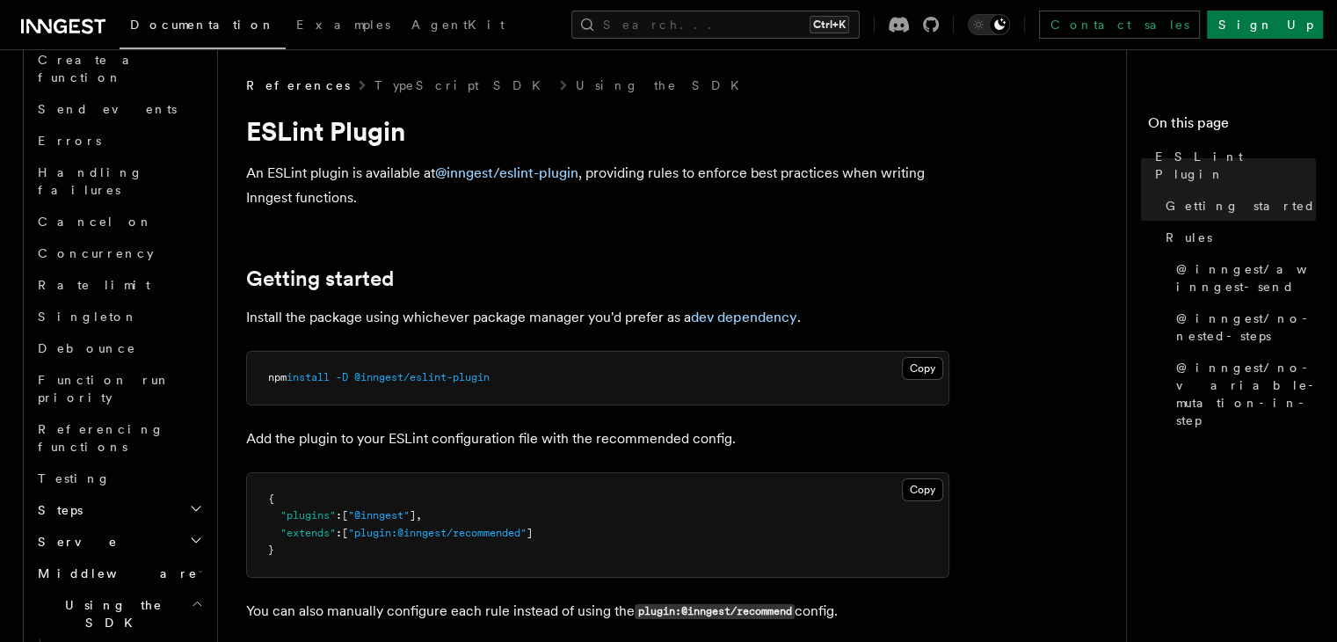
scroll to position [0, 0]
click at [928, 371] on button "Copy Copied" at bounding box center [922, 369] width 41 height 23
drag, startPoint x: 284, startPoint y: 436, endPoint x: 362, endPoint y: 433, distance: 78.3
click at [362, 433] on p "Add the plugin to your ESLint configuration file with the recommended config." at bounding box center [597, 439] width 703 height 25
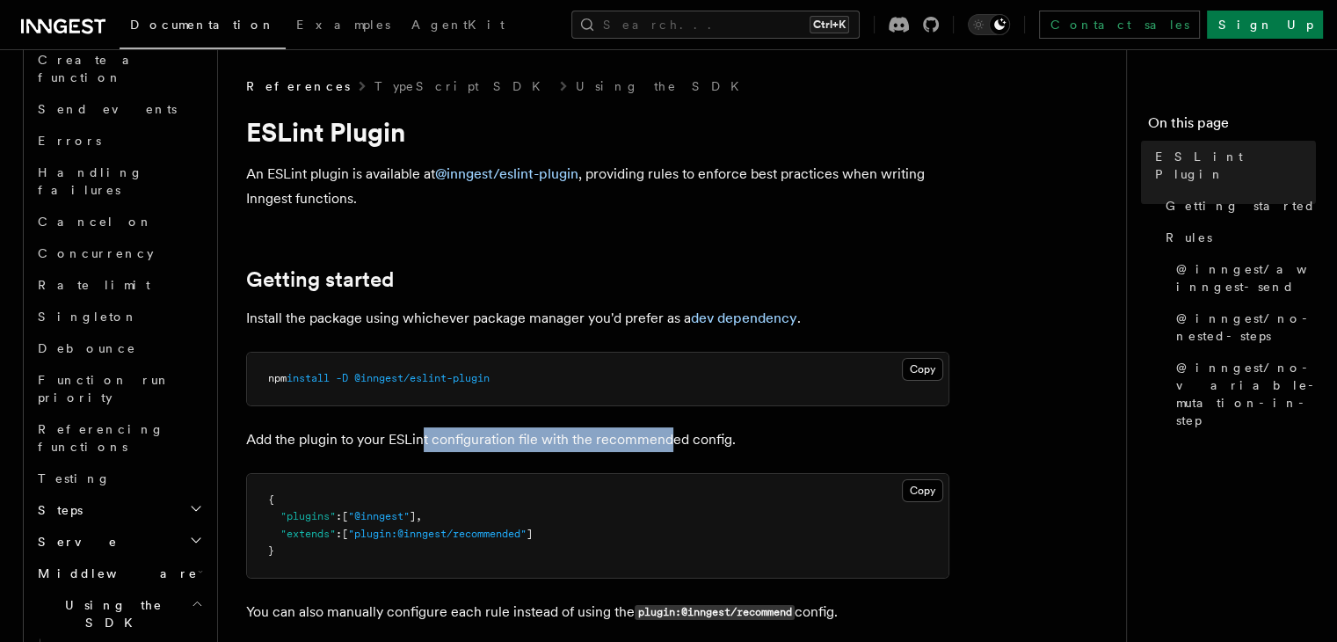
drag, startPoint x: 422, startPoint y: 431, endPoint x: 666, endPoint y: 448, distance: 244.2
click at [666, 448] on p "Add the plugin to your ESLint configuration file with the recommended config." at bounding box center [597, 439] width 703 height 25
click at [720, 441] on p "Add the plugin to your ESLint configuration file with the recommended config." at bounding box center [597, 439] width 703 height 25
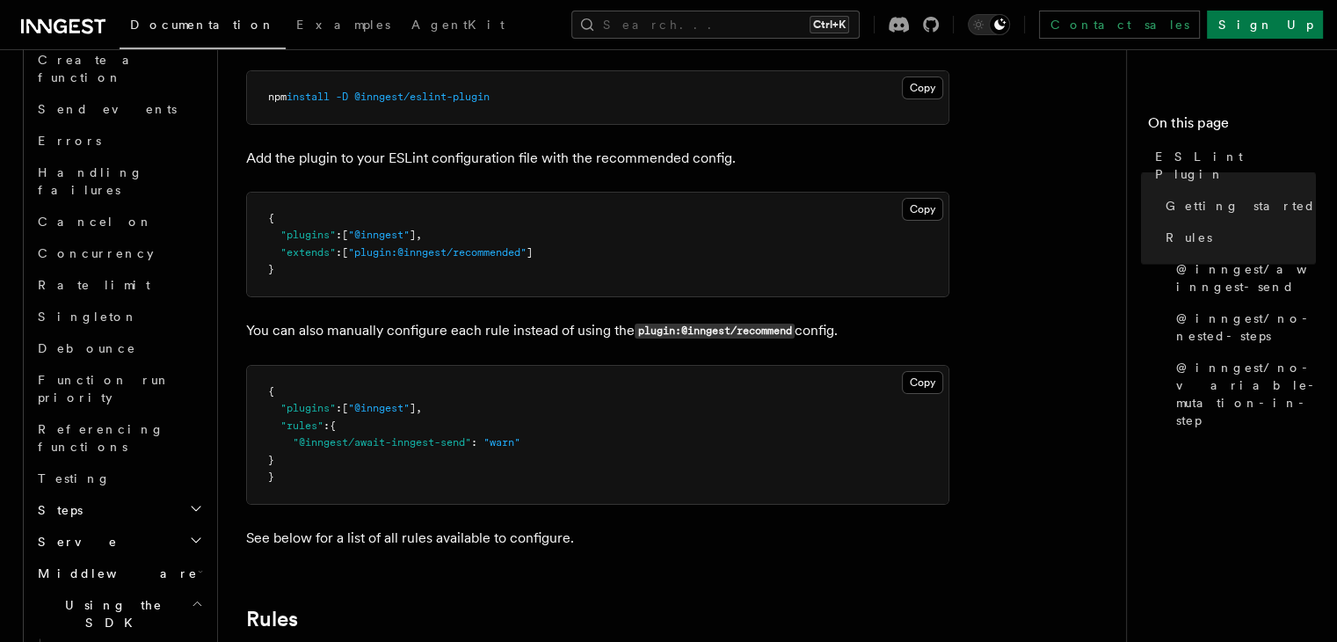
scroll to position [264, 0]
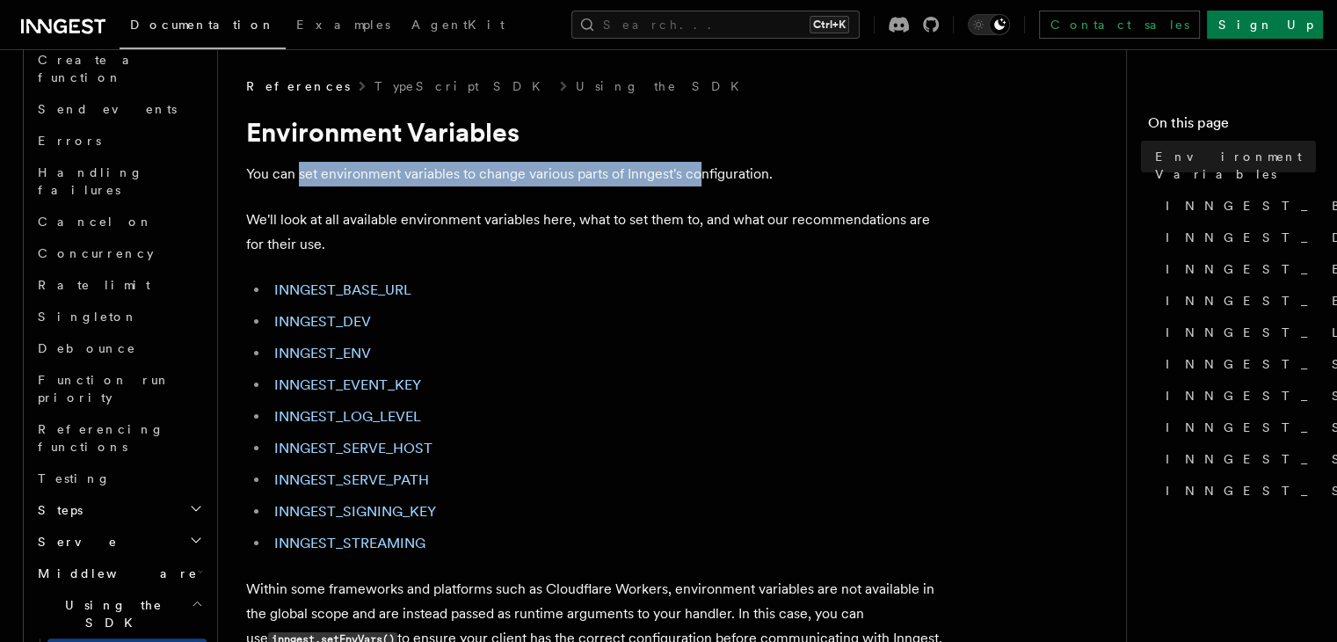
drag, startPoint x: 298, startPoint y: 171, endPoint x: 700, endPoint y: 180, distance: 401.9
click at [700, 180] on p "You can set environment variables to change various parts of Inngest's configur…" at bounding box center [597, 174] width 703 height 25
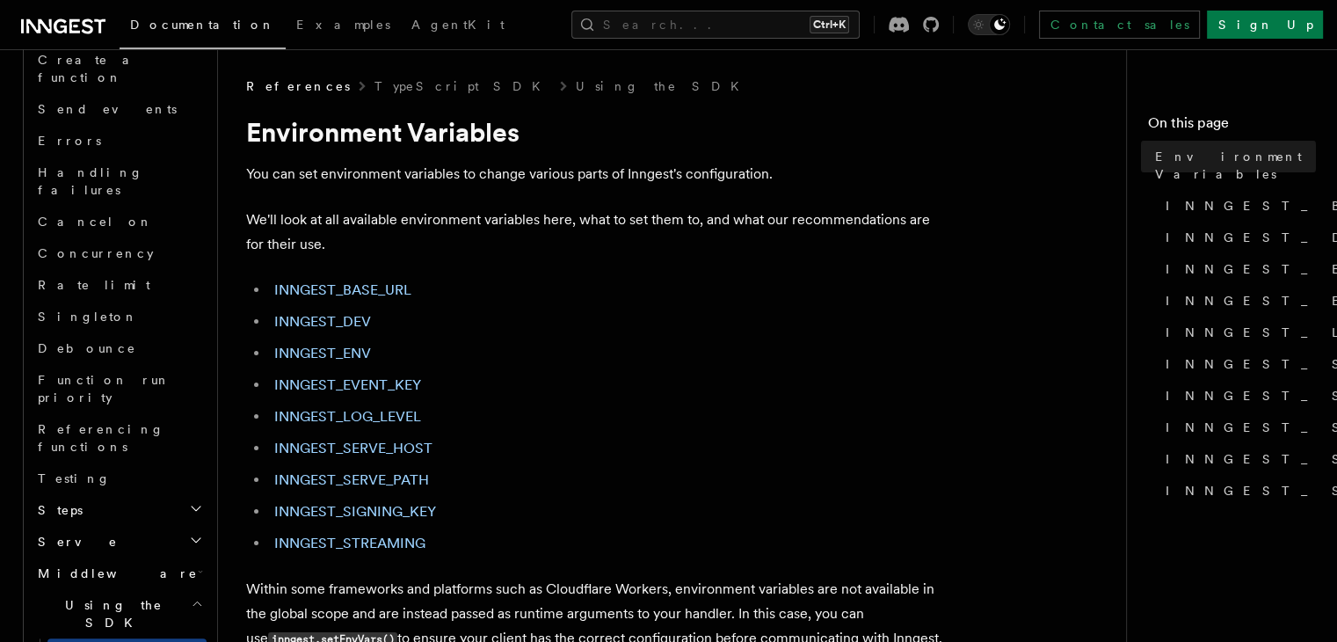
click at [728, 178] on p "You can set environment variables to change various parts of Inngest's configur…" at bounding box center [597, 174] width 703 height 25
click at [376, 388] on link "INNGEST_EVENT_KEY" at bounding box center [347, 384] width 147 height 17
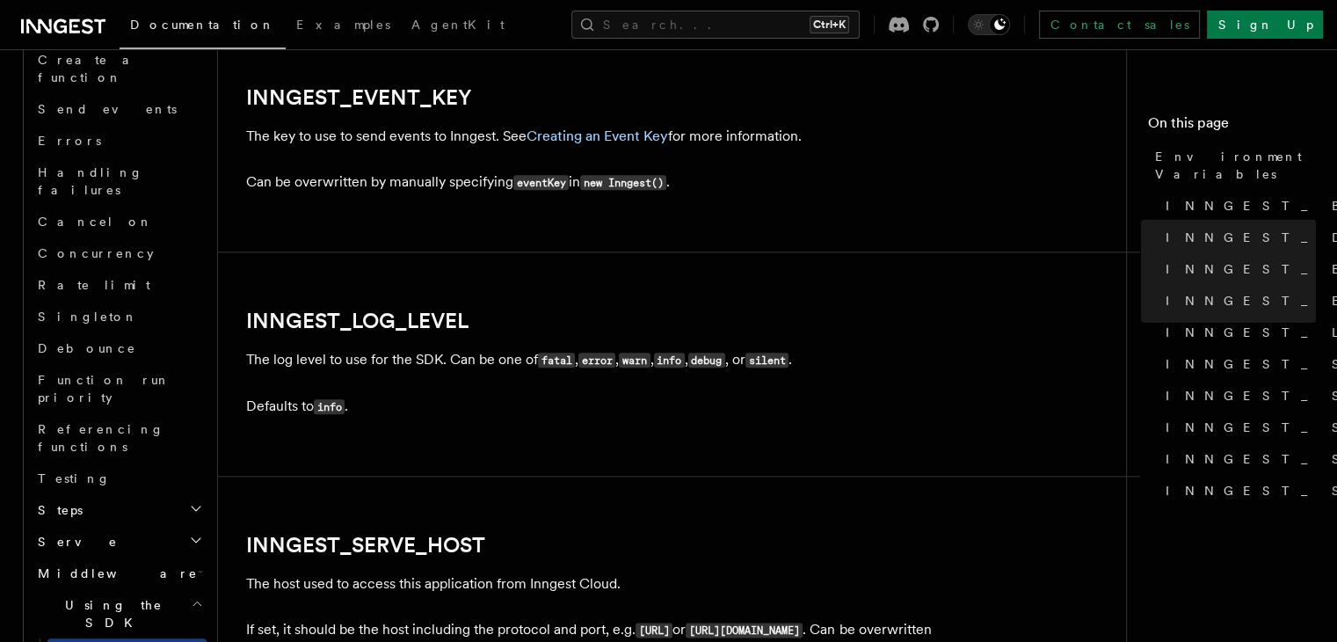
scroll to position [2005, 0]
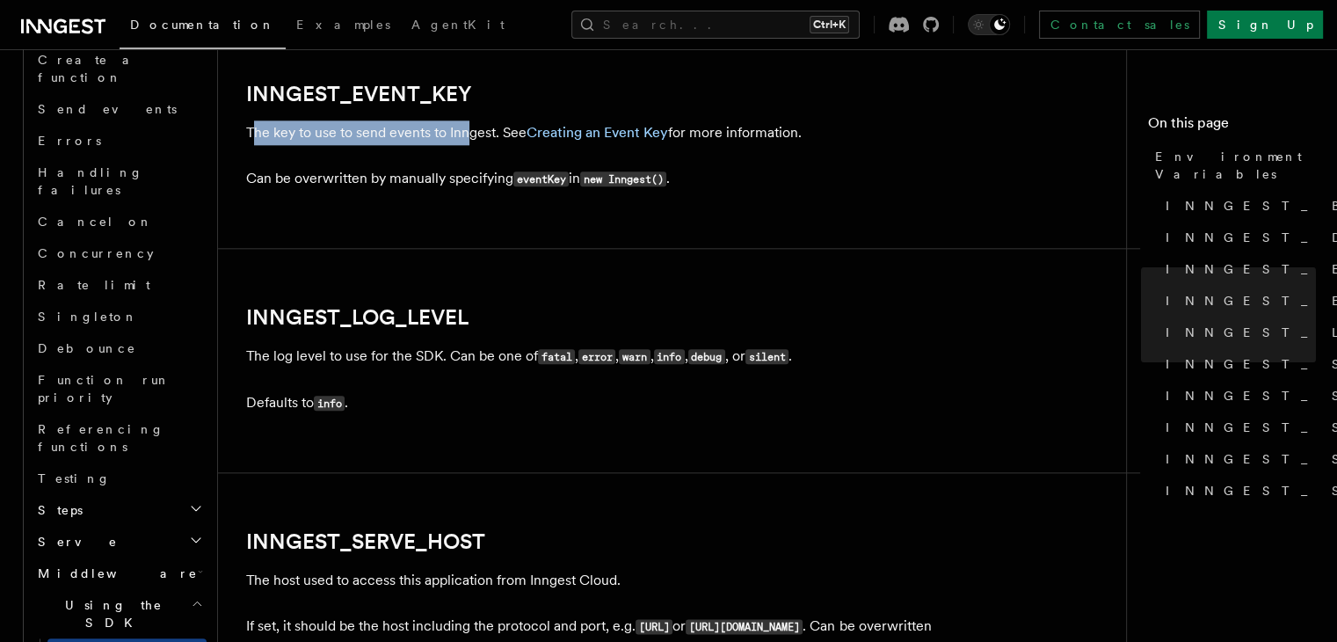
drag, startPoint x: 257, startPoint y: 138, endPoint x: 469, endPoint y: 138, distance: 212.8
click at [468, 138] on p "The key to use to send events to Inngest. See Creating an Event Key for more in…" at bounding box center [597, 132] width 703 height 25
click at [489, 138] on p "The key to use to send events to Inngest. See Creating an Event Key for more in…" at bounding box center [597, 132] width 703 height 25
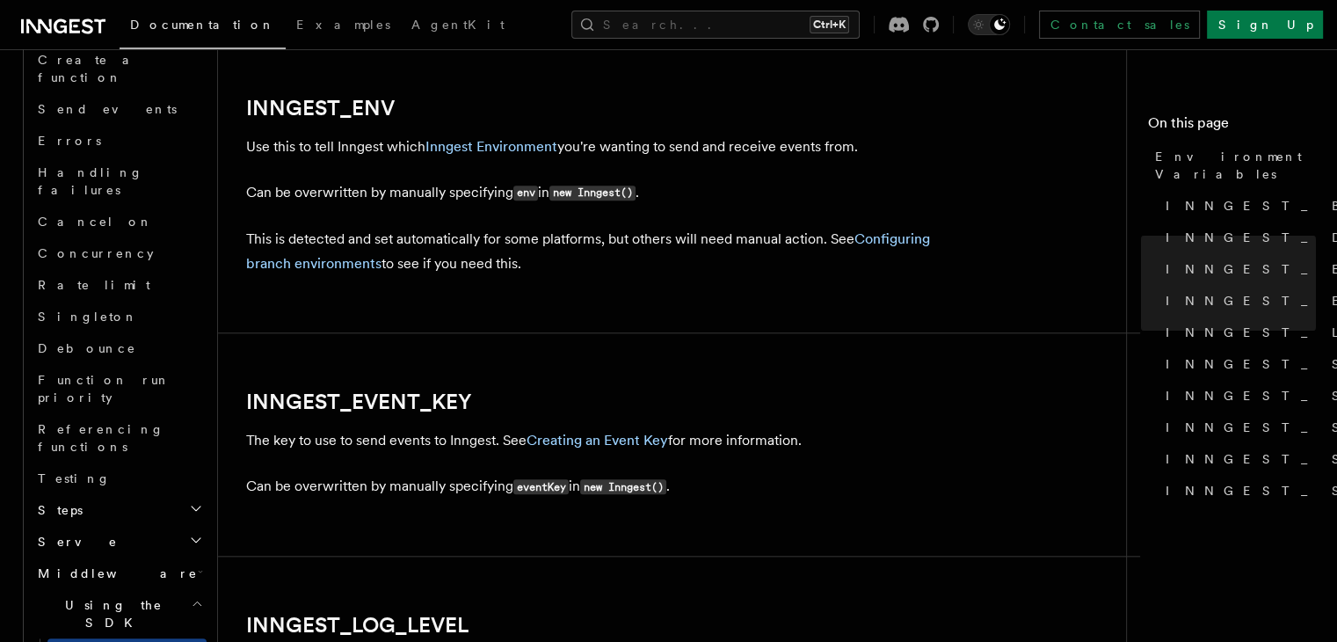
scroll to position [1654, 0]
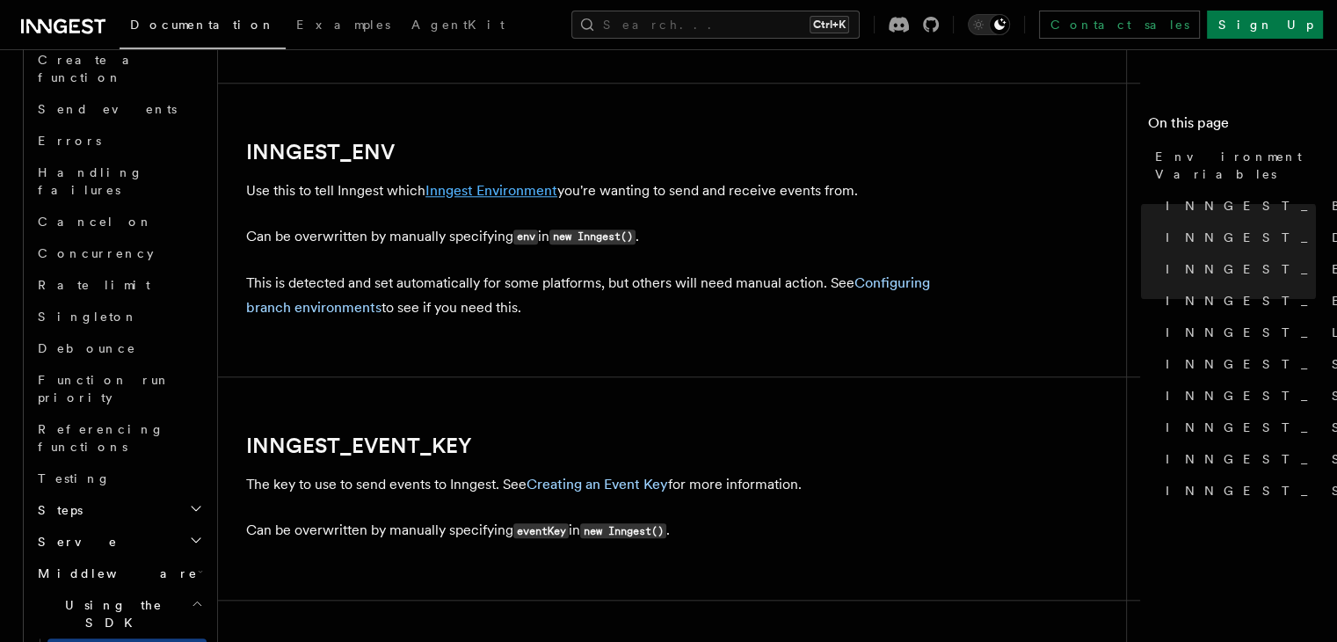
click at [519, 193] on link "Inngest Environment" at bounding box center [492, 190] width 132 height 17
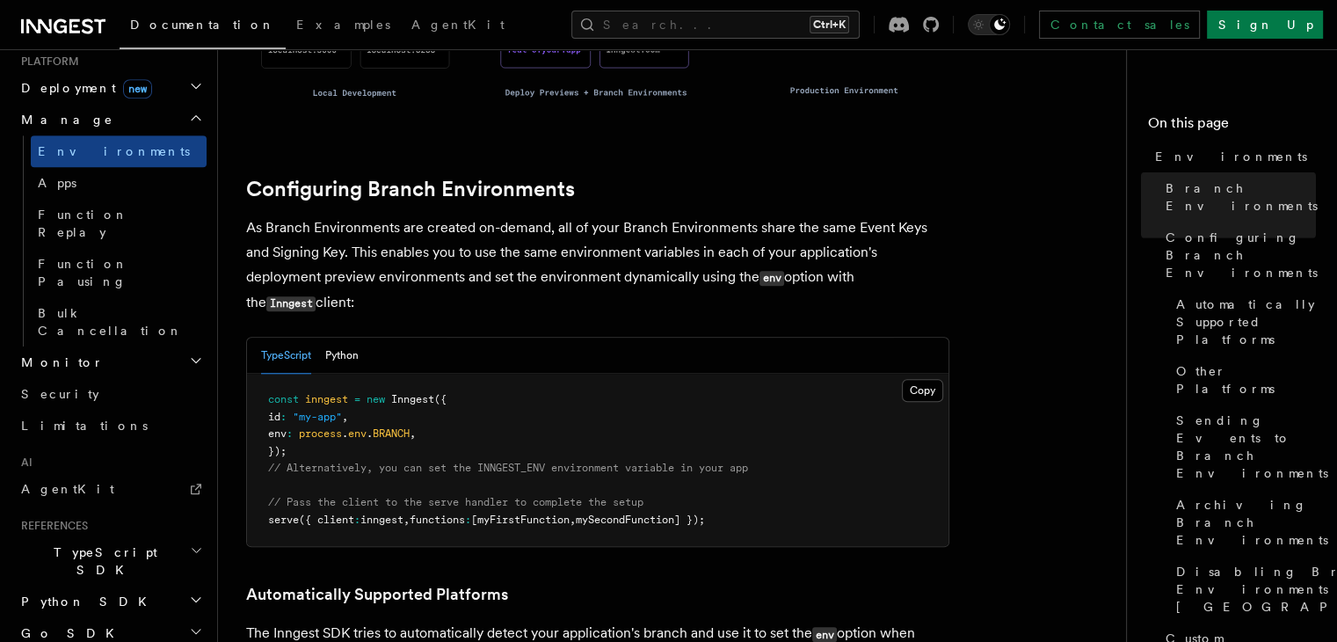
scroll to position [1670, 0]
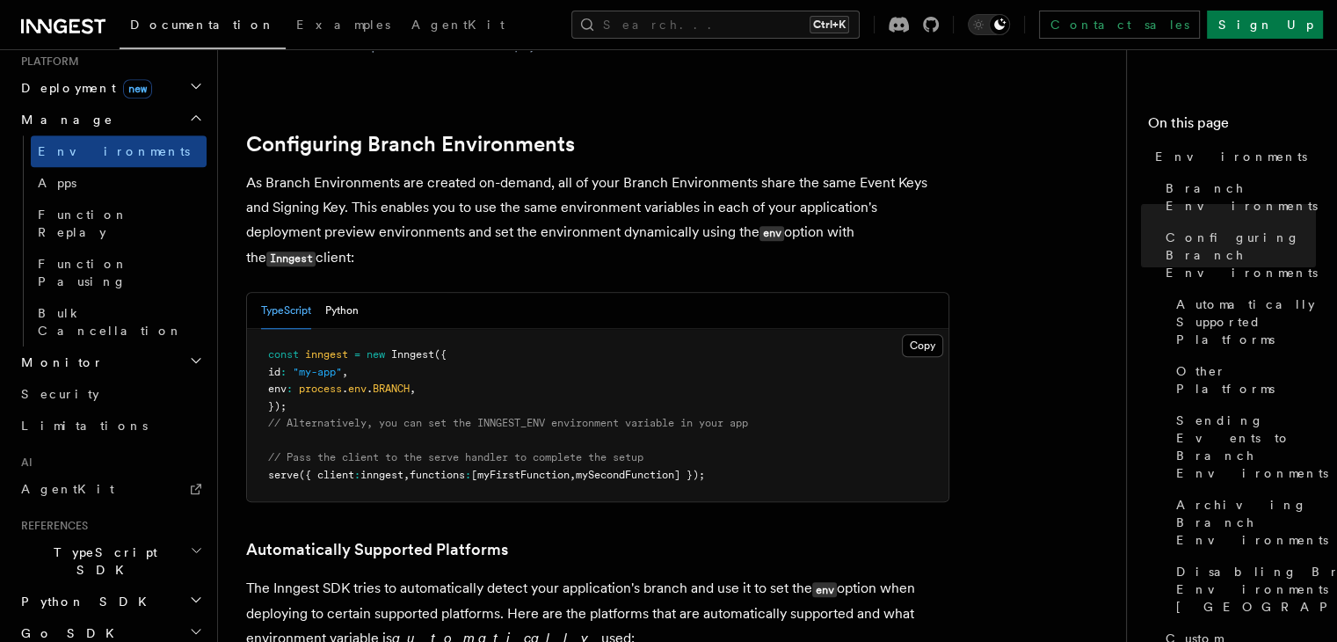
drag, startPoint x: 268, startPoint y: 377, endPoint x: 760, endPoint y: 370, distance: 491.5
click at [760, 370] on pre "const inngest = new Inngest ({ id : "my-app" , env : process . env . BRANCH , }…" at bounding box center [598, 415] width 702 height 172
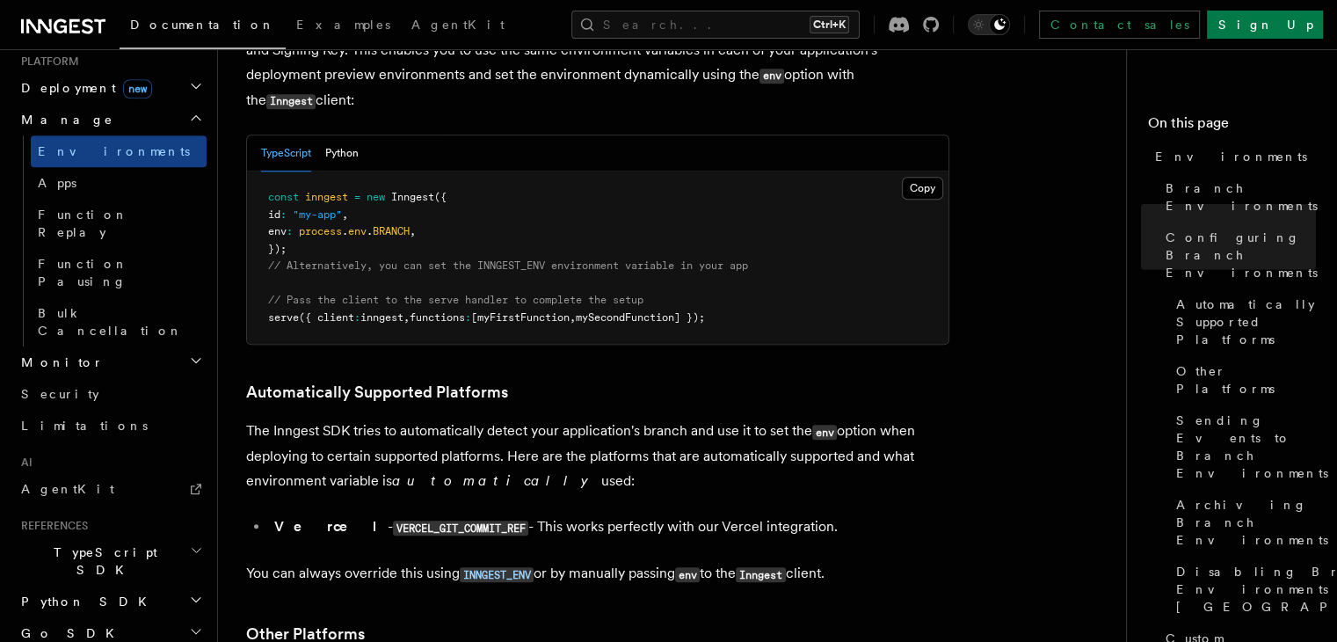
scroll to position [1934, 0]
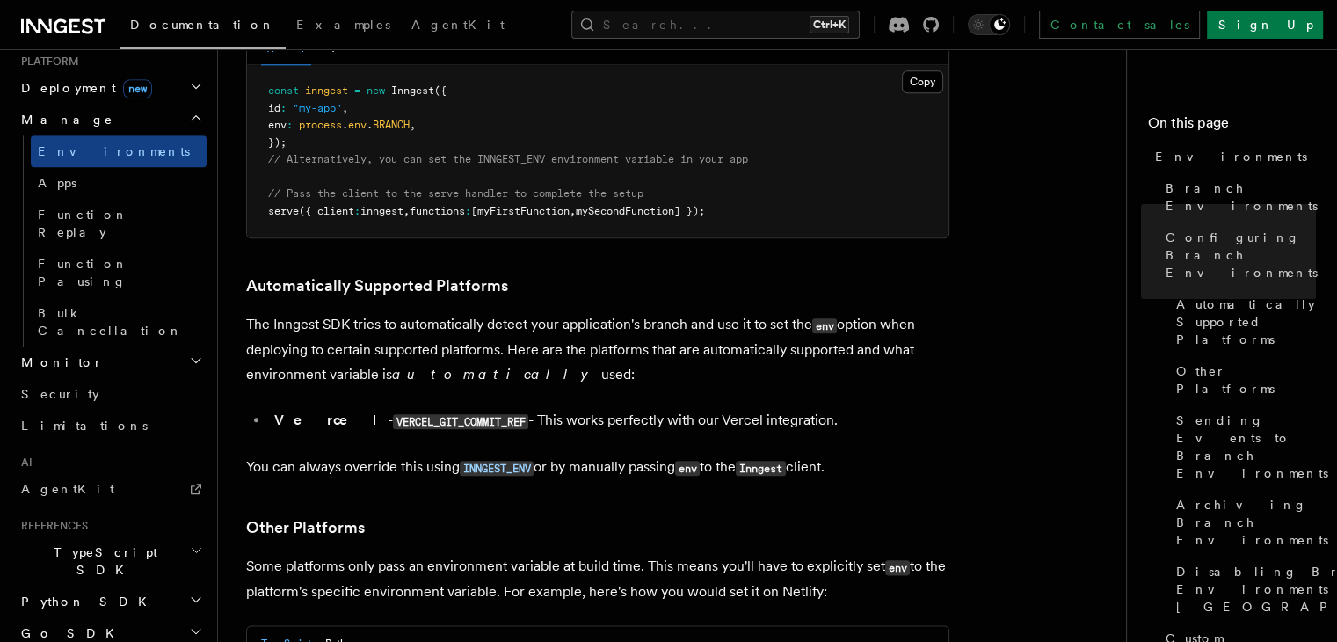
click at [598, 312] on p "The Inngest SDK tries to automatically detect your application's branch and use…" at bounding box center [597, 349] width 703 height 75
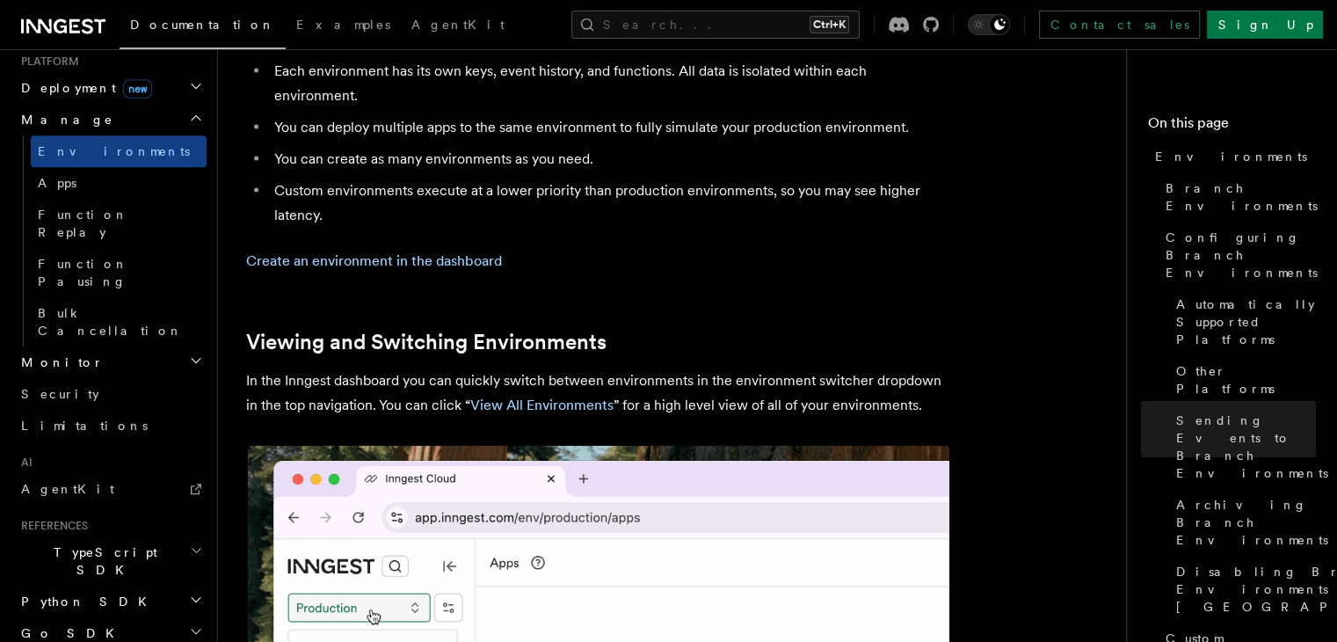
scroll to position [3522, 0]
